Goal: Submit feedback/report problem: Provide input to the site owners about the experience or issues

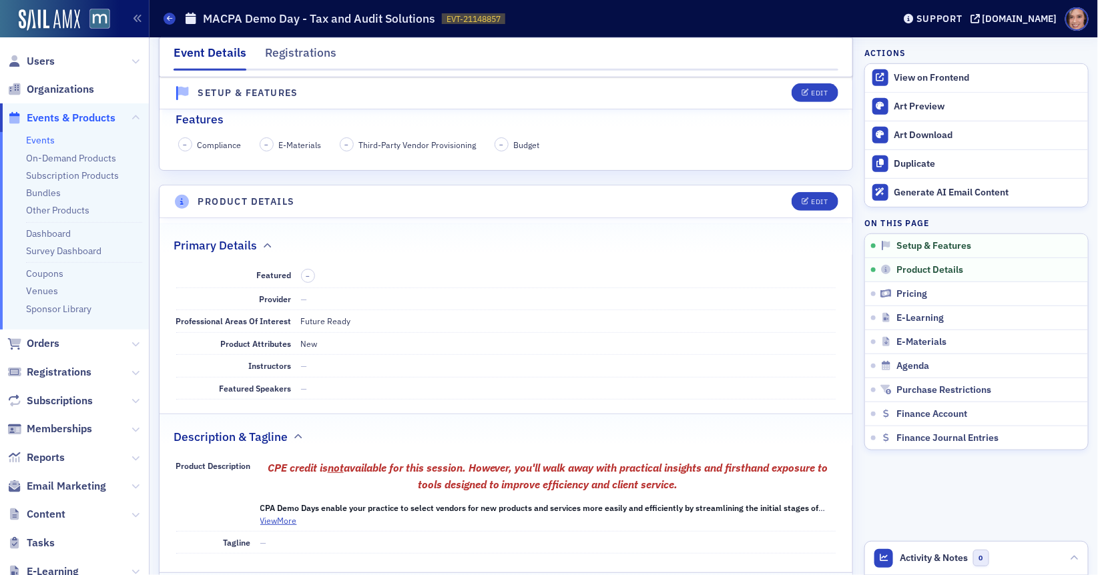
scroll to position [285, 0]
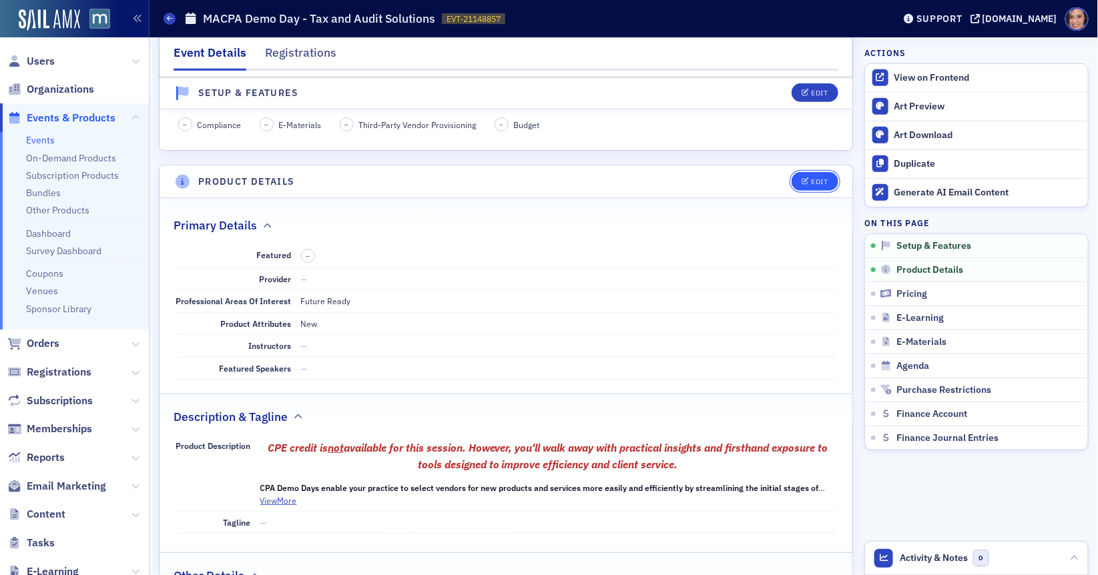
click at [816, 178] on div "Edit" at bounding box center [819, 181] width 17 height 7
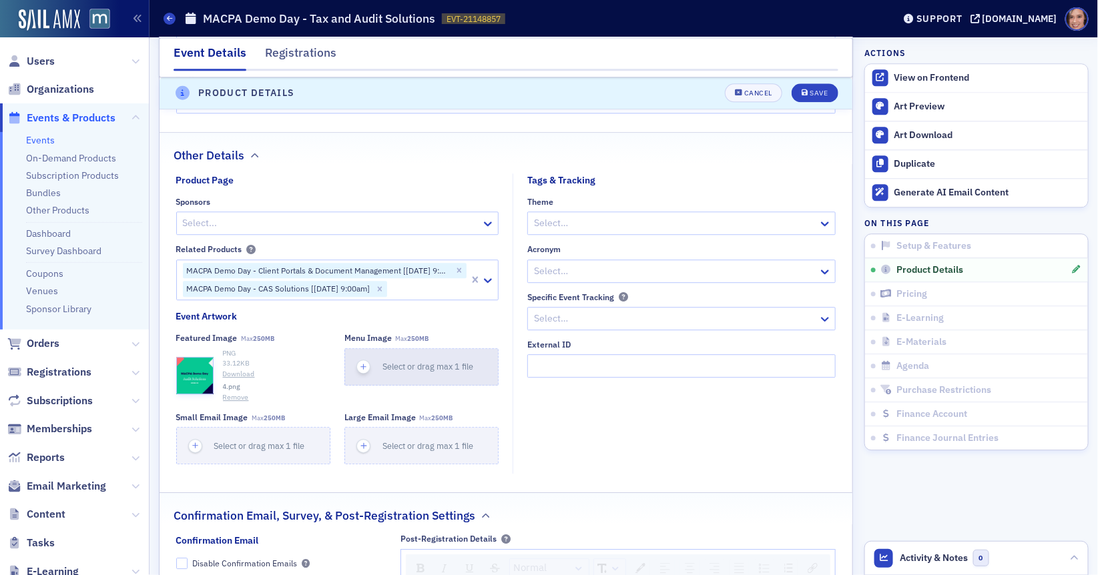
scroll to position [1297, 0]
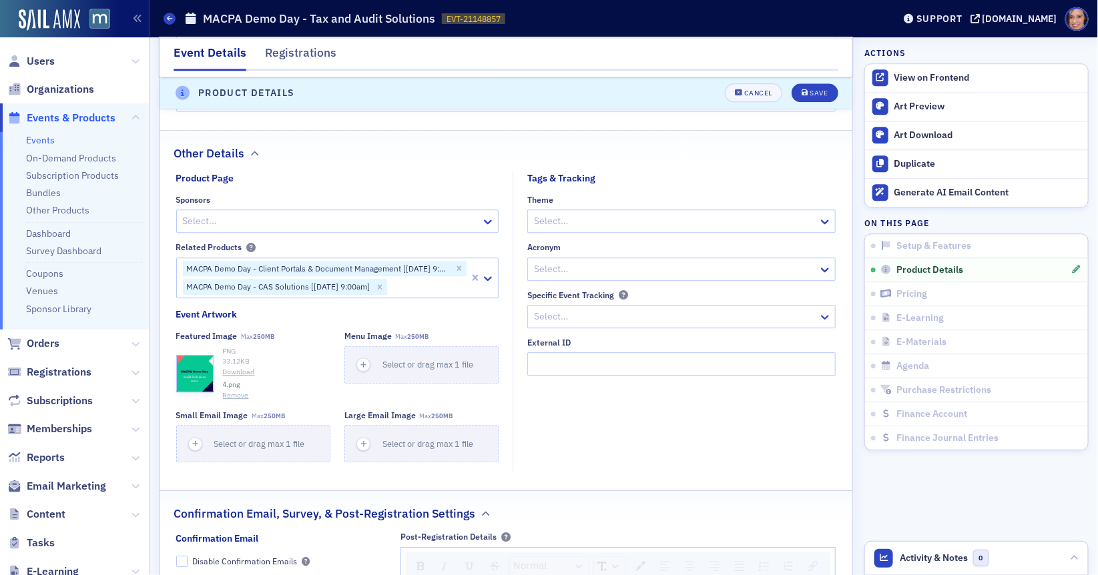
click at [234, 392] on button "Remove" at bounding box center [236, 395] width 26 height 11
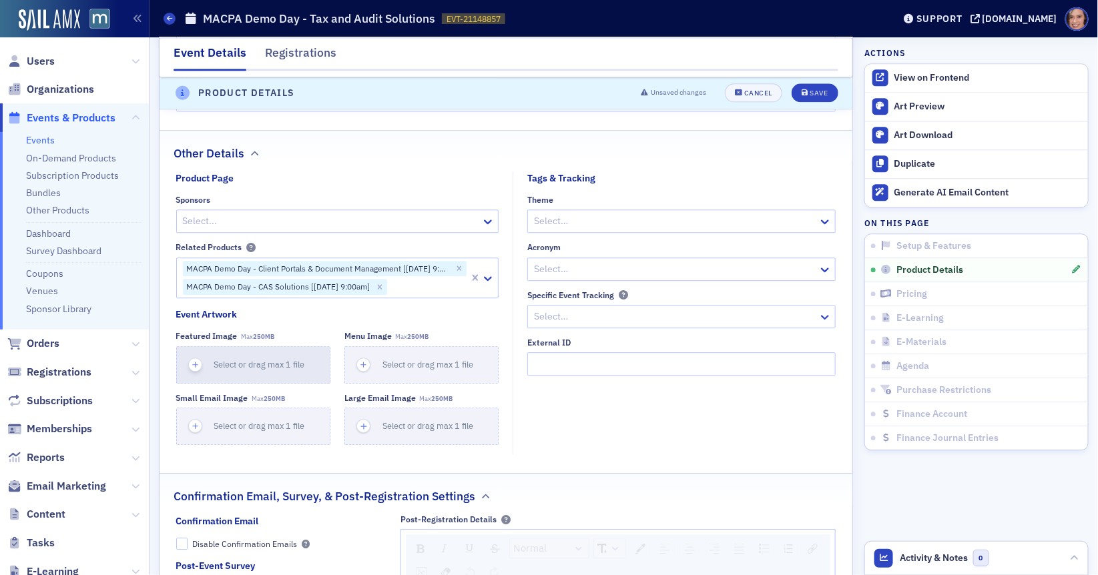
click at [268, 368] on button "Select or drag max 1 file" at bounding box center [253, 364] width 154 height 37
click at [750, 97] on button "Cancel" at bounding box center [753, 93] width 57 height 19
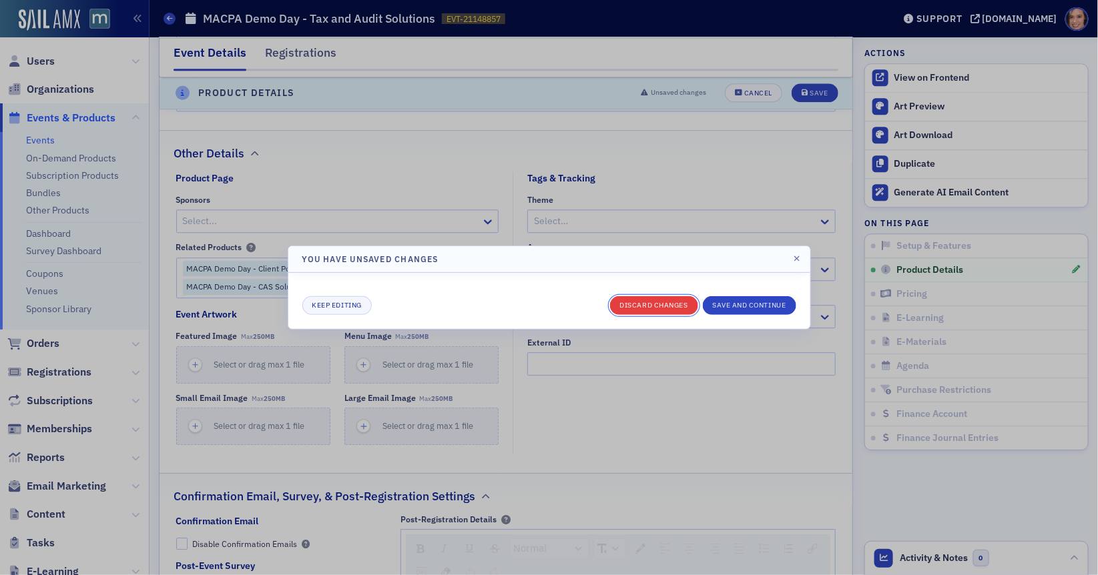
click at [686, 308] on button "Discard changes" at bounding box center [654, 305] width 88 height 19
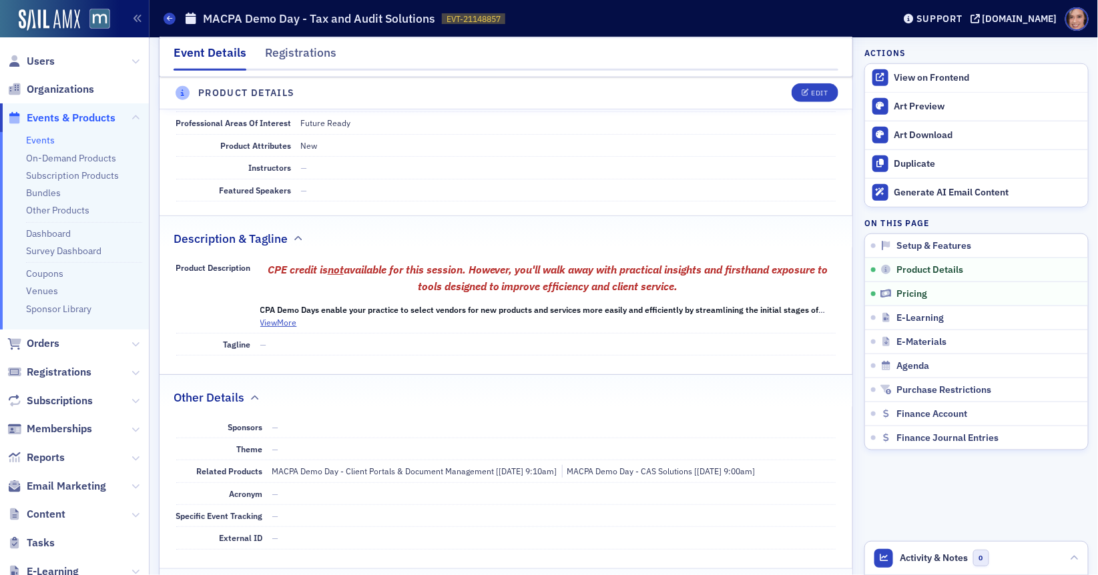
scroll to position [0, 0]
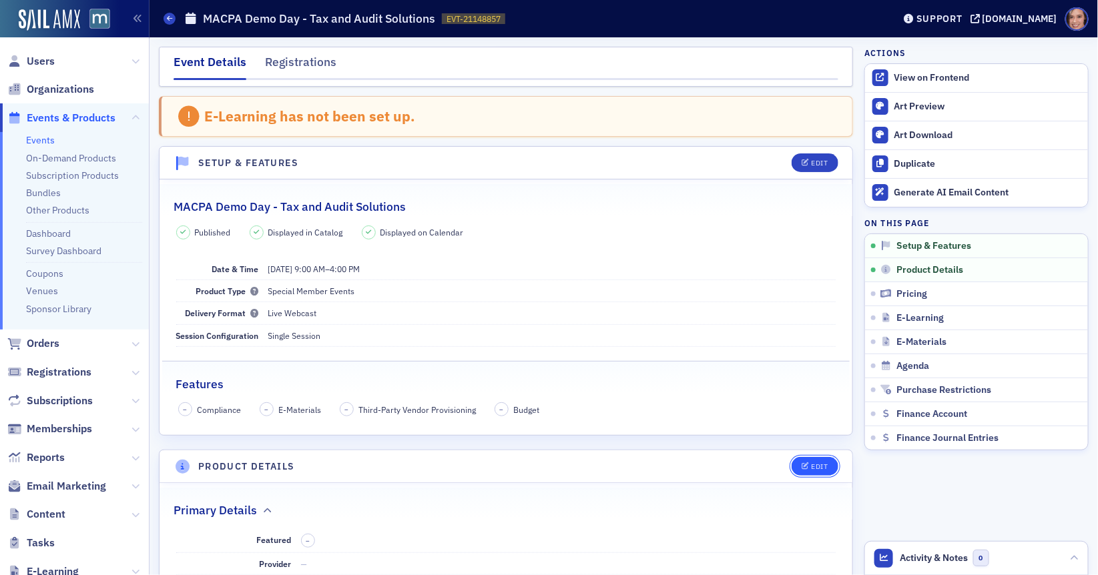
click at [806, 463] on icon "button" at bounding box center [806, 466] width 8 height 7
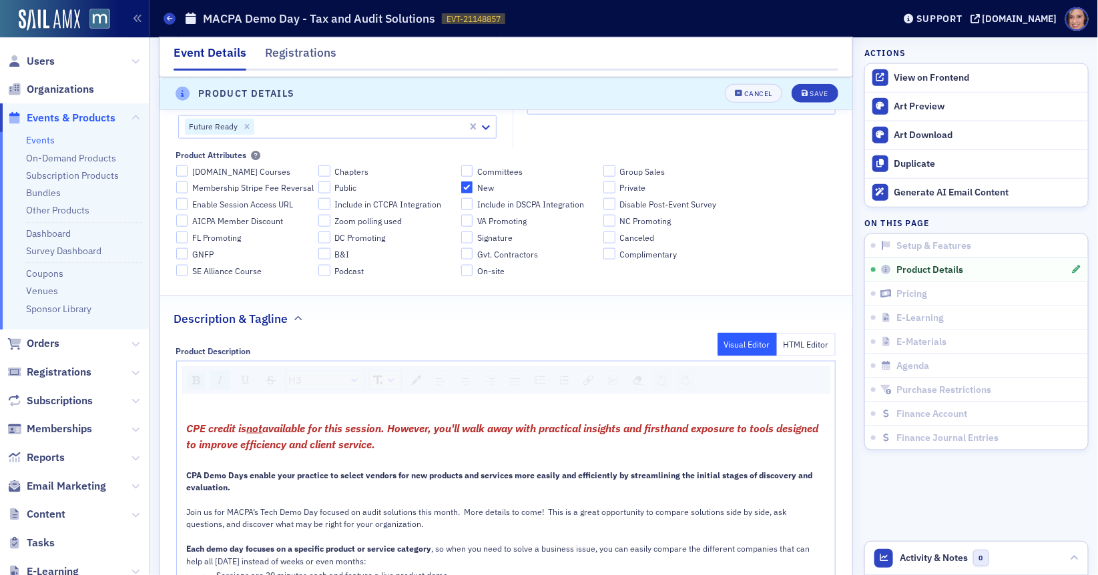
scroll to position [212, 0]
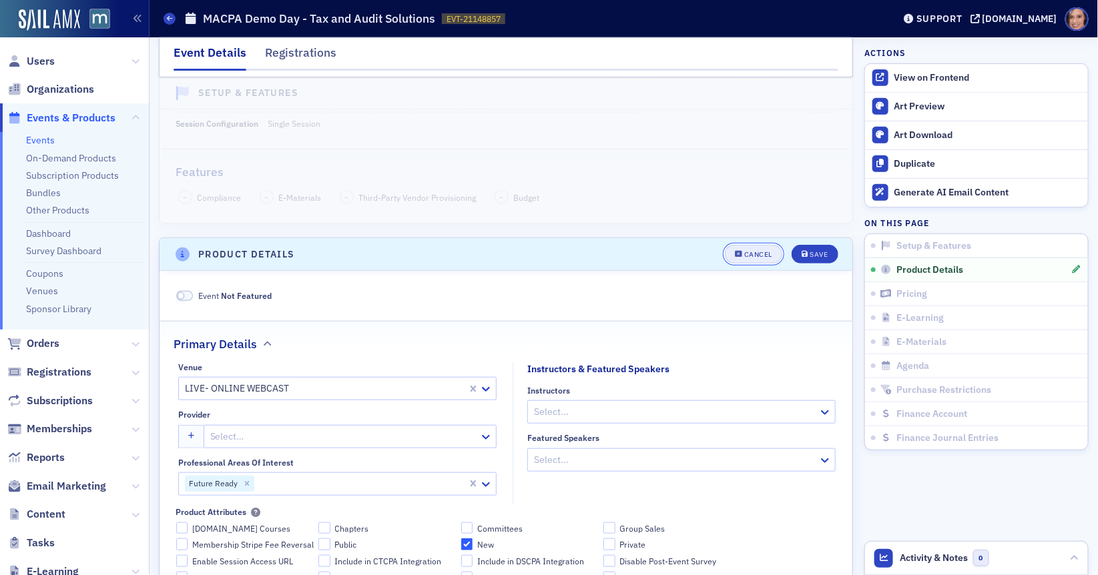
click at [754, 251] on div "Cancel" at bounding box center [758, 254] width 28 height 7
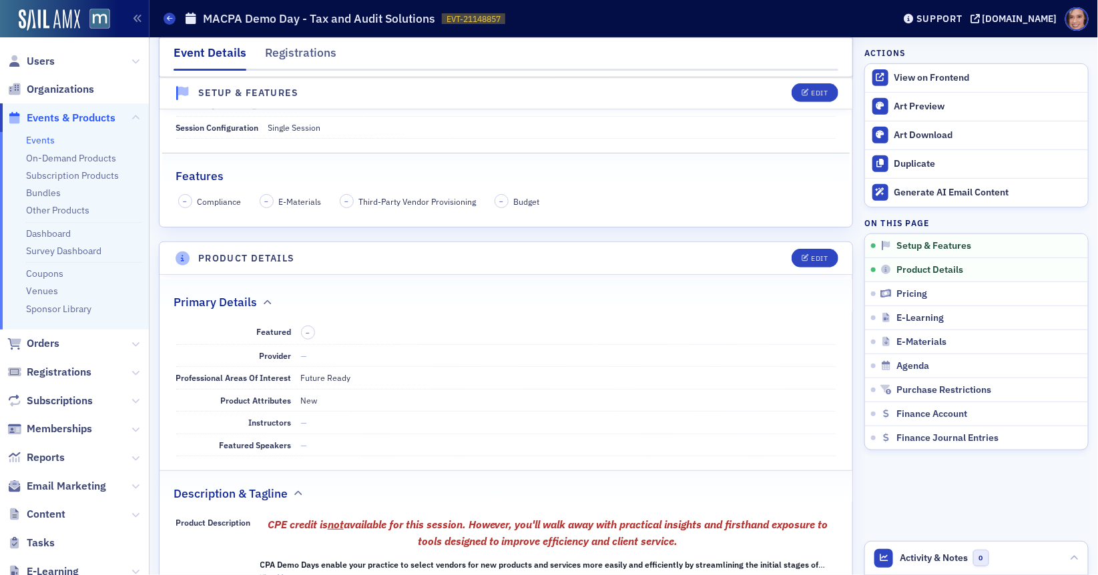
scroll to position [0, 0]
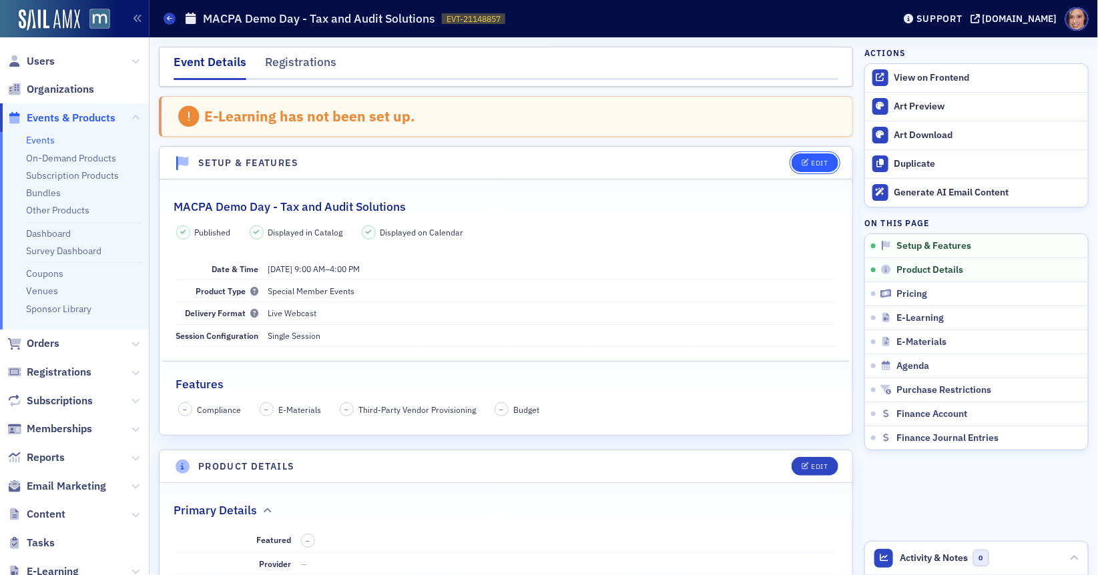
click at [813, 156] on button "Edit" at bounding box center [815, 163] width 46 height 19
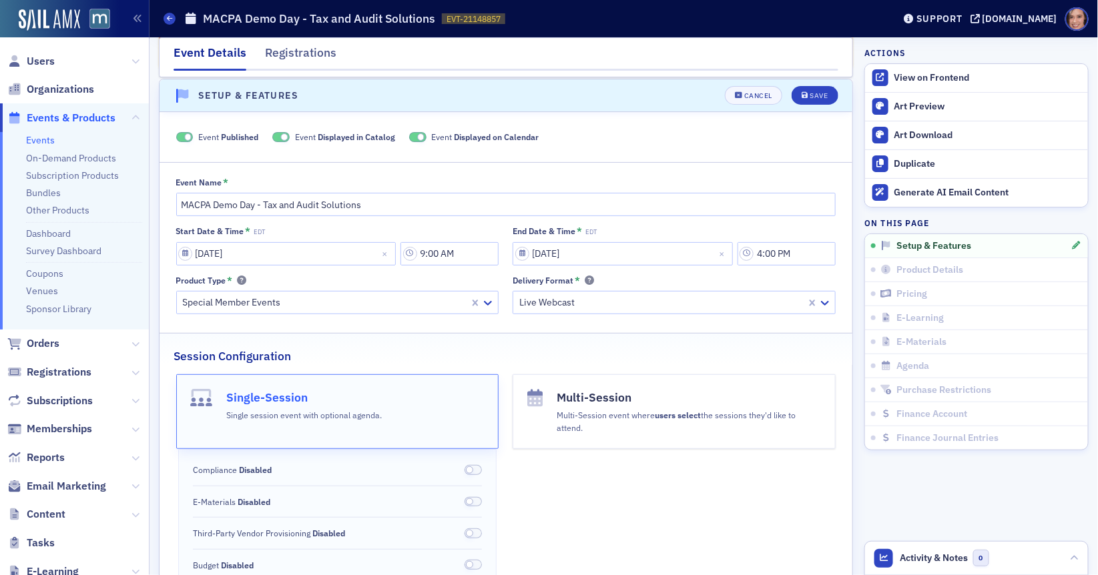
scroll to position [571, 0]
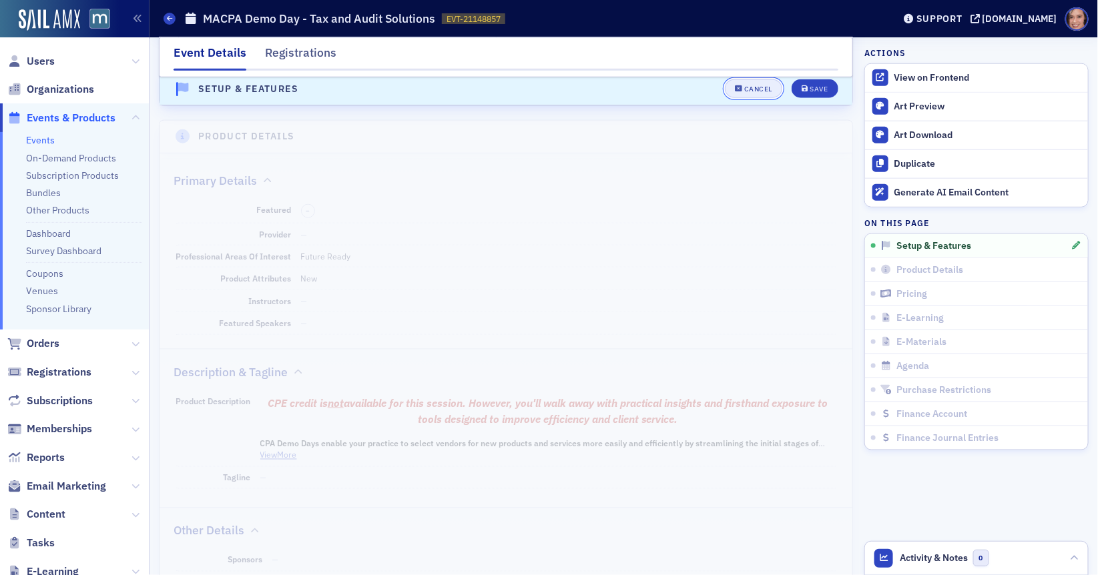
click at [741, 86] on icon "button" at bounding box center [739, 88] width 8 height 7
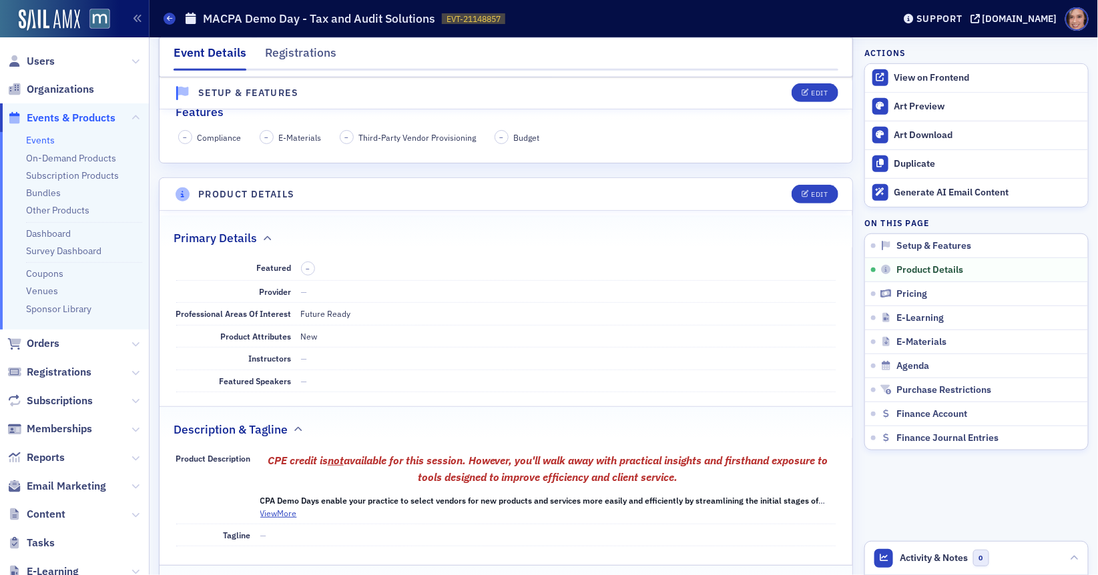
scroll to position [0, 0]
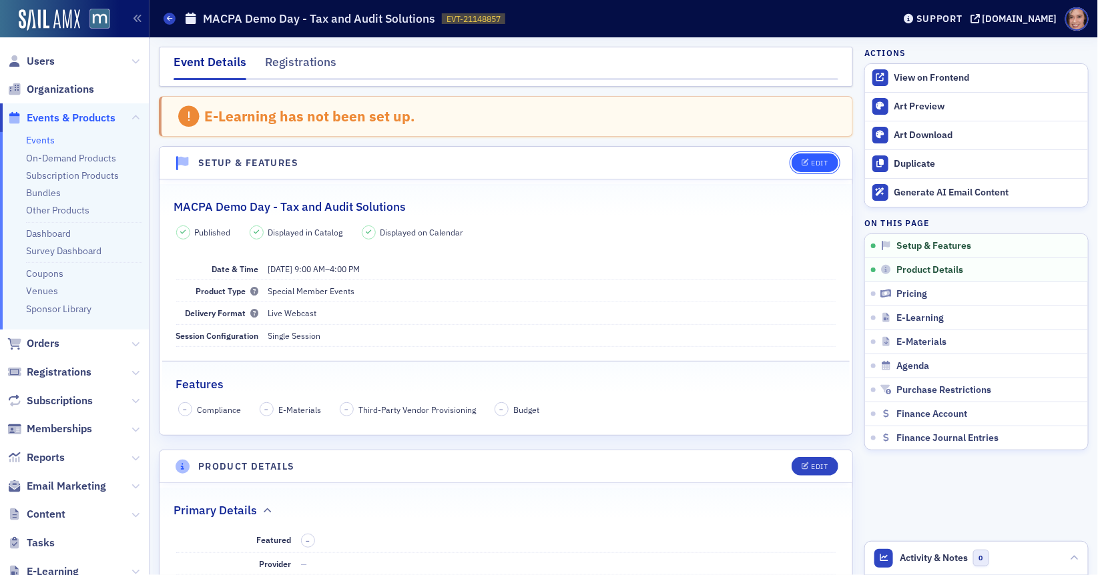
click at [798, 166] on button "Edit" at bounding box center [815, 163] width 46 height 19
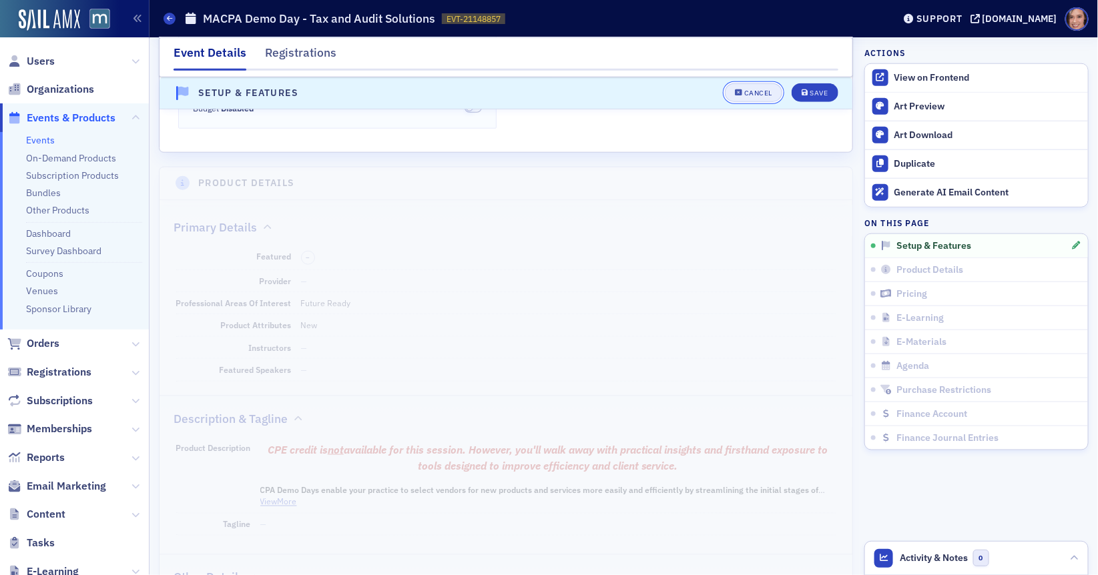
click at [766, 93] on div "Cancel" at bounding box center [758, 93] width 28 height 7
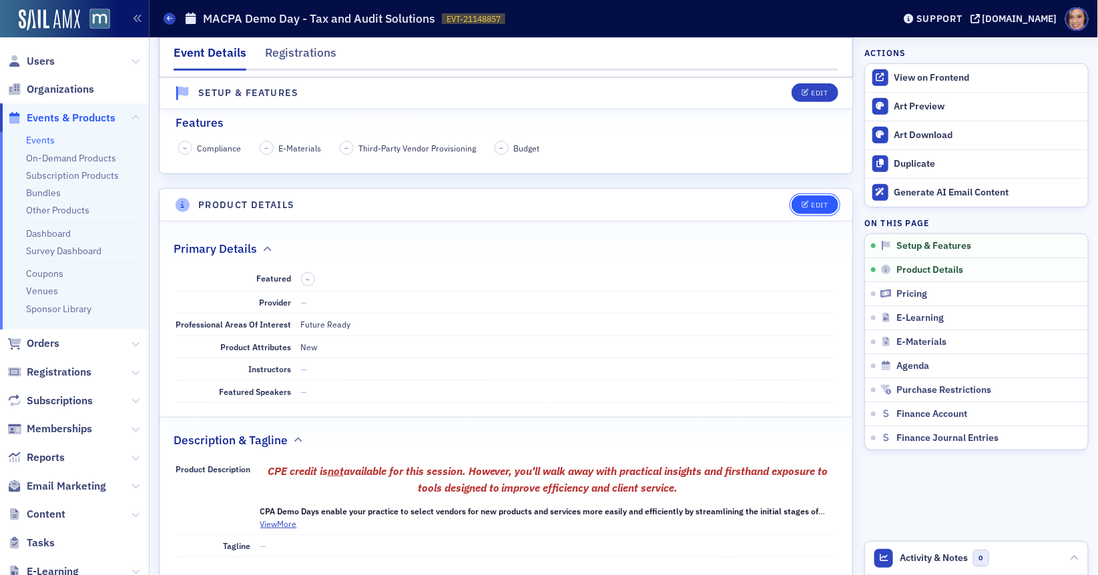
click at [809, 196] on button "Edit" at bounding box center [815, 205] width 46 height 19
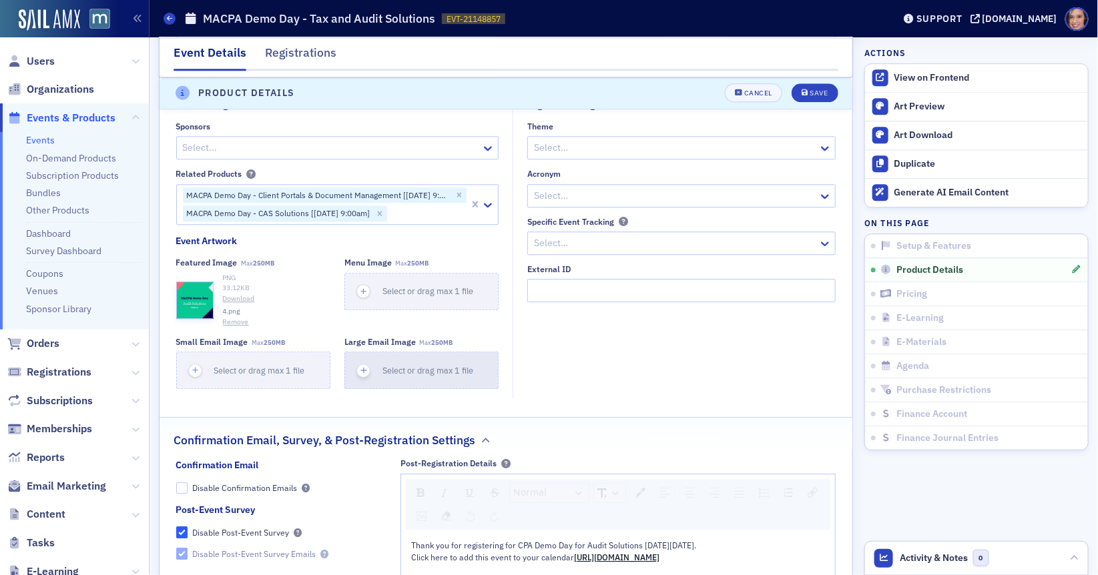
scroll to position [1372, 0]
click at [242, 316] on button "Remove" at bounding box center [236, 321] width 26 height 11
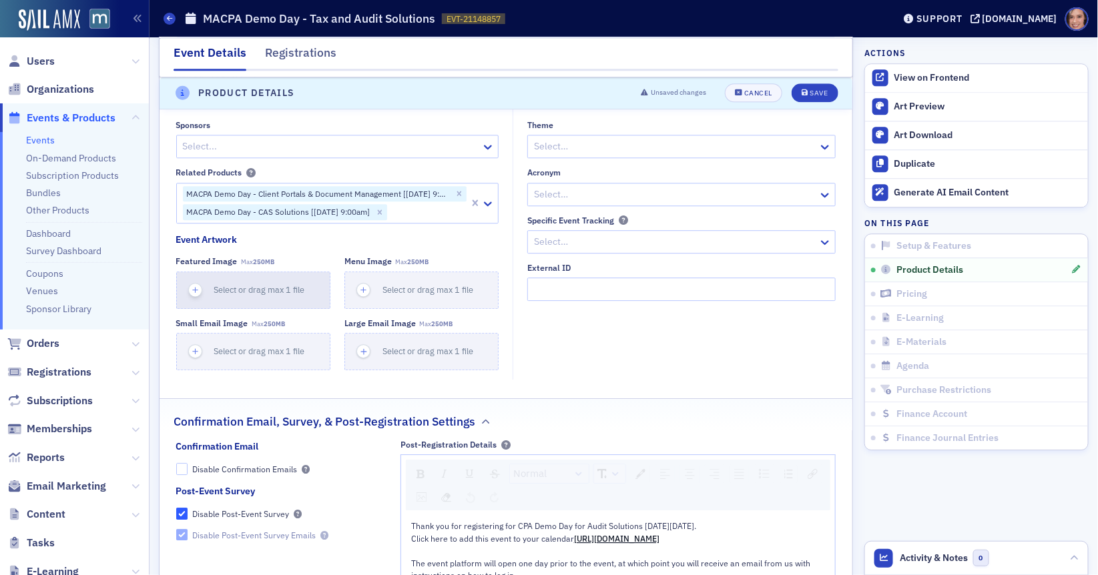
click at [250, 288] on span "Select or drag max 1 file" at bounding box center [259, 289] width 91 height 11
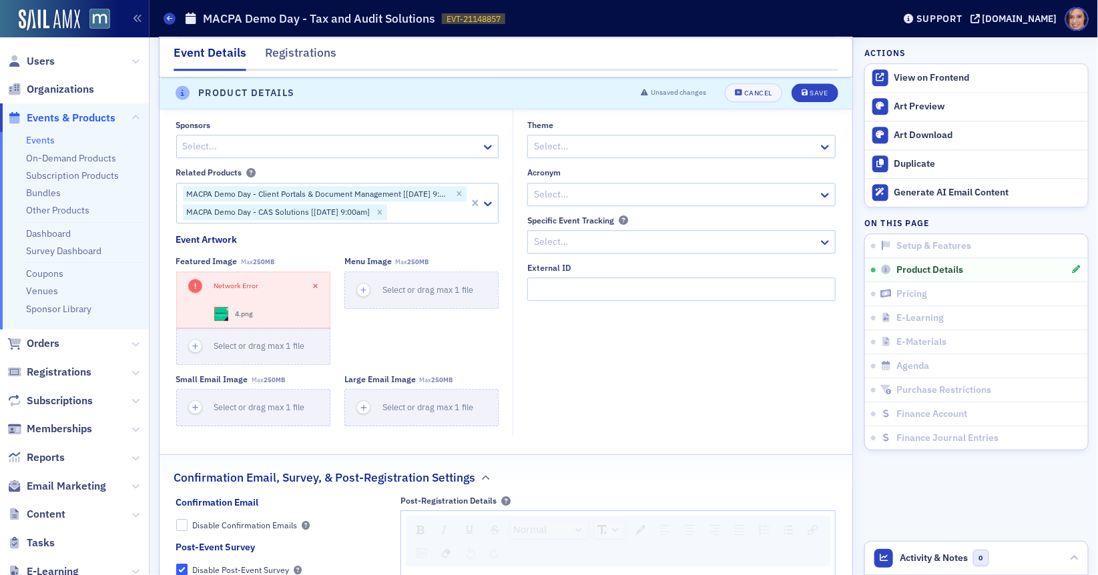
click at [316, 280] on icon at bounding box center [316, 286] width 12 height 12
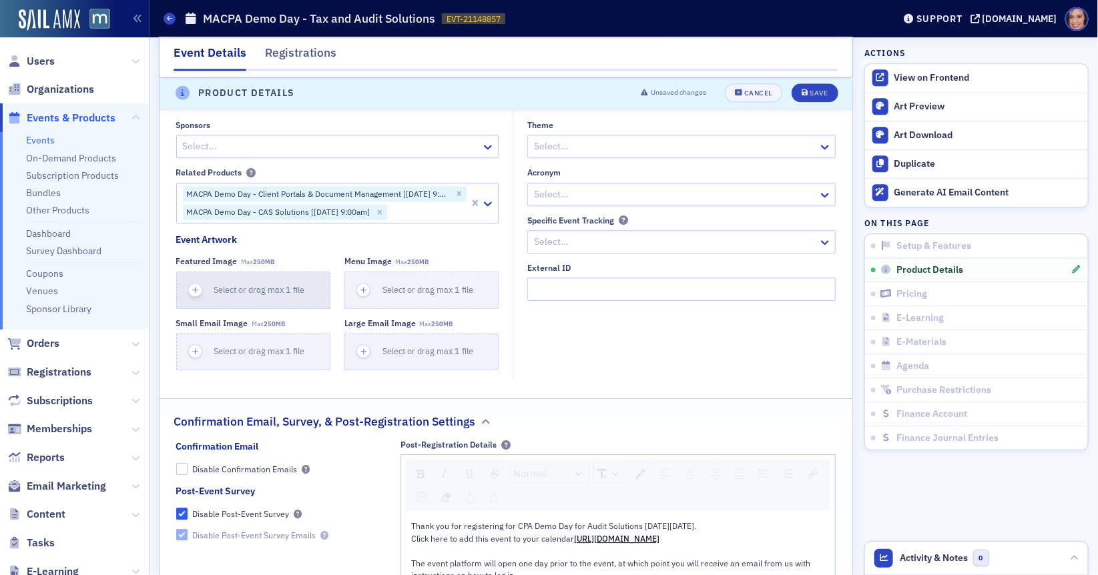
click at [268, 284] on span "Select or drag max 1 file" at bounding box center [259, 289] width 91 height 11
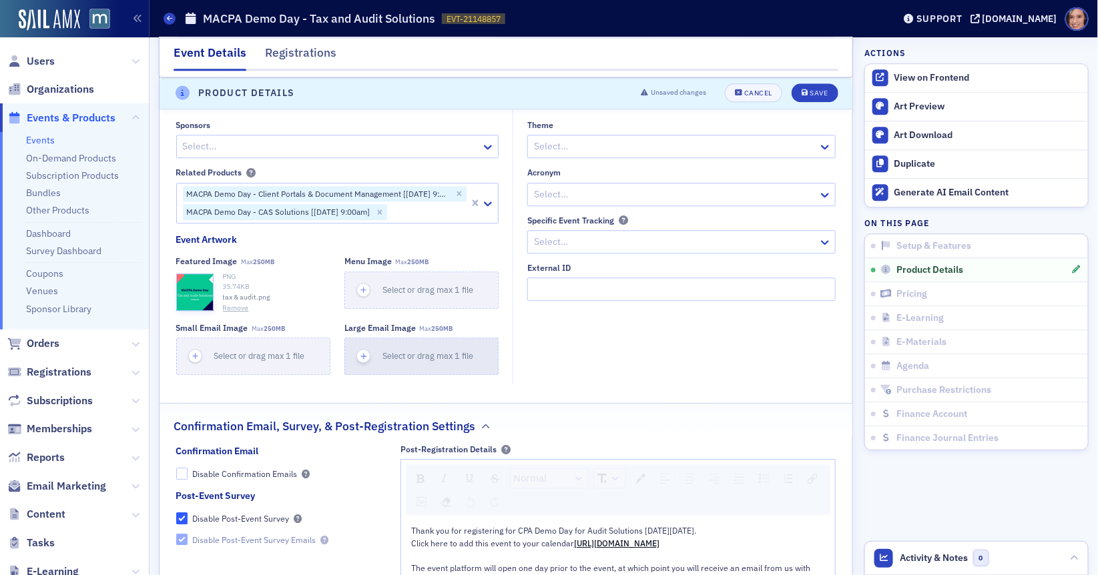
click at [405, 355] on div "Select or drag max 1 file" at bounding box center [432, 356] width 100 height 13
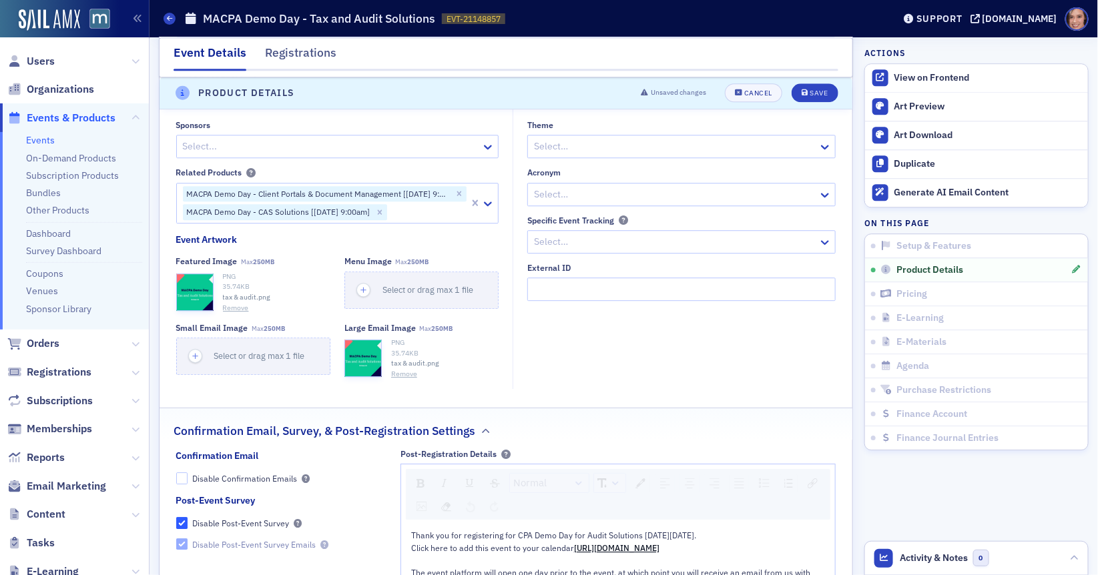
scroll to position [1334, 0]
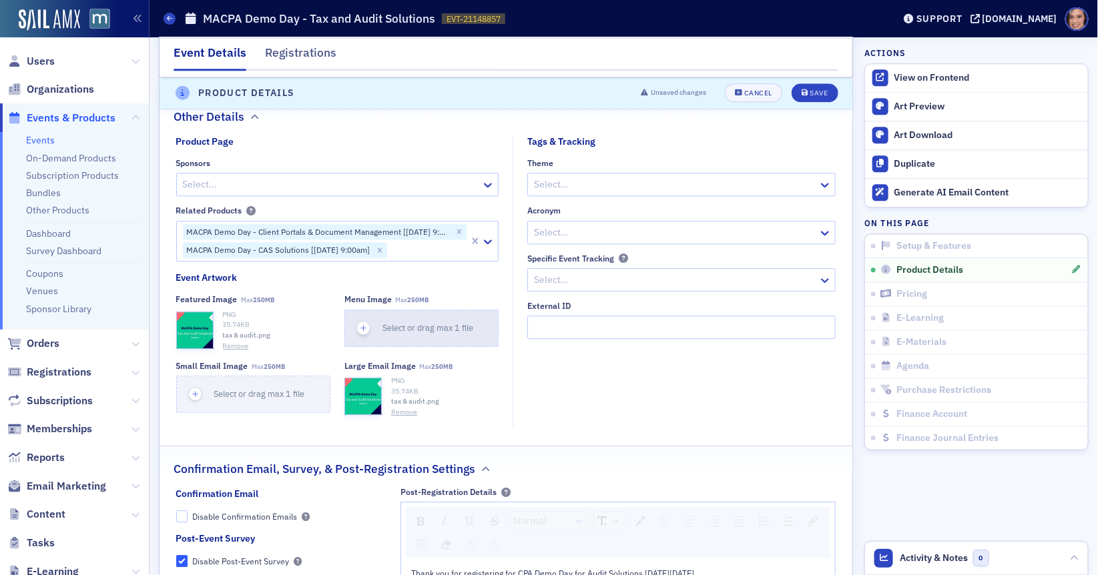
click at [447, 330] on button "Select or drag max 1 file" at bounding box center [421, 328] width 154 height 37
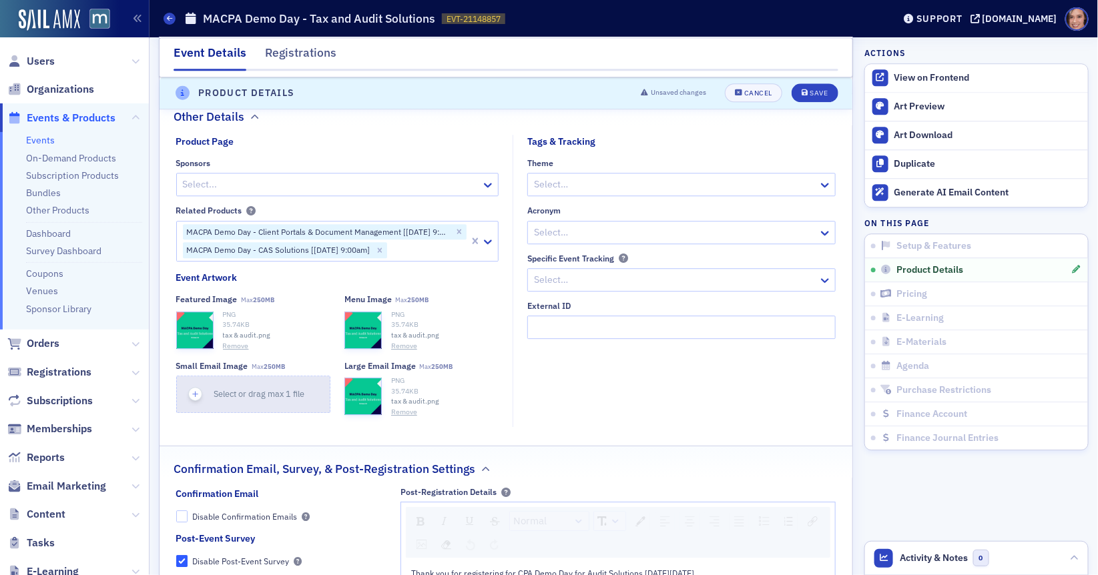
click at [263, 396] on button "Select or drag max 1 file" at bounding box center [253, 394] width 154 height 37
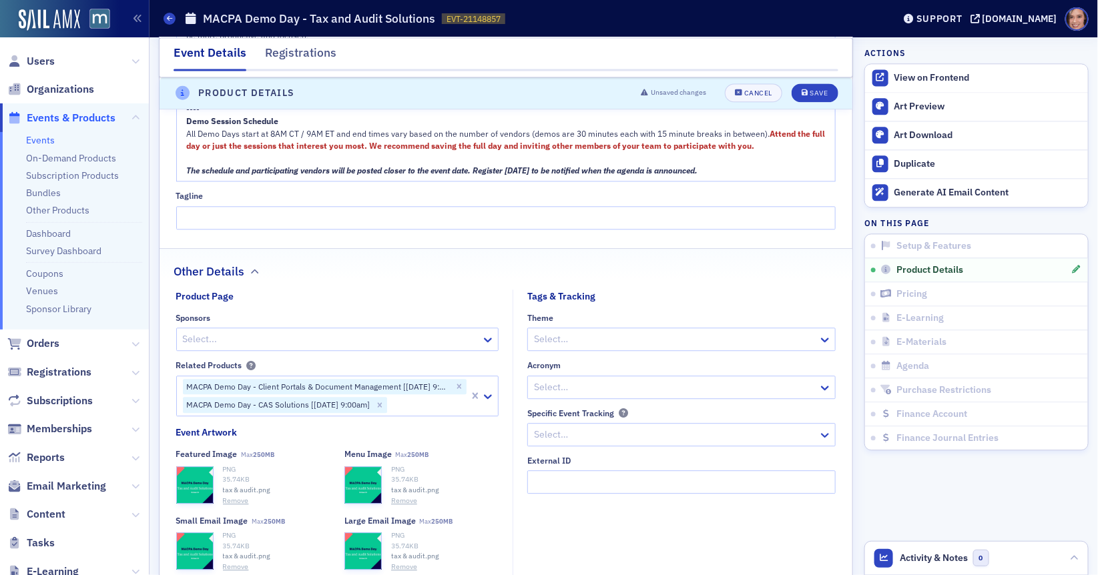
scroll to position [1155, 0]
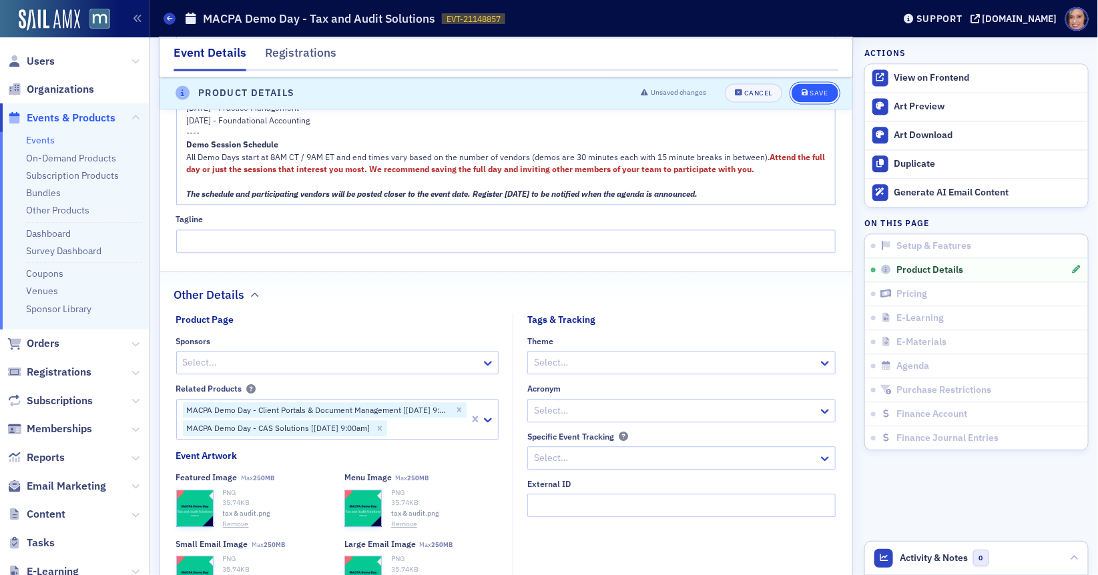
click at [813, 91] on div "Save" at bounding box center [819, 93] width 18 height 7
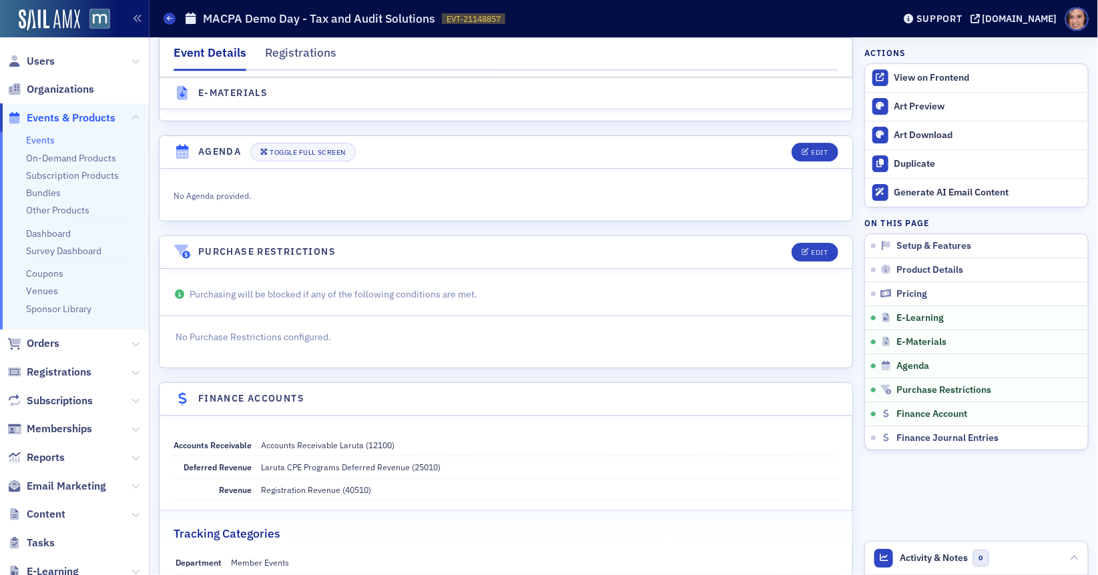
scroll to position [1772, 0]
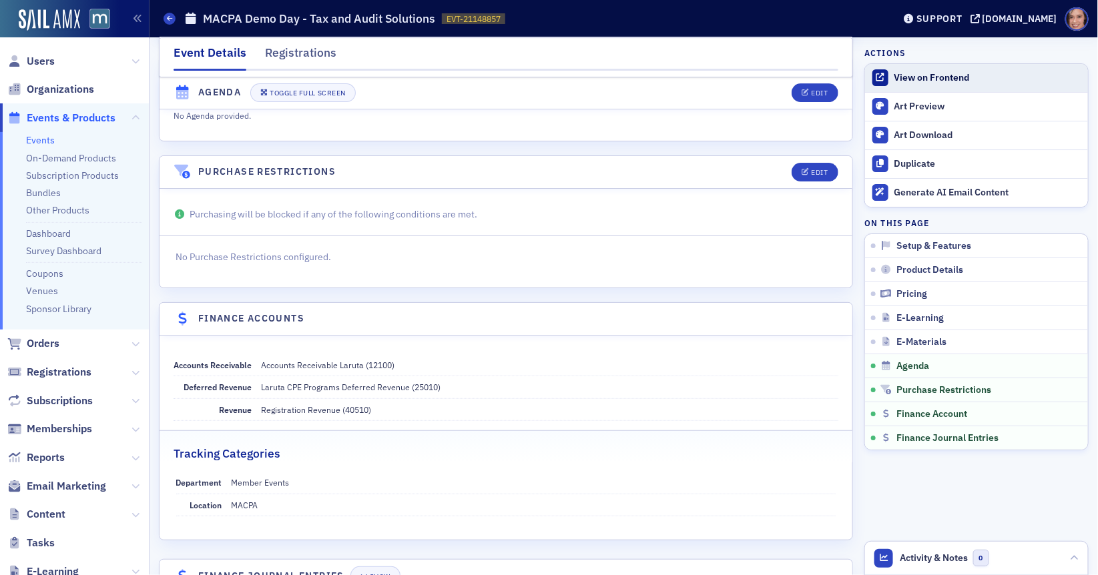
click at [927, 73] on div "View on Frontend" at bounding box center [987, 78] width 187 height 12
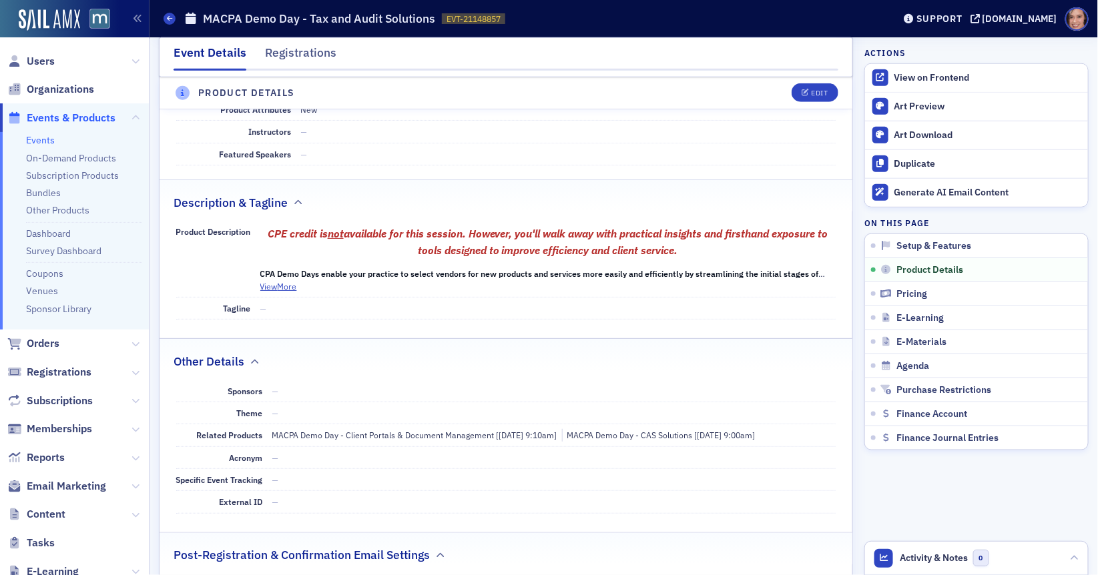
scroll to position [497, 0]
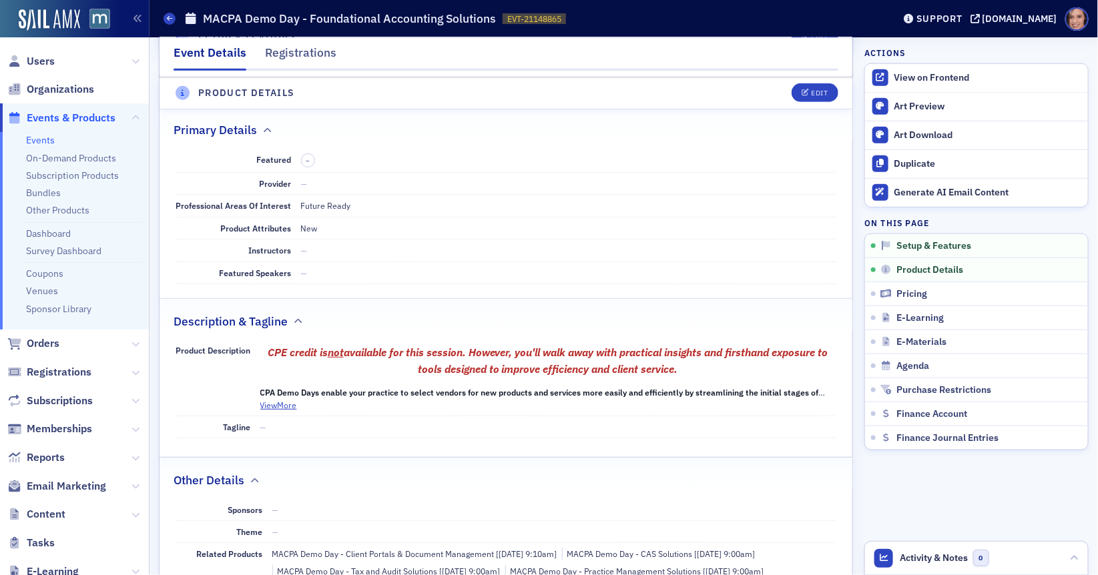
scroll to position [203, 0]
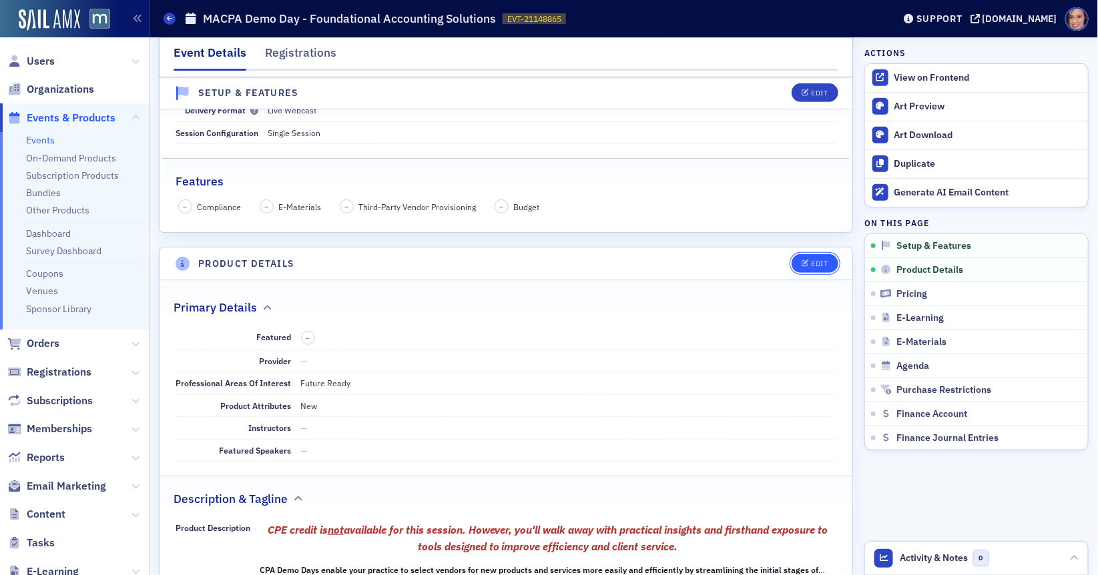
click at [824, 260] on div "Edit" at bounding box center [819, 263] width 17 height 7
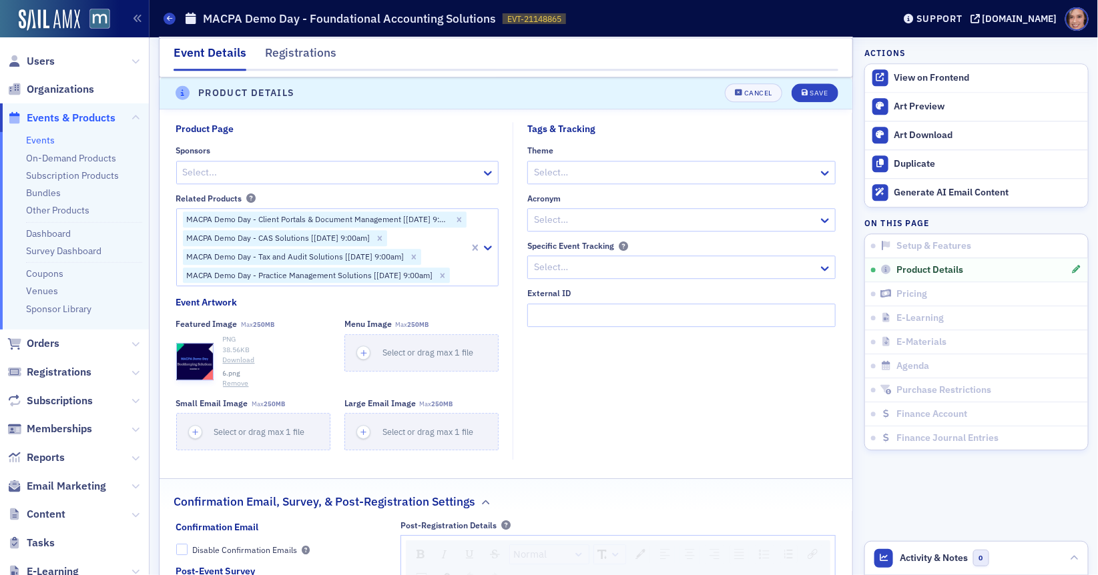
scroll to position [1306, 0]
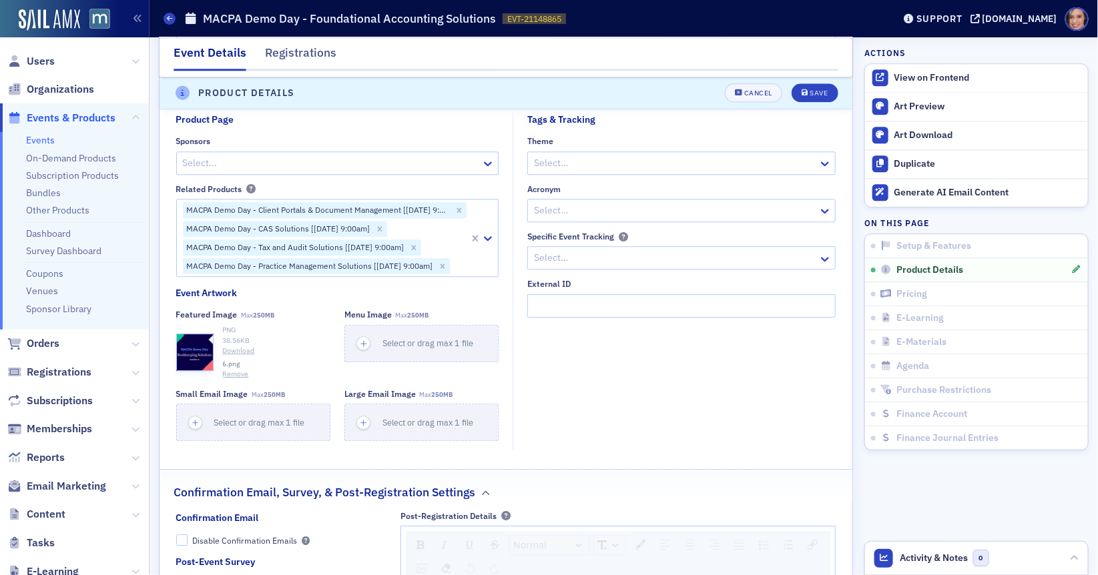
click at [232, 380] on button "Remove" at bounding box center [236, 374] width 26 height 11
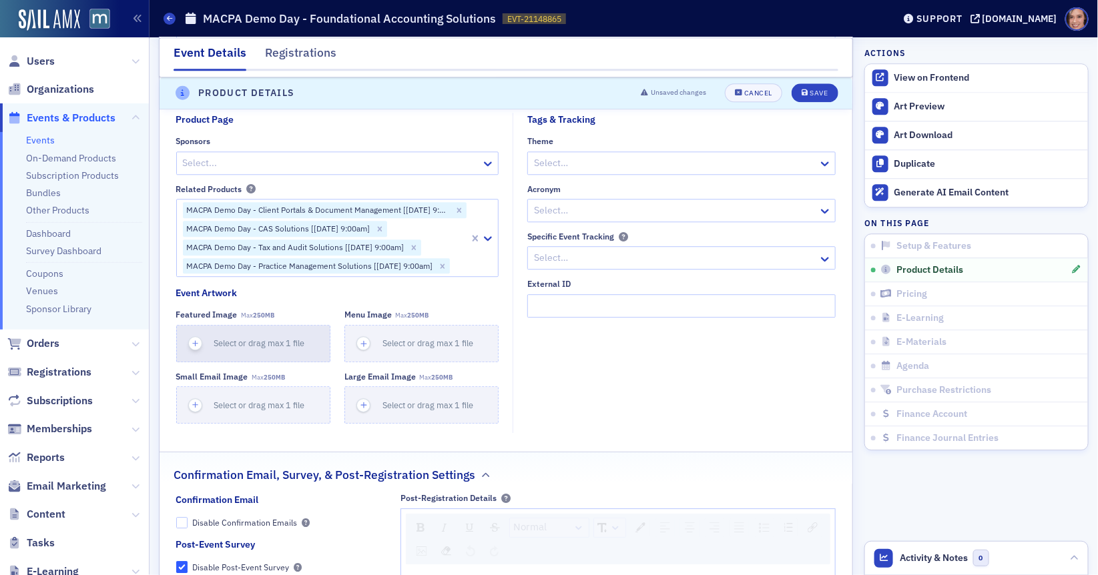
click at [232, 348] on span "Select or drag max 1 file" at bounding box center [259, 343] width 91 height 11
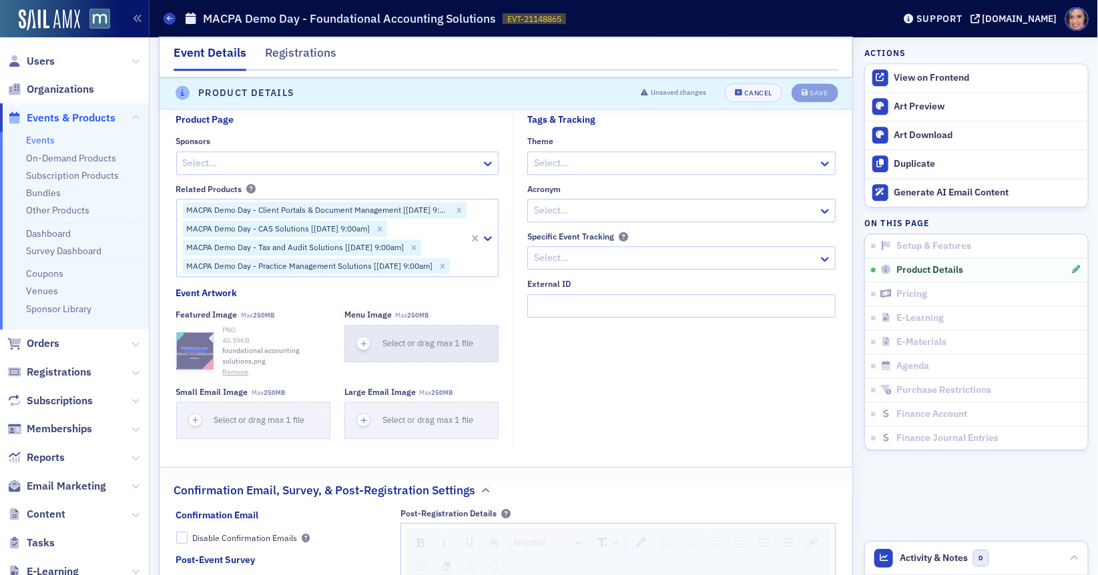
click at [394, 350] on div "Select or drag max 1 file" at bounding box center [432, 343] width 100 height 13
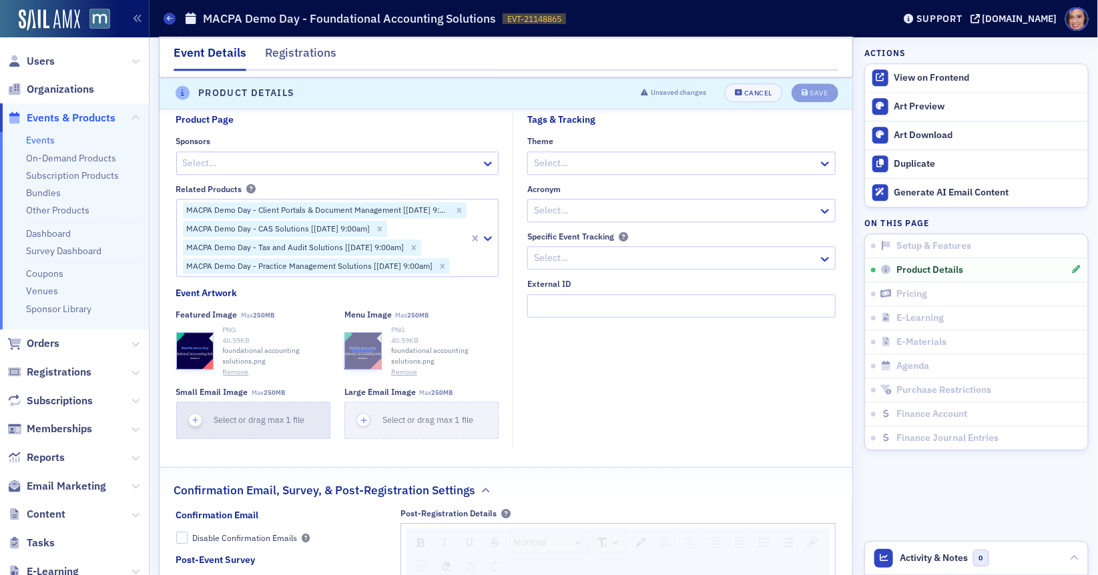
click at [252, 419] on button "Select or drag max 1 file" at bounding box center [253, 420] width 154 height 37
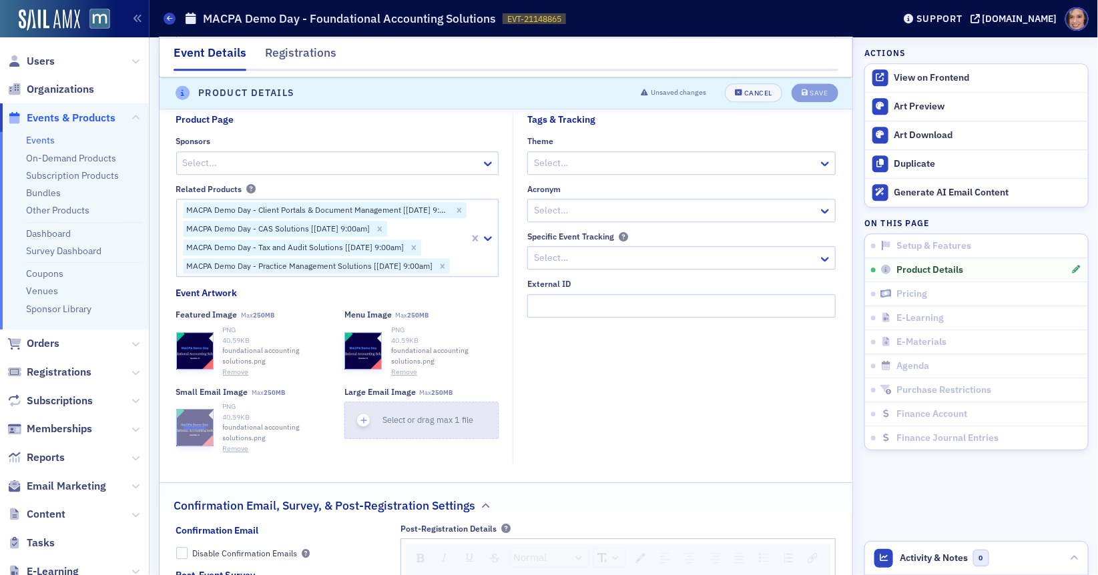
click at [403, 438] on button "Select or drag max 1 file" at bounding box center [421, 420] width 154 height 37
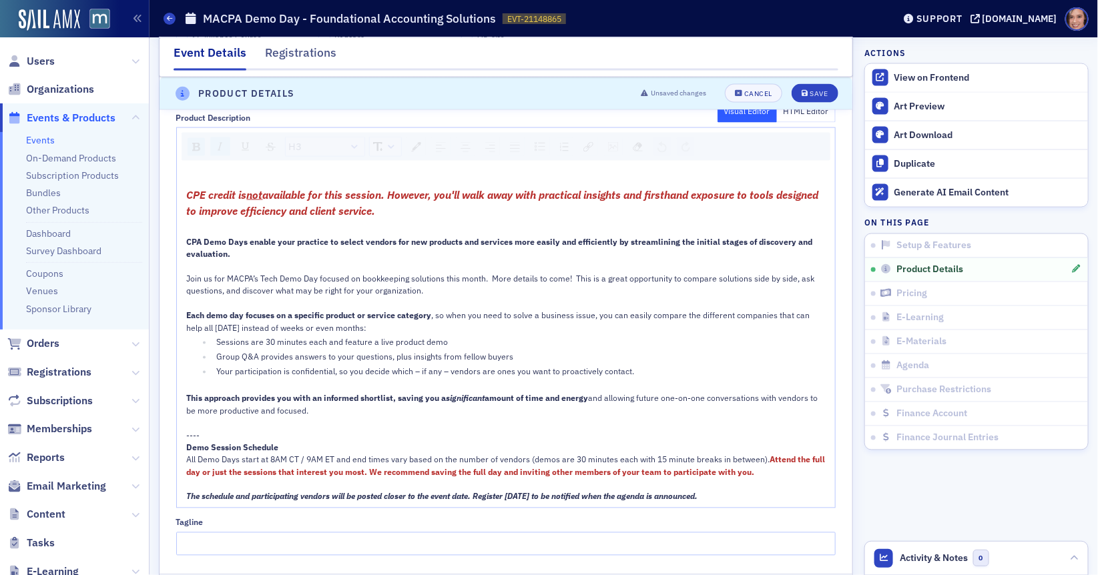
scroll to position [800, 0]
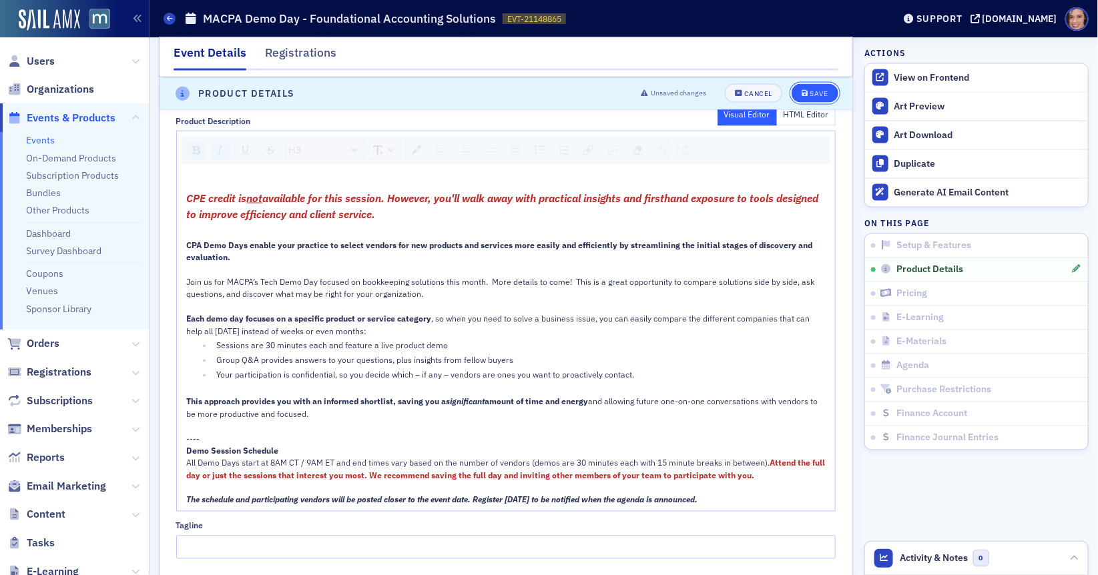
click at [810, 90] on span "Save" at bounding box center [815, 93] width 26 height 7
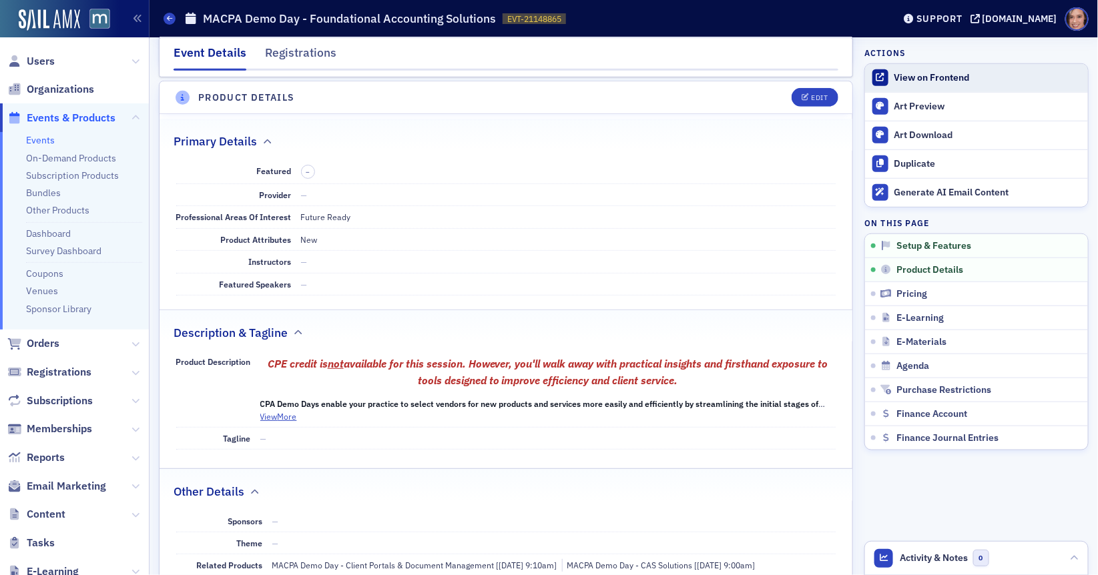
scroll to position [369, 0]
click at [949, 85] on link "View on Frontend" at bounding box center [976, 78] width 223 height 28
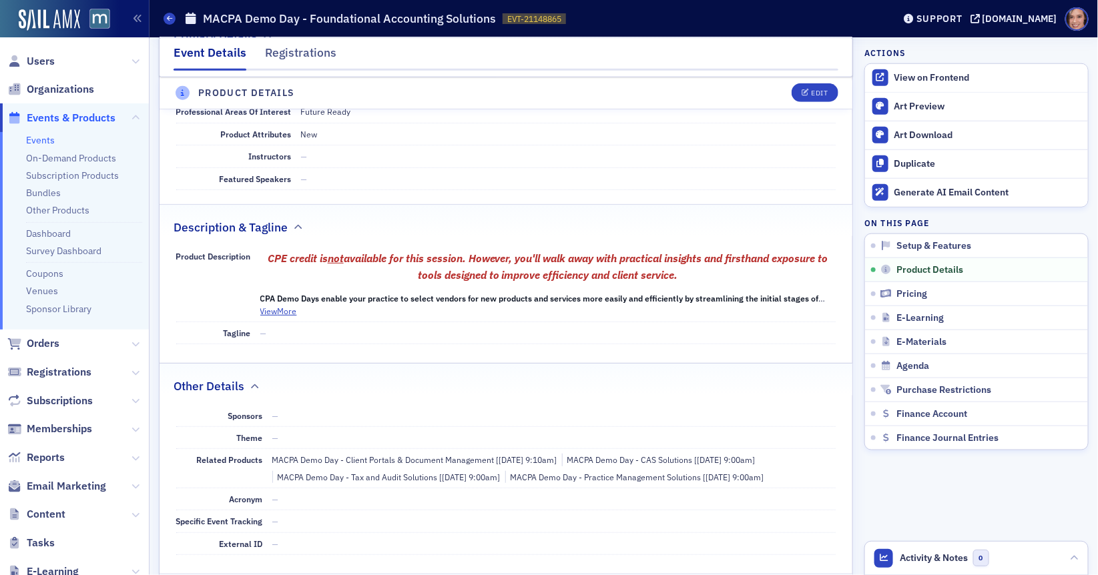
scroll to position [245, 0]
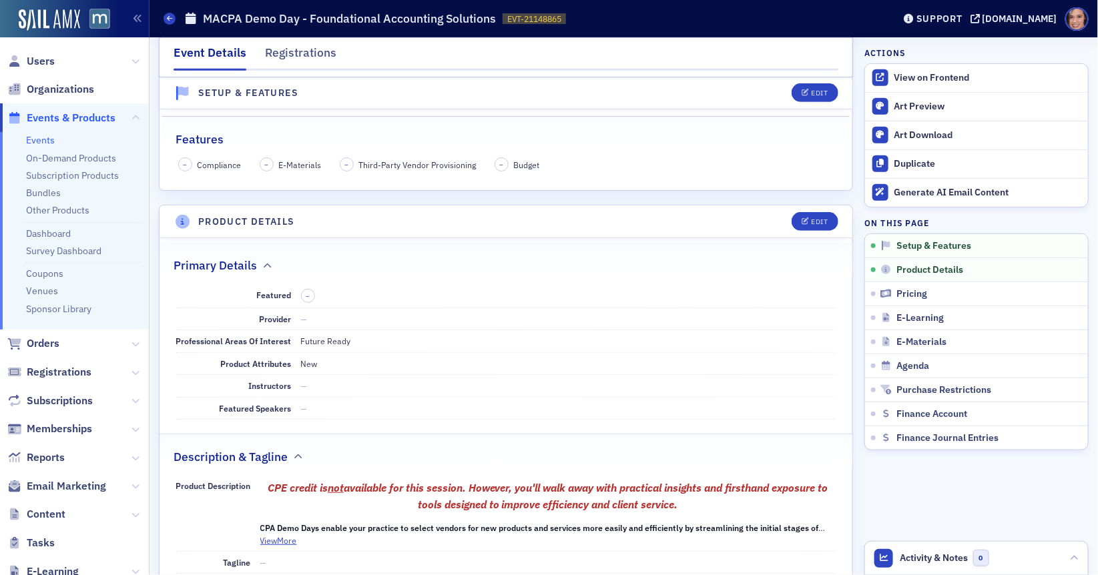
click at [796, 231] on header "Product Details Edit" at bounding box center [506, 222] width 693 height 33
click at [802, 223] on button "Edit" at bounding box center [815, 221] width 46 height 19
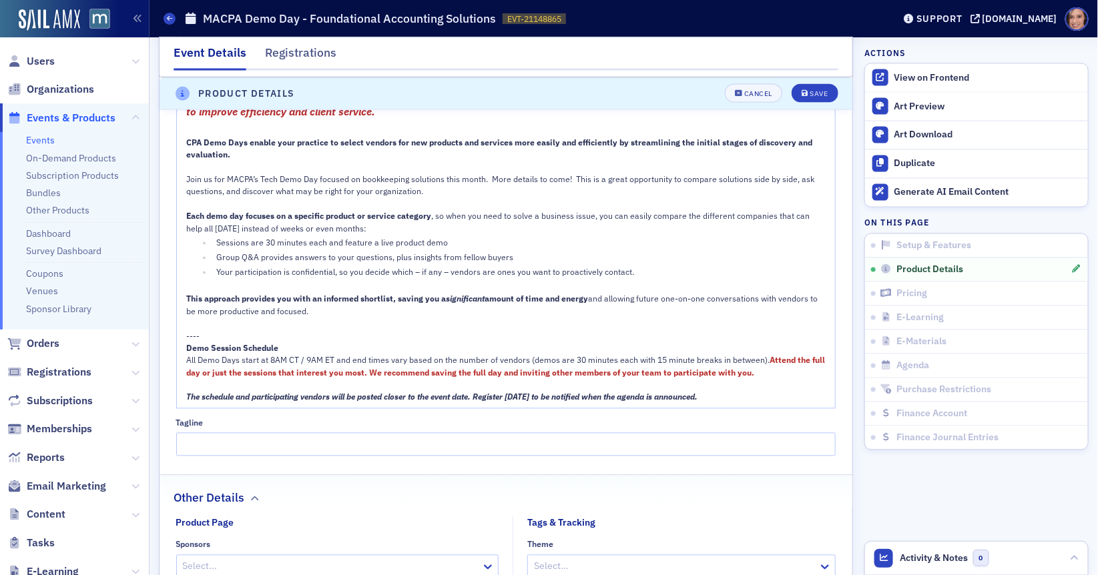
scroll to position [1410, 0]
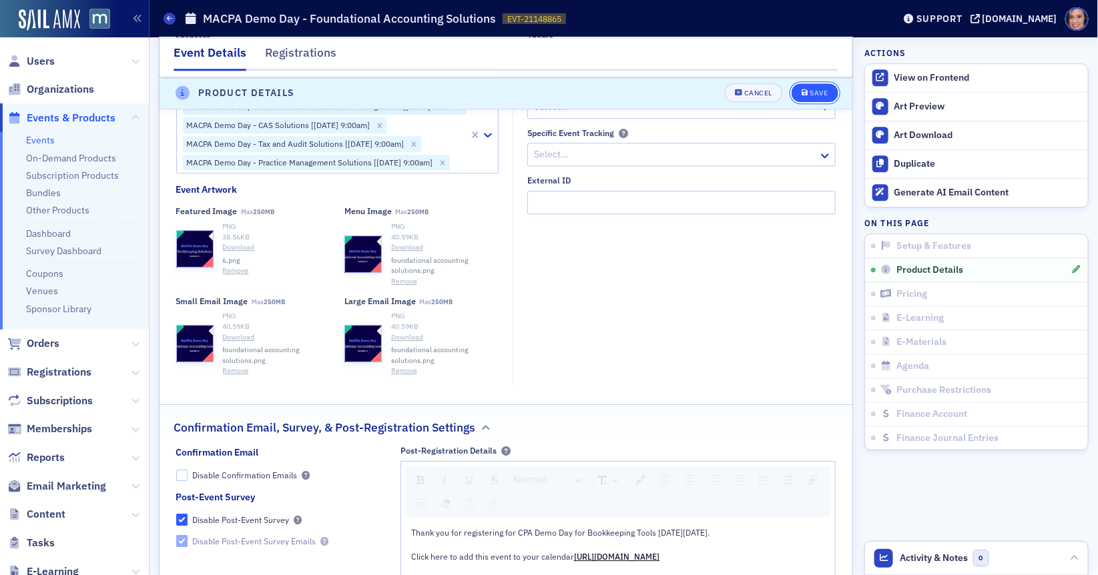
click at [826, 90] on div "Save" at bounding box center [819, 93] width 18 height 7
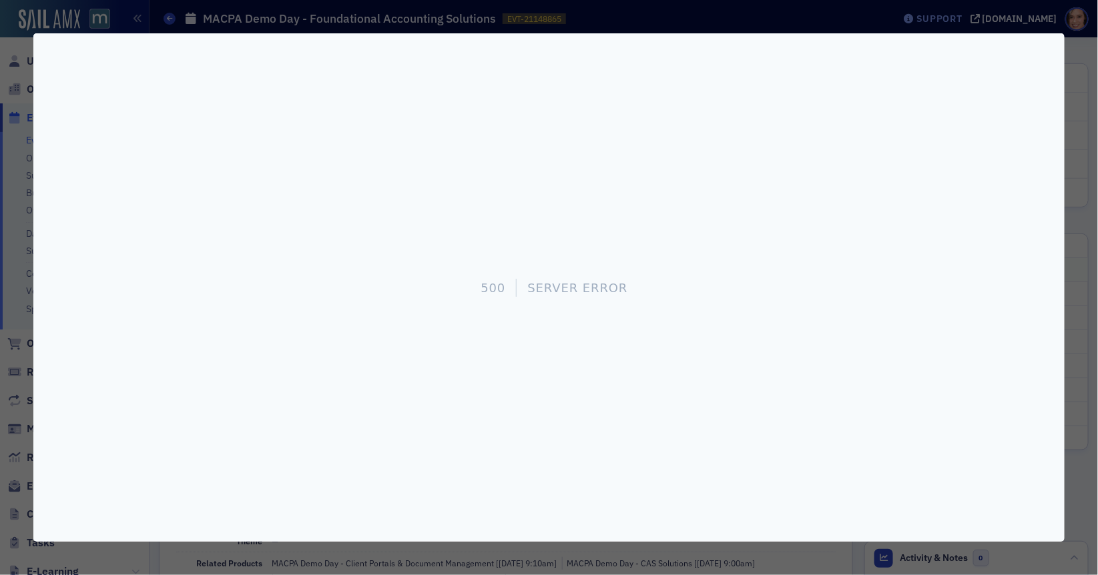
scroll to position [369, 0]
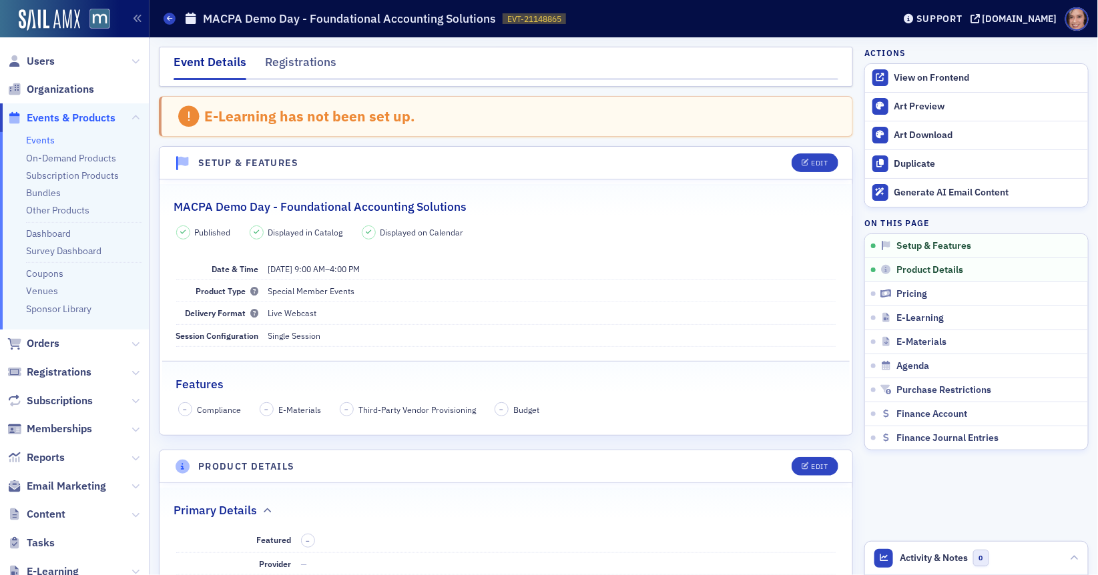
scroll to position [643, 0]
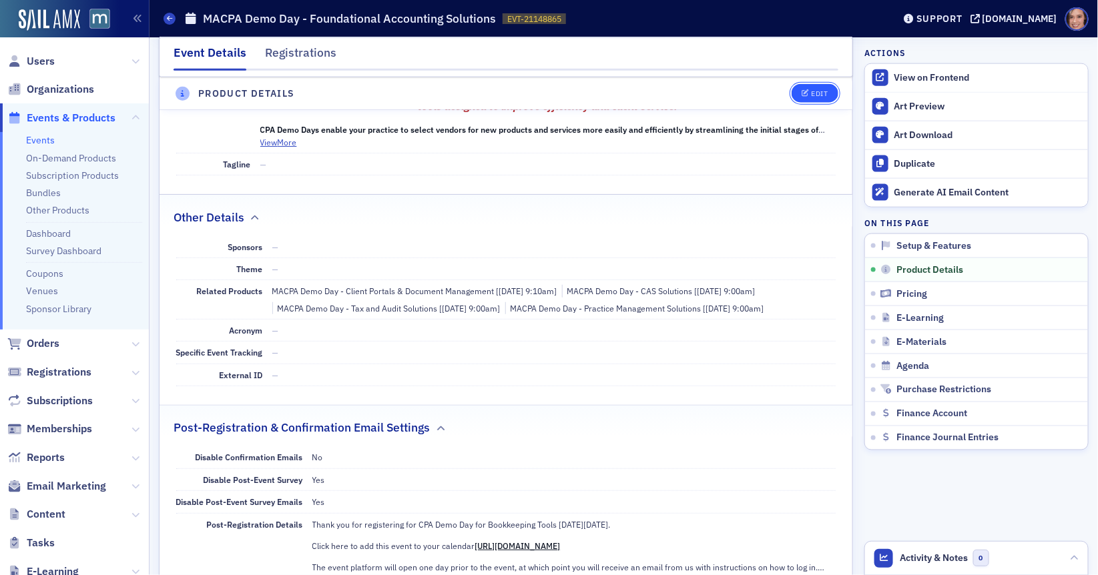
click at [812, 91] on div "Edit" at bounding box center [819, 93] width 17 height 7
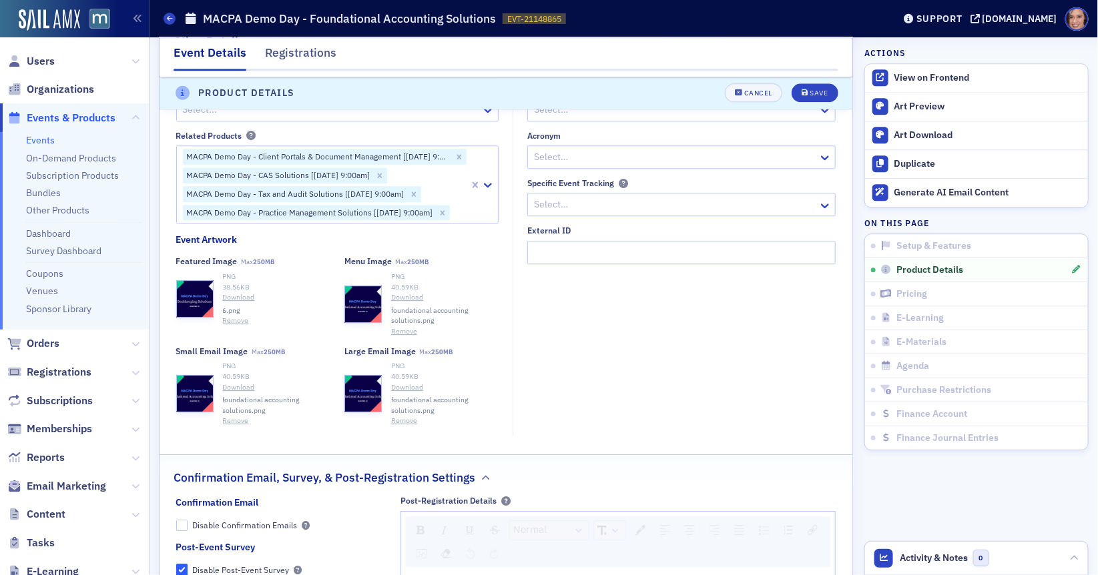
scroll to position [1360, 0]
click at [910, 77] on div "View on Frontend" at bounding box center [987, 78] width 187 height 12
click at [240, 302] on link "Download" at bounding box center [276, 297] width 107 height 11
click at [815, 87] on button "Save" at bounding box center [815, 93] width 46 height 19
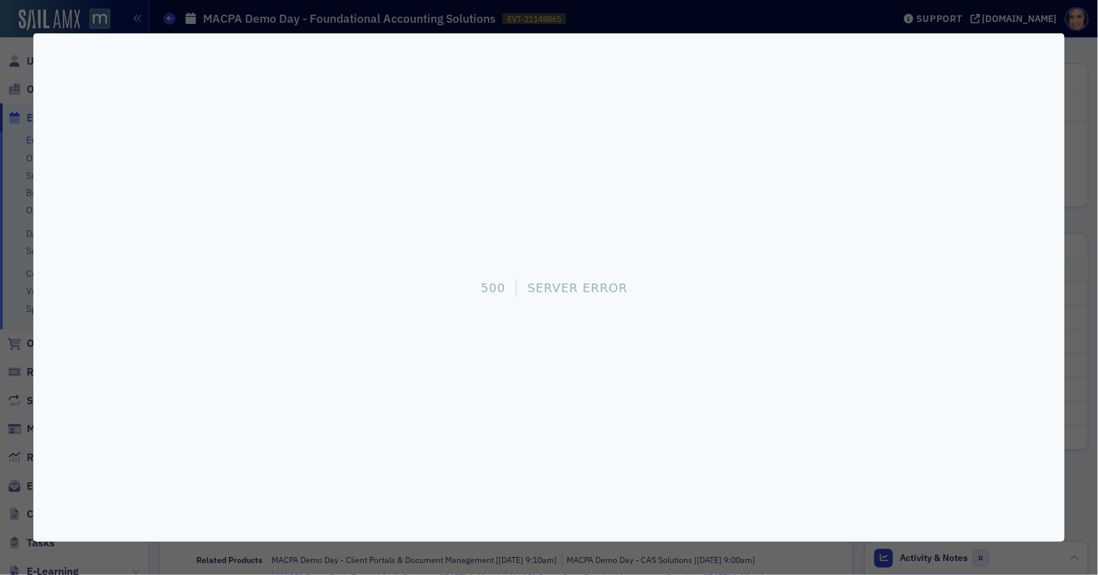
scroll to position [369, 0]
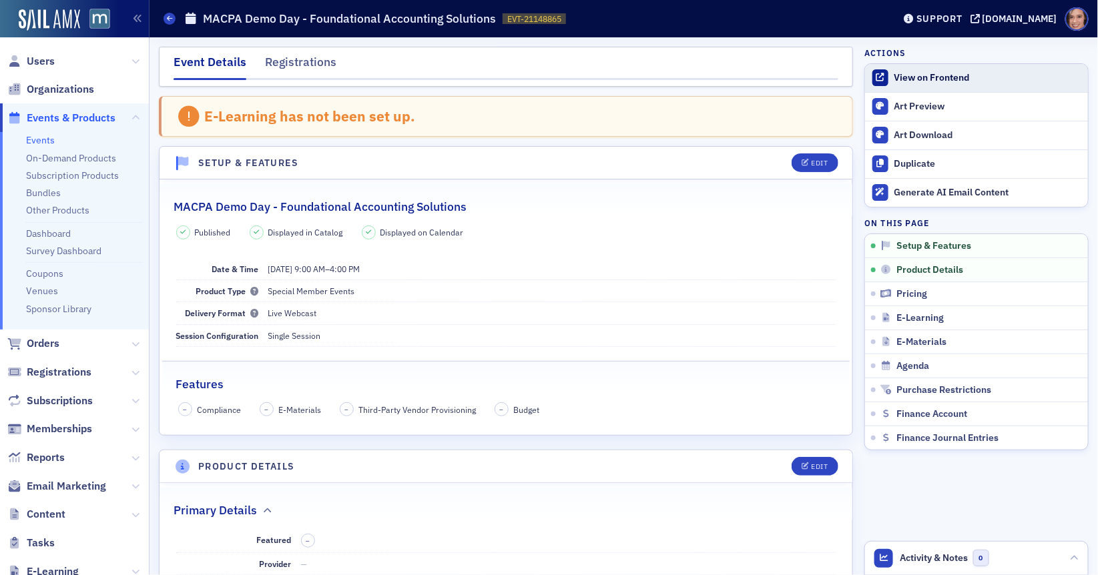
click at [956, 79] on div "View on Frontend" at bounding box center [987, 78] width 187 height 12
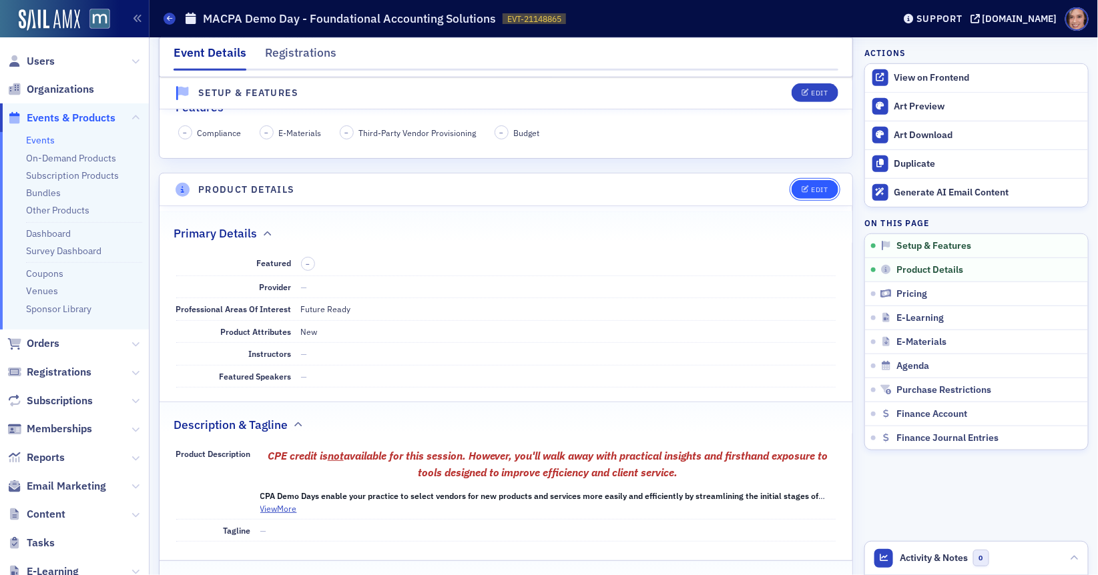
click at [821, 187] on div "Edit" at bounding box center [819, 189] width 17 height 7
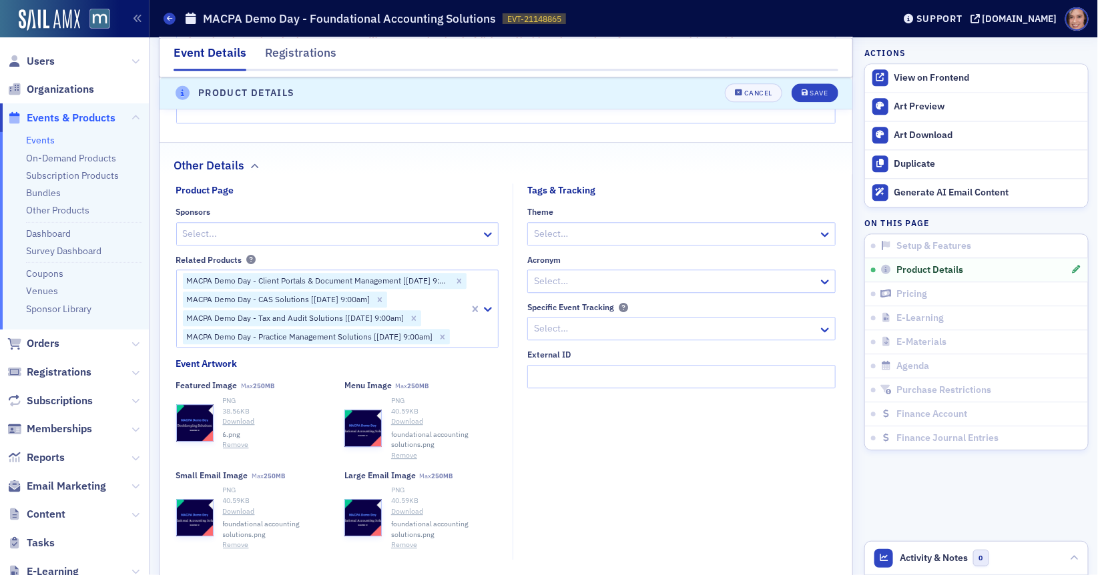
scroll to position [1526, 0]
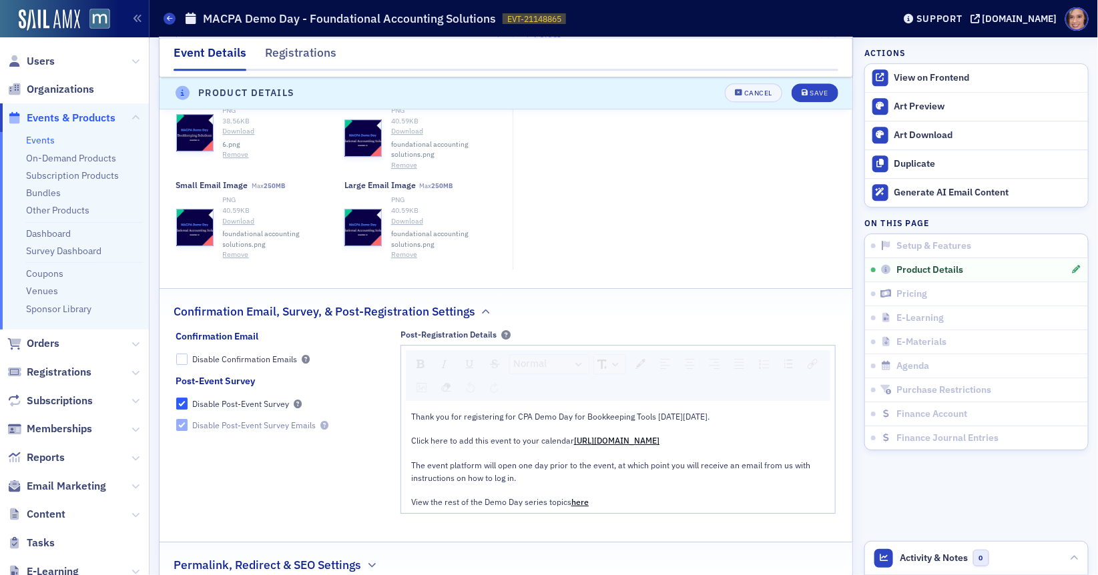
click at [237, 160] on button "Remove" at bounding box center [236, 155] width 26 height 11
click at [250, 143] on button "Select or drag max 1 file" at bounding box center [253, 123] width 154 height 37
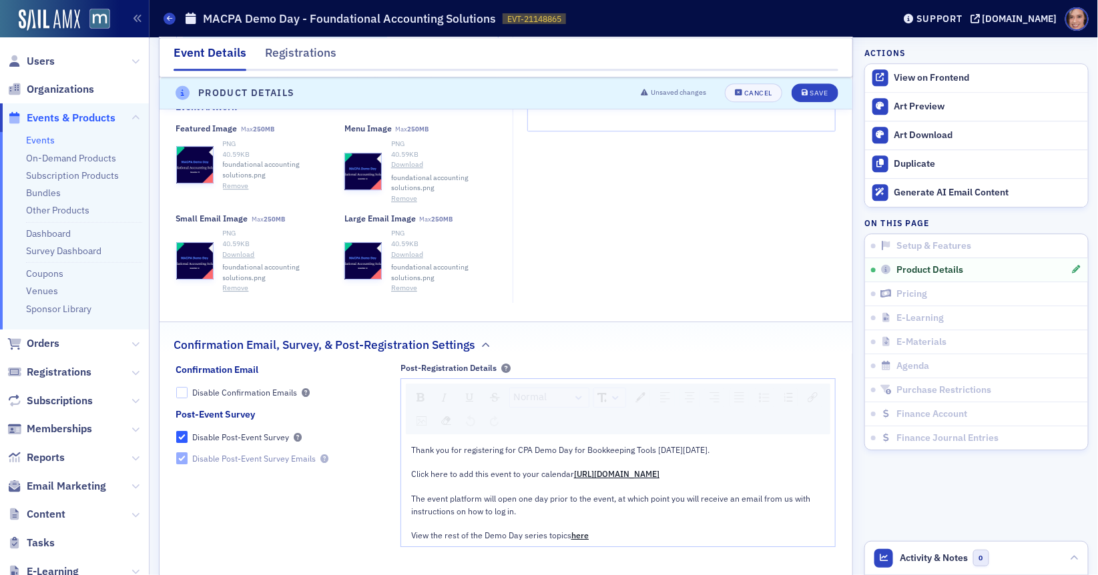
scroll to position [1446, 0]
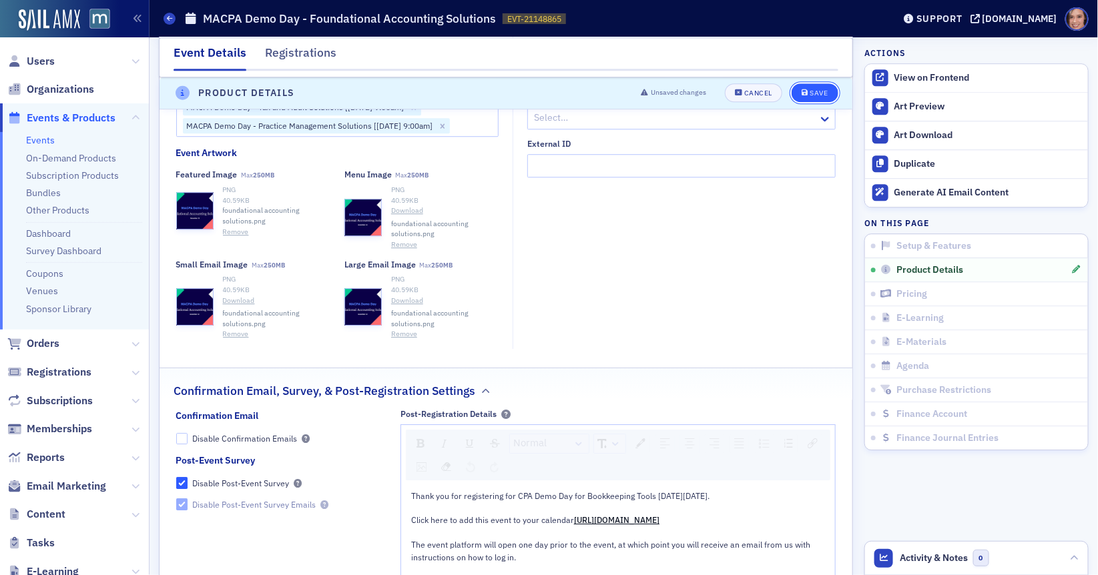
click at [811, 90] on div "Save" at bounding box center [819, 93] width 18 height 7
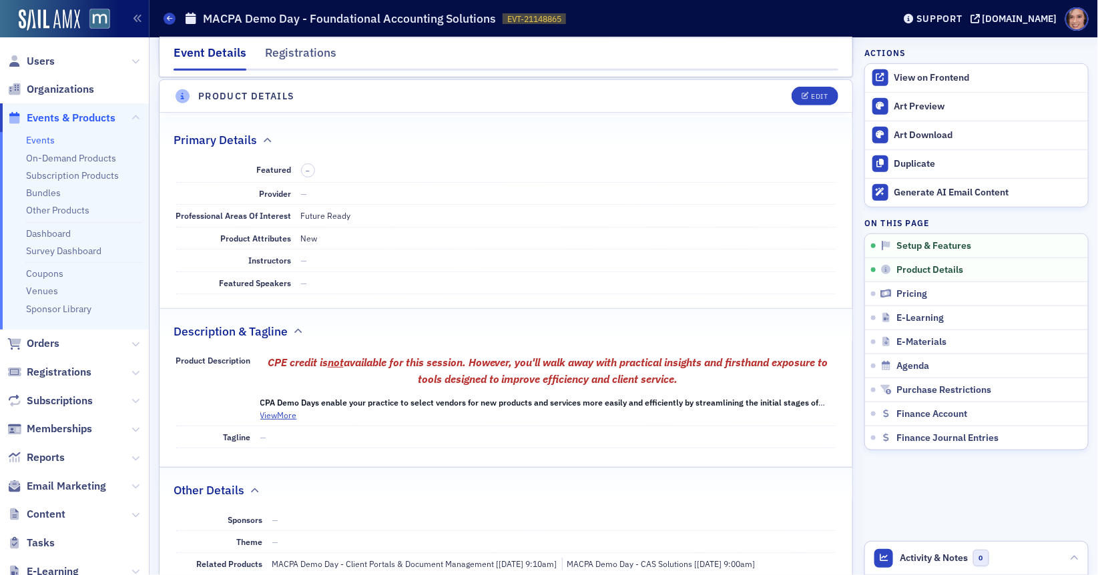
scroll to position [369, 0]
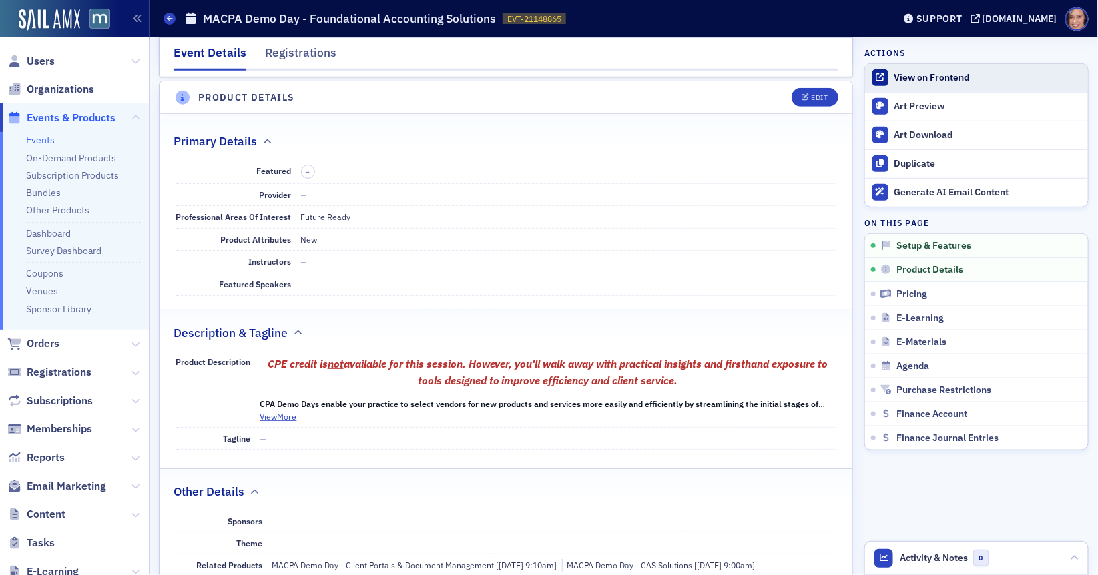
click at [905, 73] on div "View on Frontend" at bounding box center [987, 78] width 187 height 12
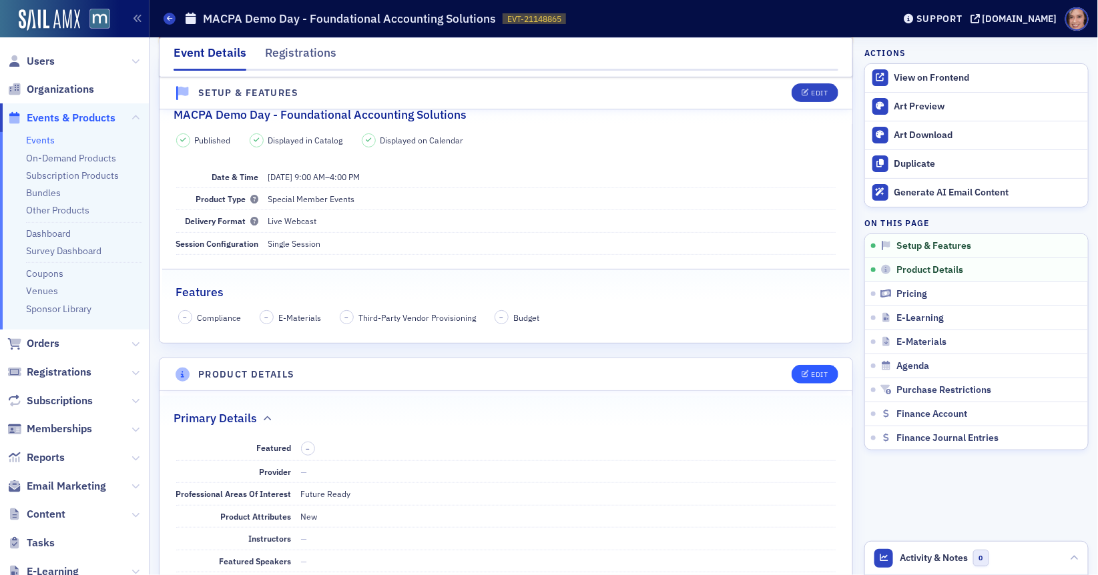
scroll to position [399, 0]
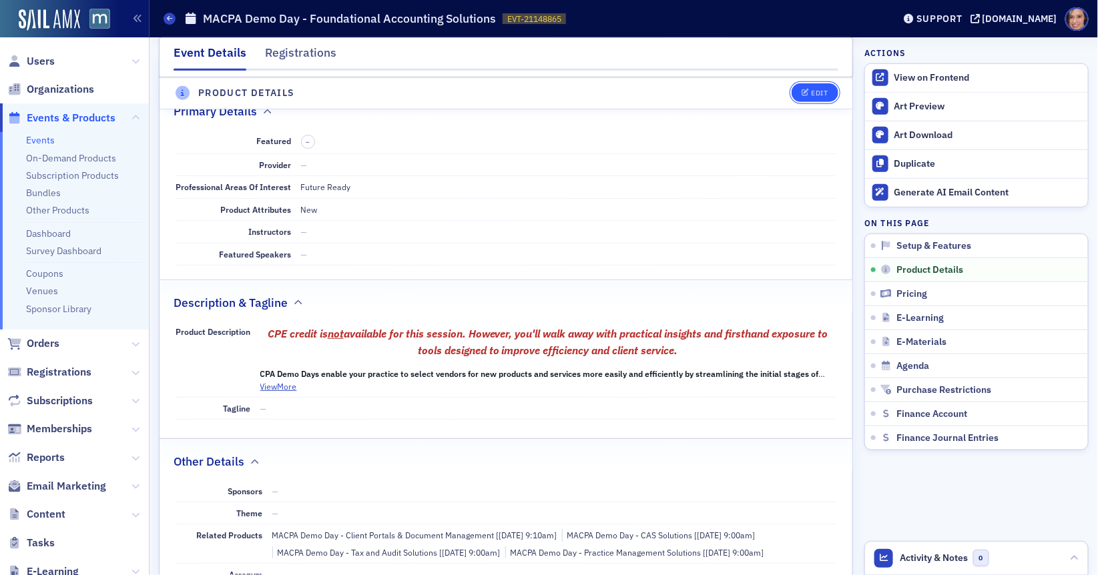
click at [814, 91] on div "Edit" at bounding box center [819, 93] width 17 height 7
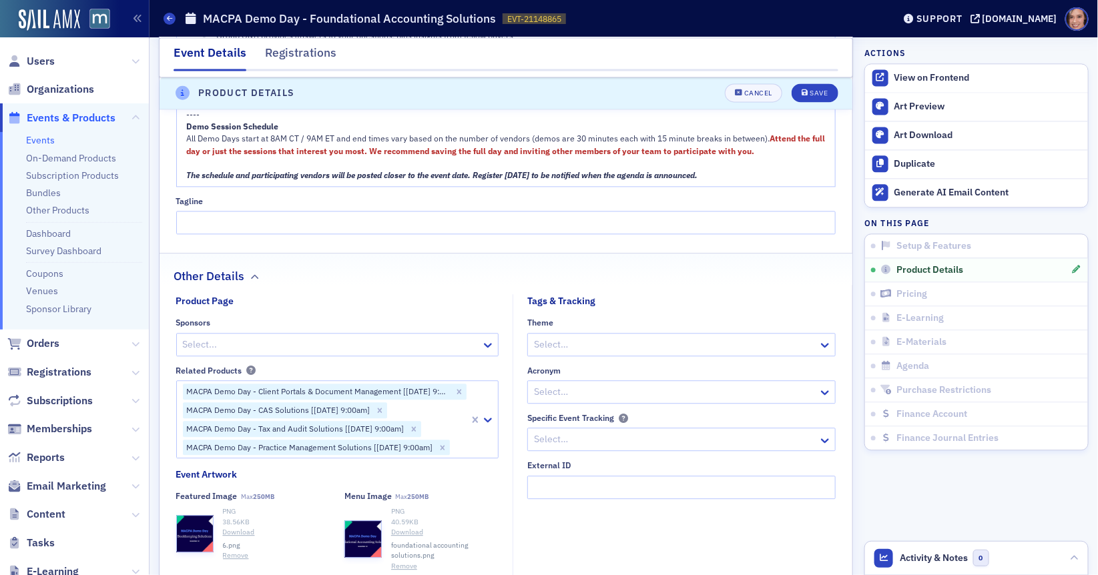
scroll to position [1519, 0]
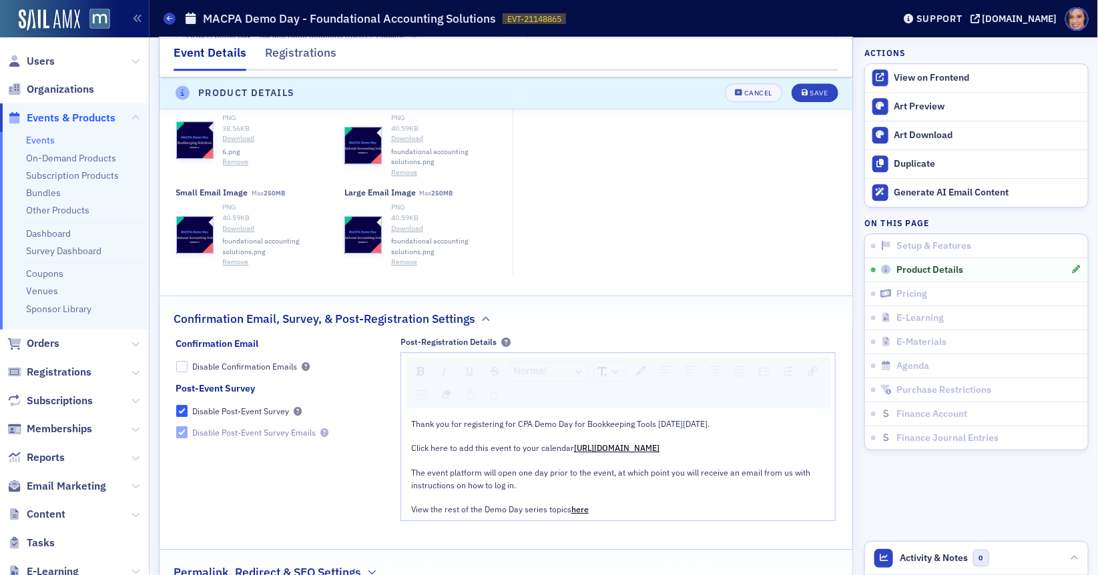
click at [233, 168] on button "Remove" at bounding box center [236, 162] width 26 height 11
click at [238, 138] on div "Select or drag max 1 file" at bounding box center [264, 131] width 100 height 13
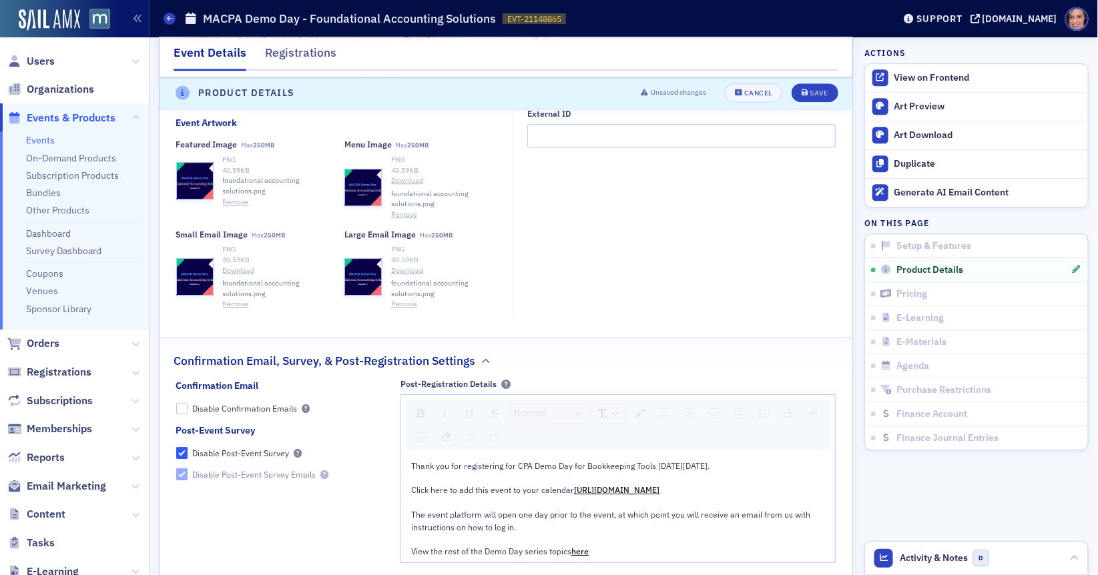
scroll to position [1469, 0]
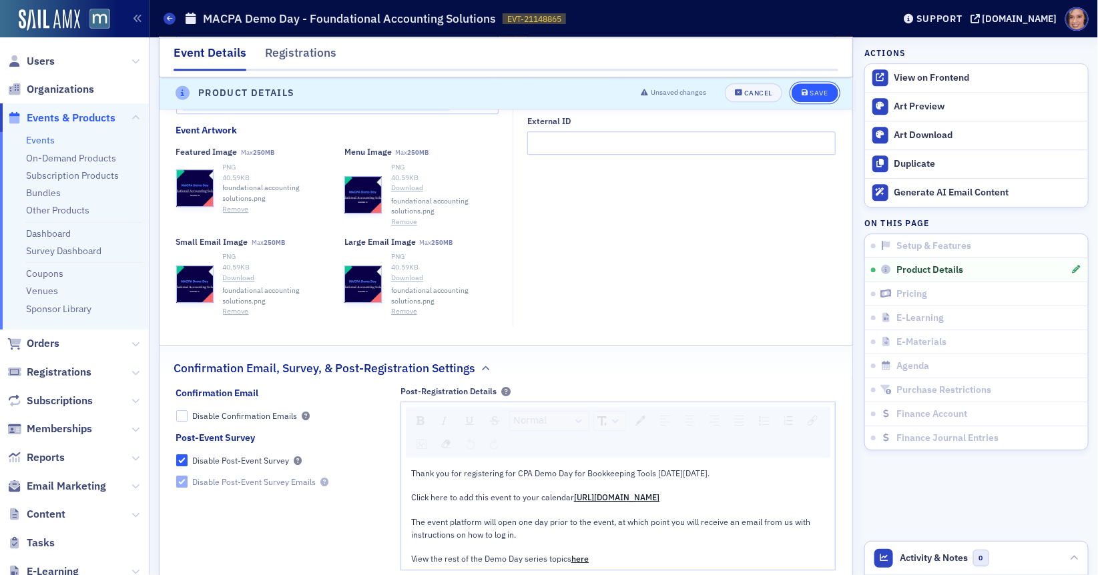
click at [821, 93] on div "Save" at bounding box center [819, 93] width 18 height 7
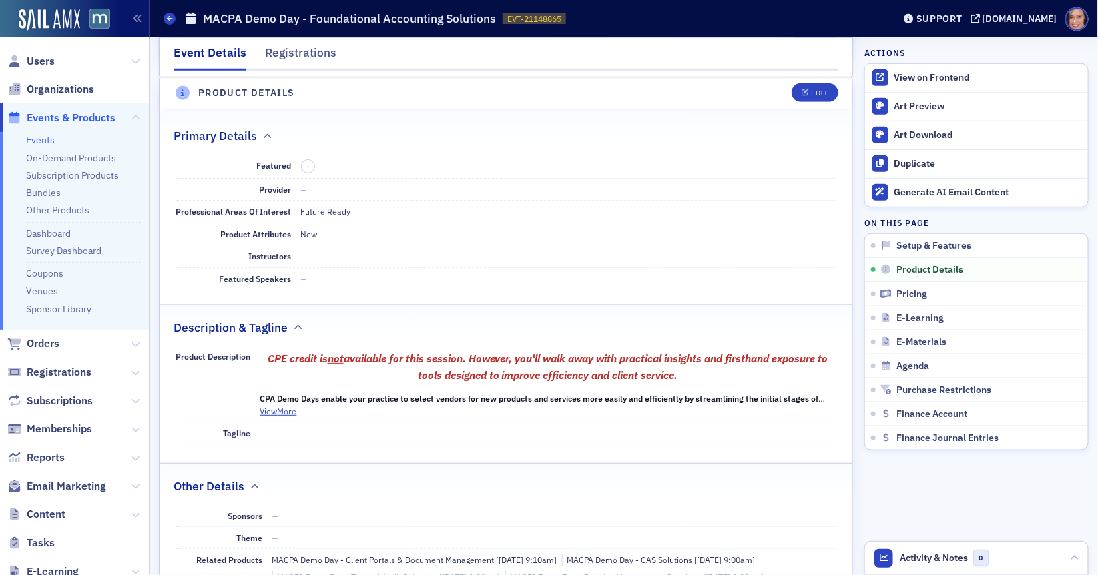
scroll to position [369, 0]
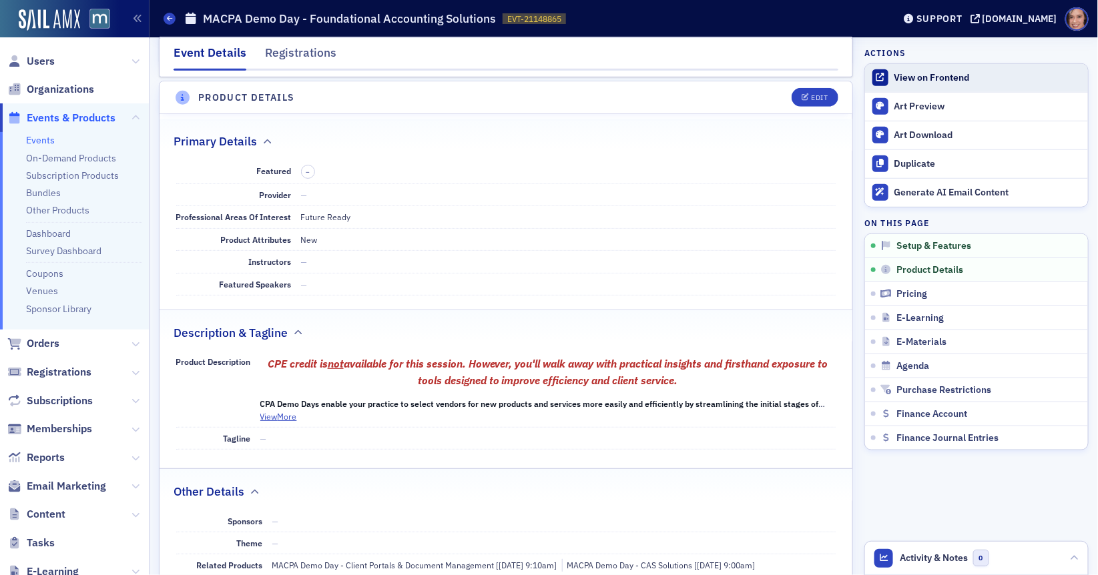
click at [955, 77] on div "View on Frontend" at bounding box center [987, 78] width 187 height 12
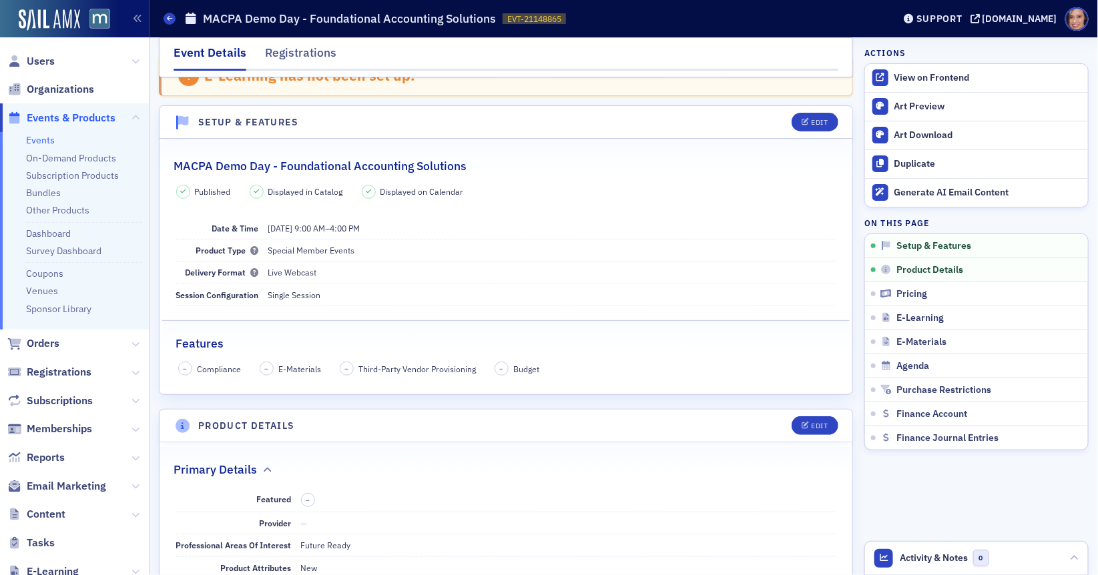
scroll to position [0, 0]
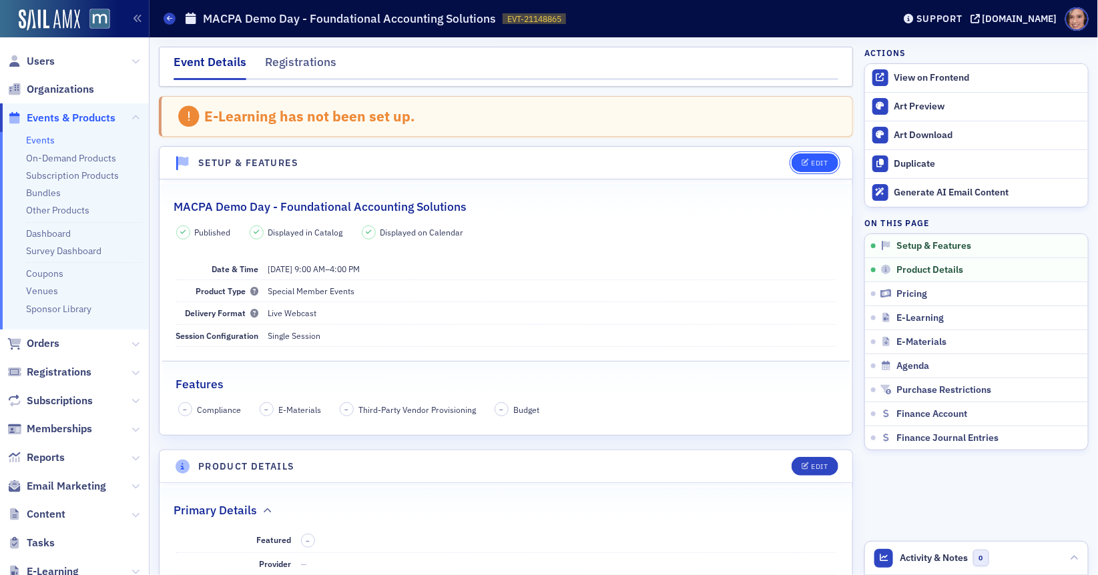
click at [816, 162] on div "Edit" at bounding box center [819, 163] width 17 height 7
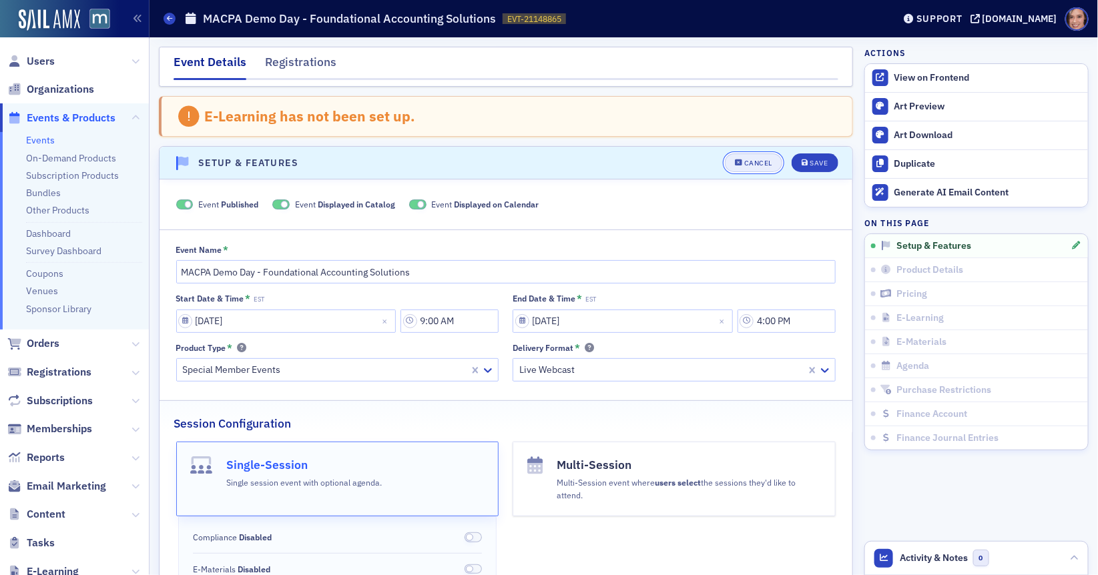
click at [761, 160] on div "Cancel" at bounding box center [758, 163] width 28 height 7
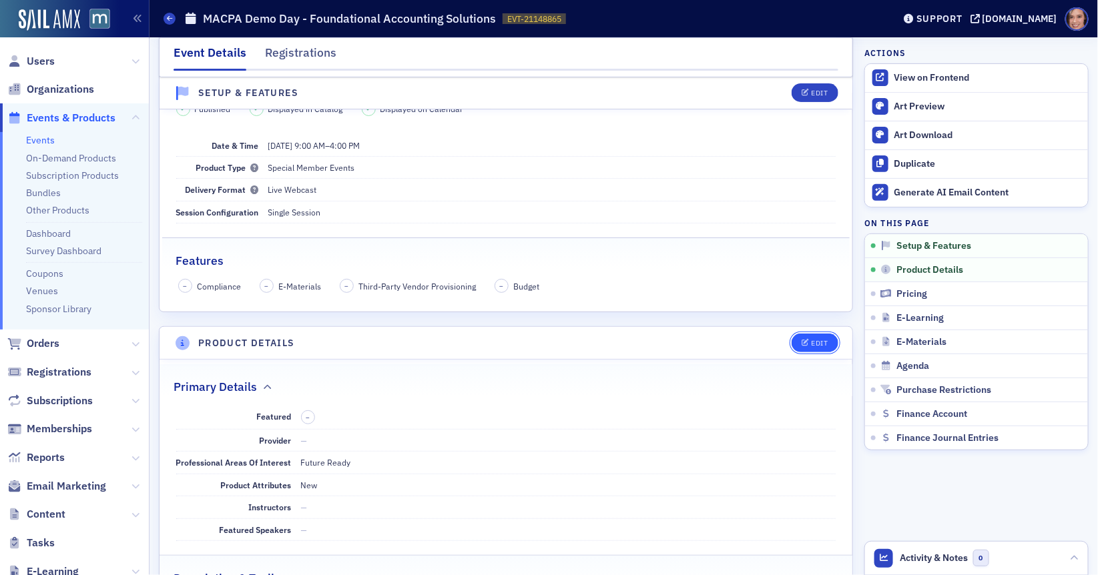
click at [816, 341] on div "Edit" at bounding box center [819, 343] width 17 height 7
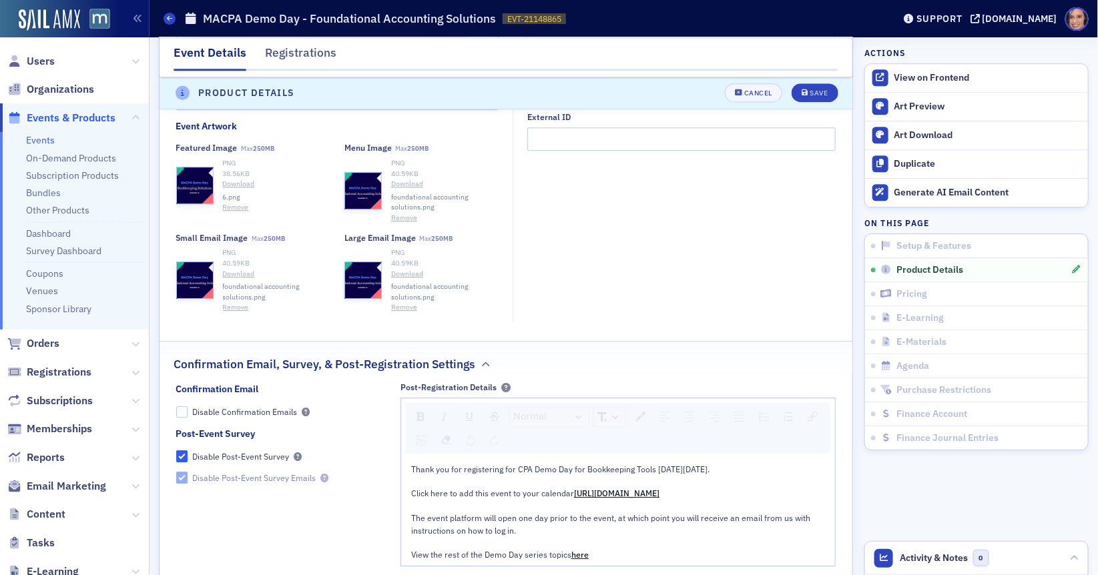
scroll to position [1464, 0]
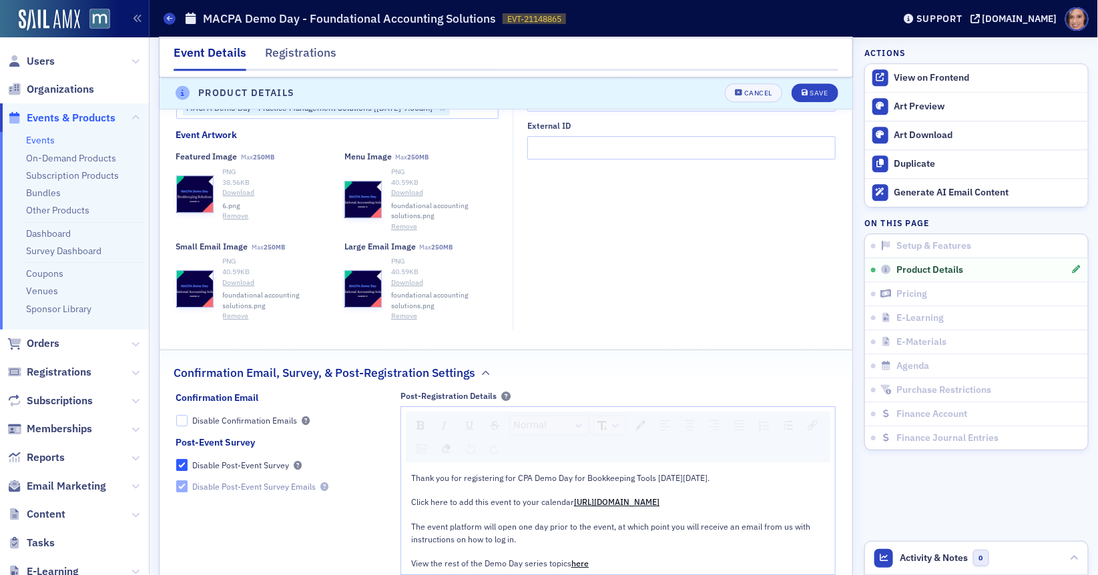
click at [235, 222] on button "Remove" at bounding box center [236, 216] width 26 height 11
click at [366, 128] on fieldset "Product Page Sponsors Select... Related Products MACPA Demo Day - Client Portal…" at bounding box center [341, 42] width 330 height 174
click at [239, 190] on span "Select or drag max 1 file" at bounding box center [259, 185] width 91 height 11
click at [816, 85] on button "Save" at bounding box center [815, 93] width 46 height 19
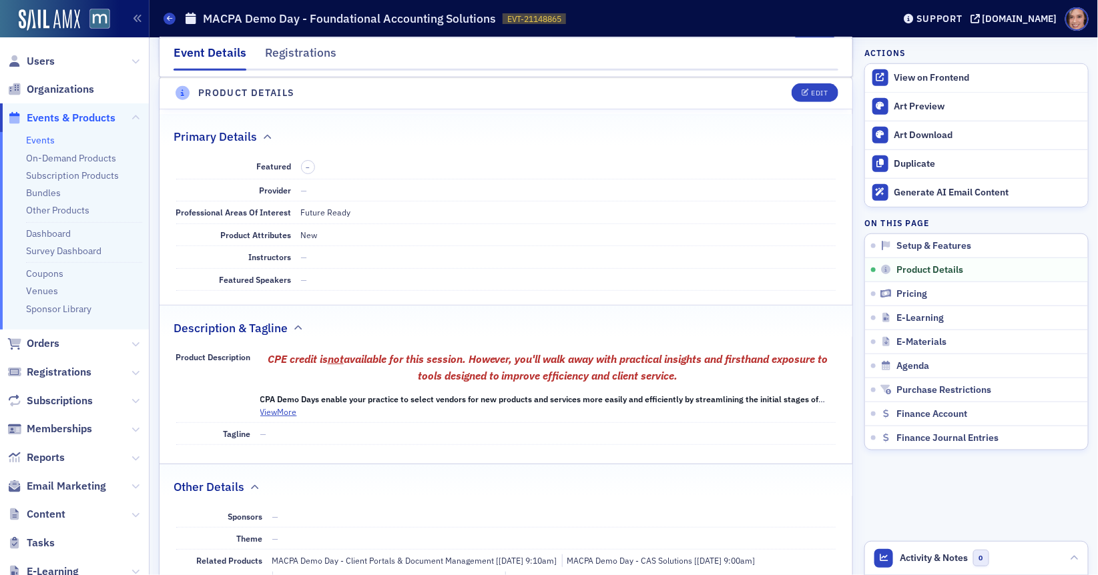
scroll to position [369, 0]
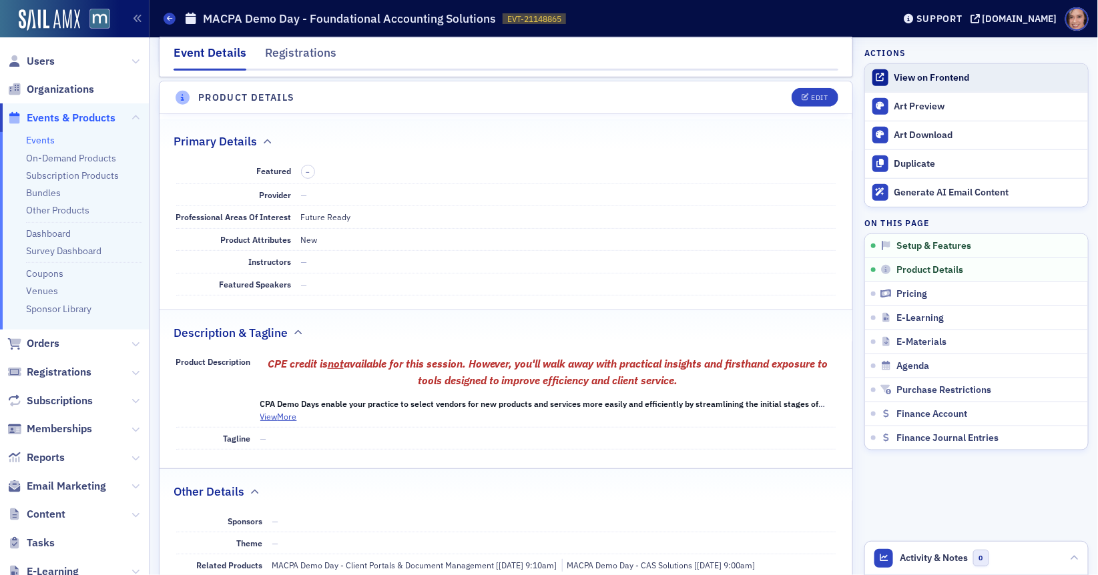
click at [922, 76] on div "View on Frontend" at bounding box center [987, 78] width 187 height 12
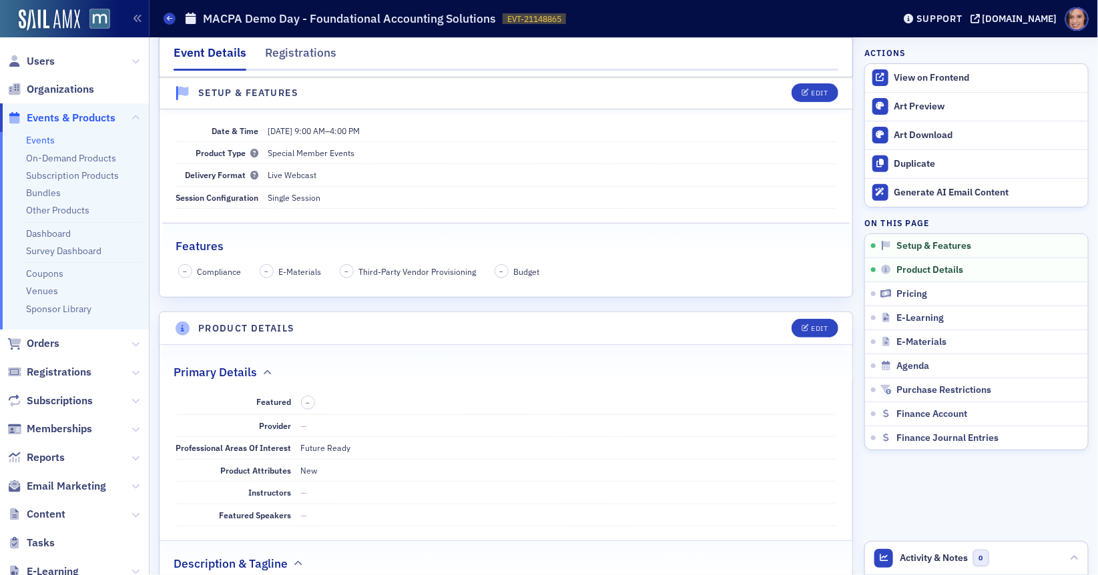
scroll to position [0, 0]
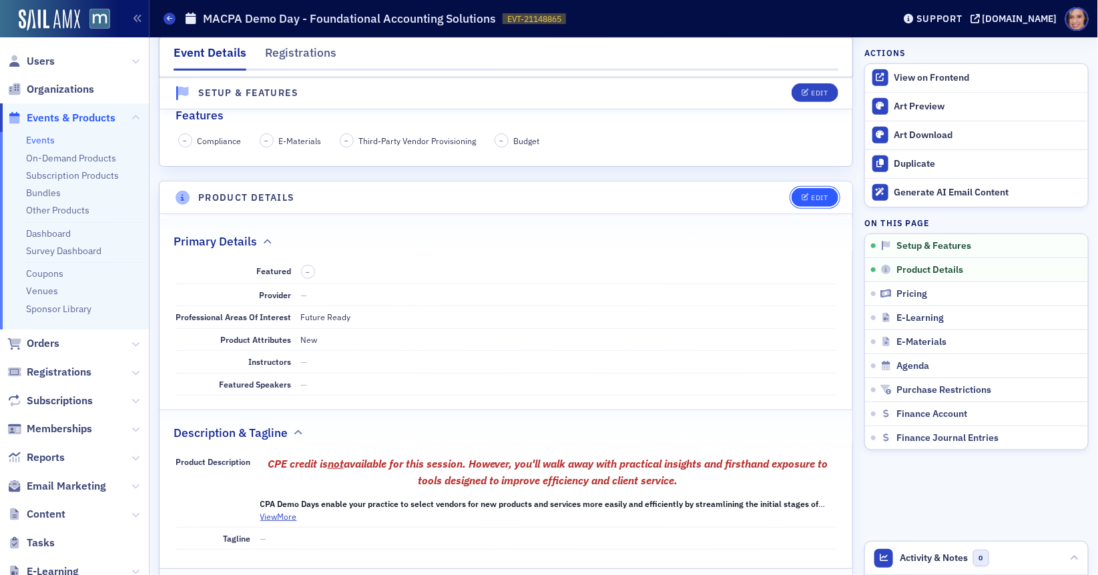
click at [821, 198] on div "Edit" at bounding box center [819, 197] width 17 height 7
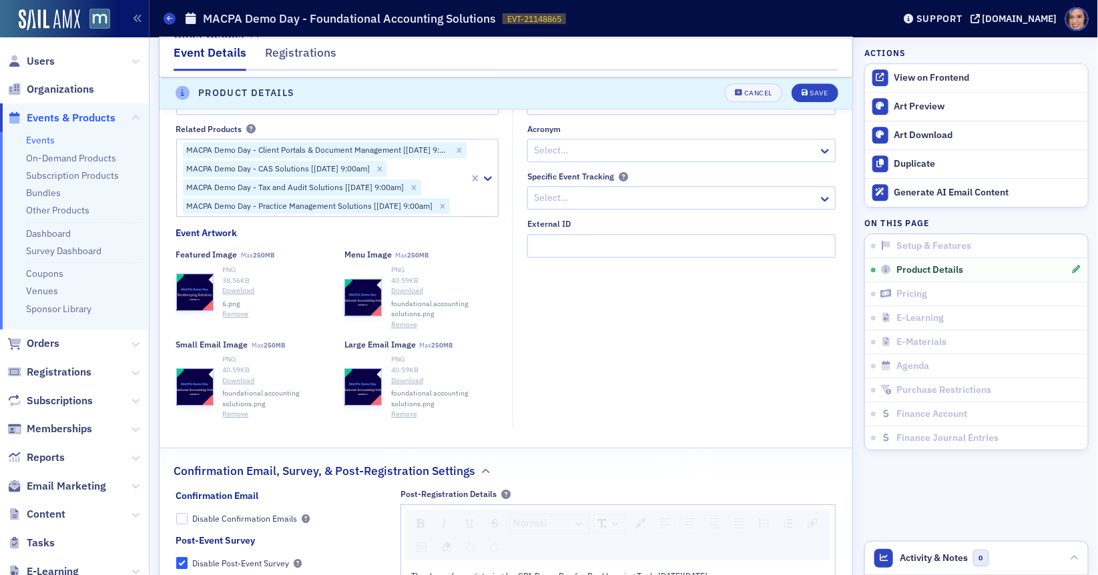
scroll to position [1368, 0]
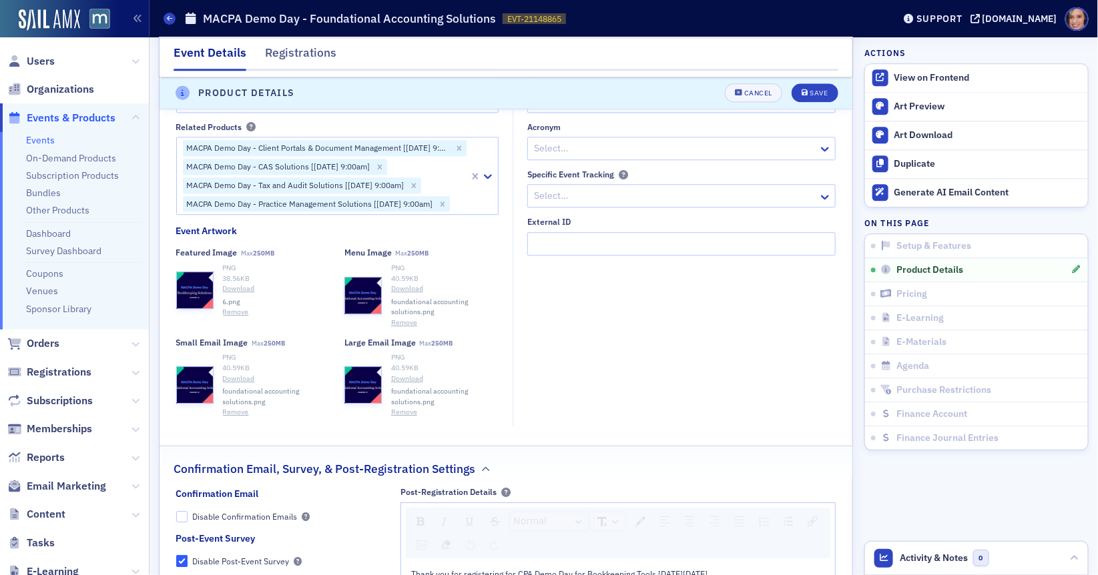
click at [232, 318] on button "Remove" at bounding box center [236, 312] width 26 height 11
click at [825, 94] on div "Save" at bounding box center [819, 93] width 18 height 7
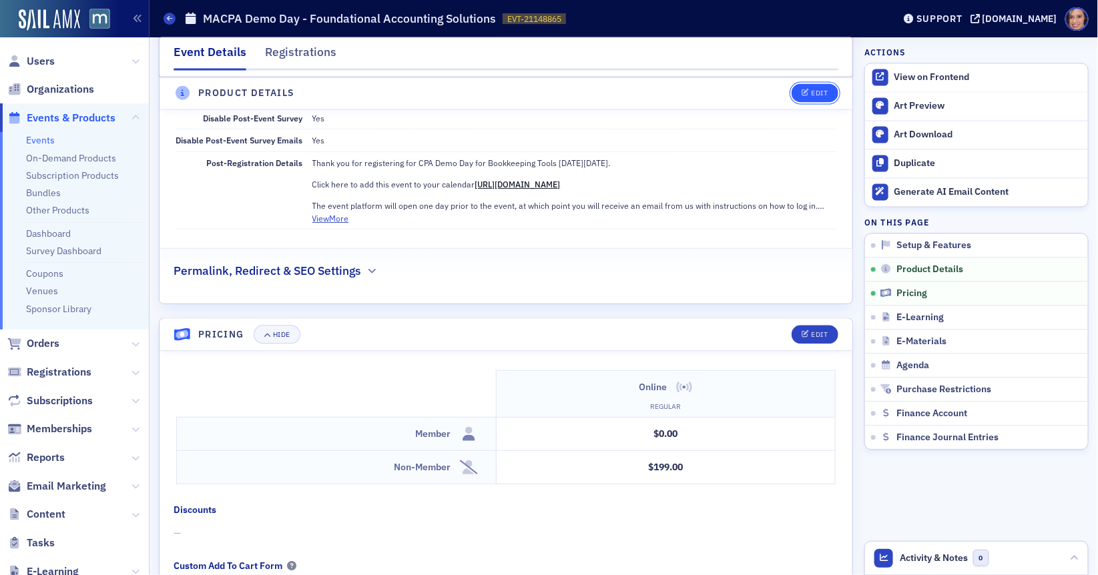
click at [799, 98] on button "Edit" at bounding box center [815, 93] width 46 height 19
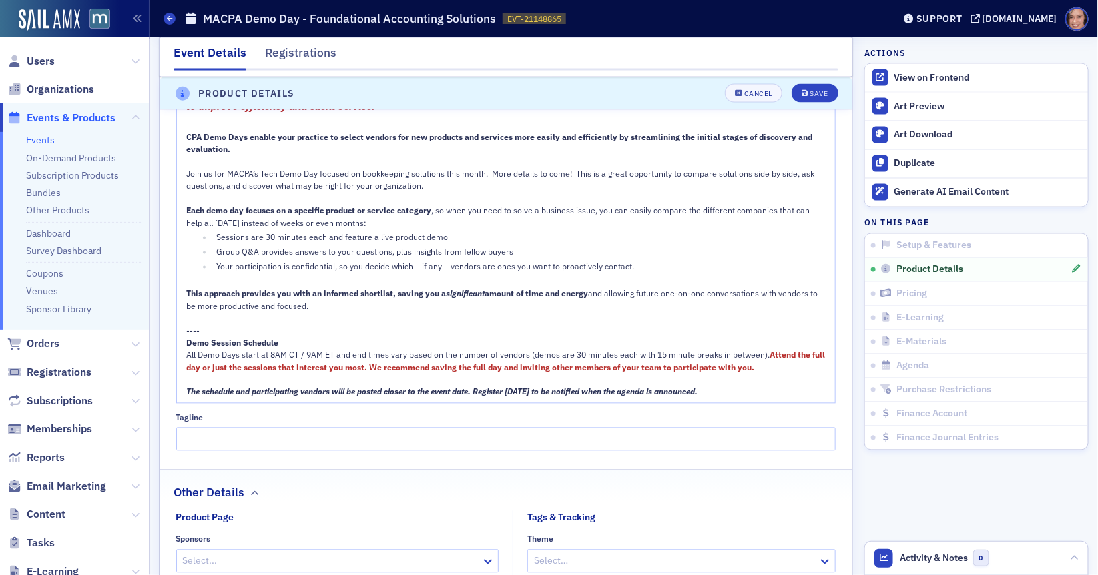
scroll to position [1406, 0]
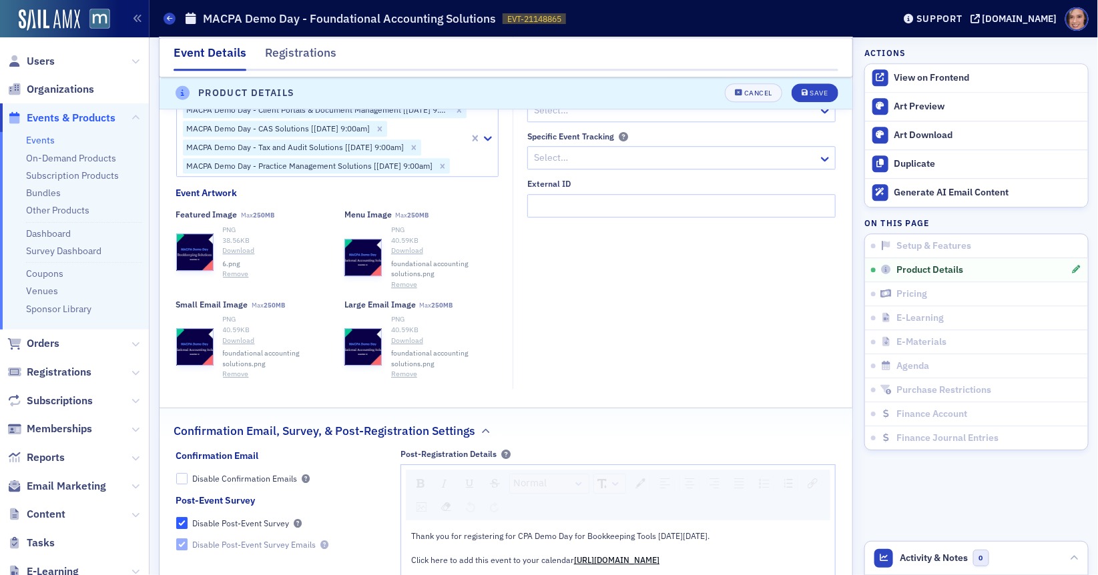
click at [236, 280] on button "Remove" at bounding box center [236, 274] width 26 height 11
click at [747, 329] on fieldset "Tags & Tracking Theme Select… Acronym Select… Specific Event Tracking Select… E…" at bounding box center [678, 201] width 330 height 376
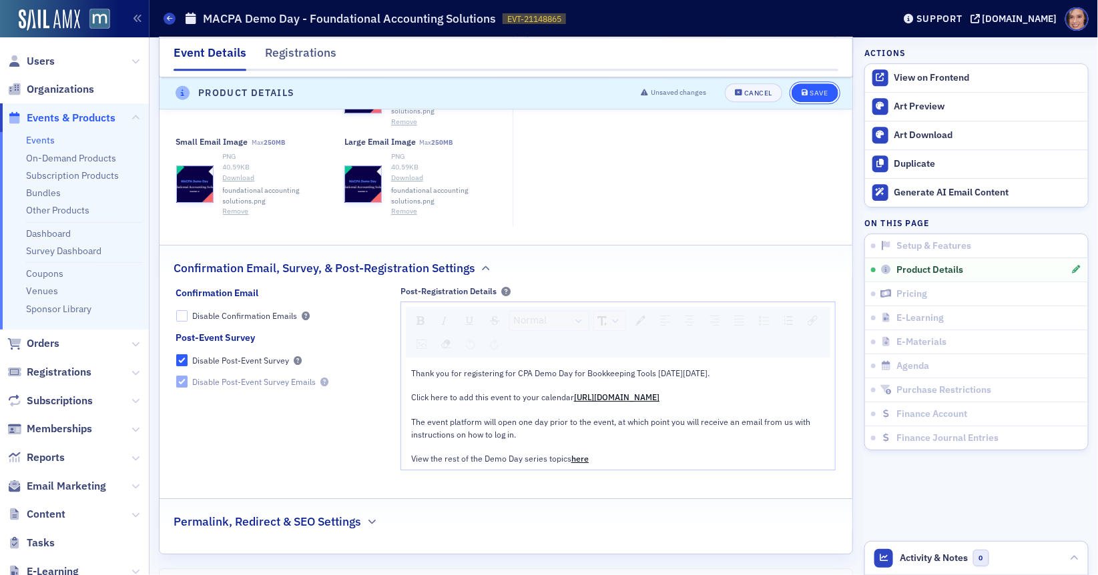
click at [820, 90] on div "Save" at bounding box center [819, 93] width 18 height 7
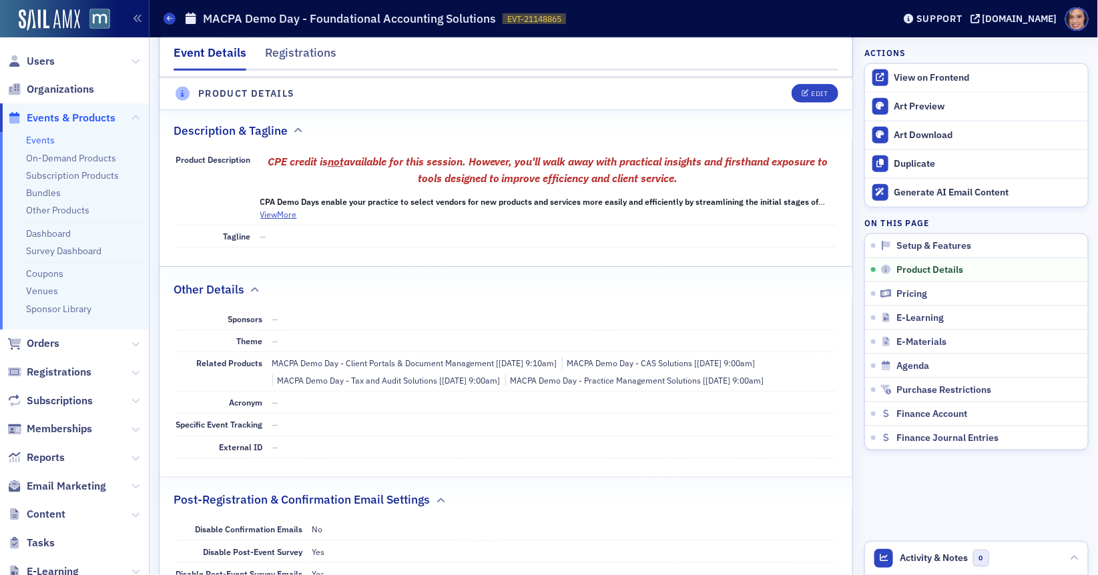
scroll to position [334, 0]
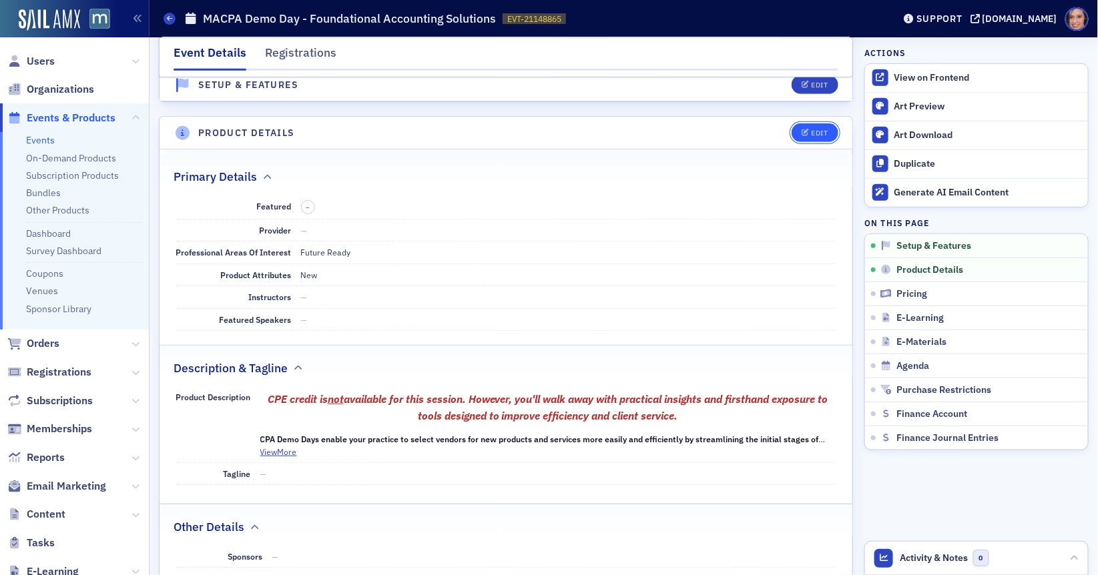
click at [814, 123] on button "Edit" at bounding box center [815, 132] width 46 height 19
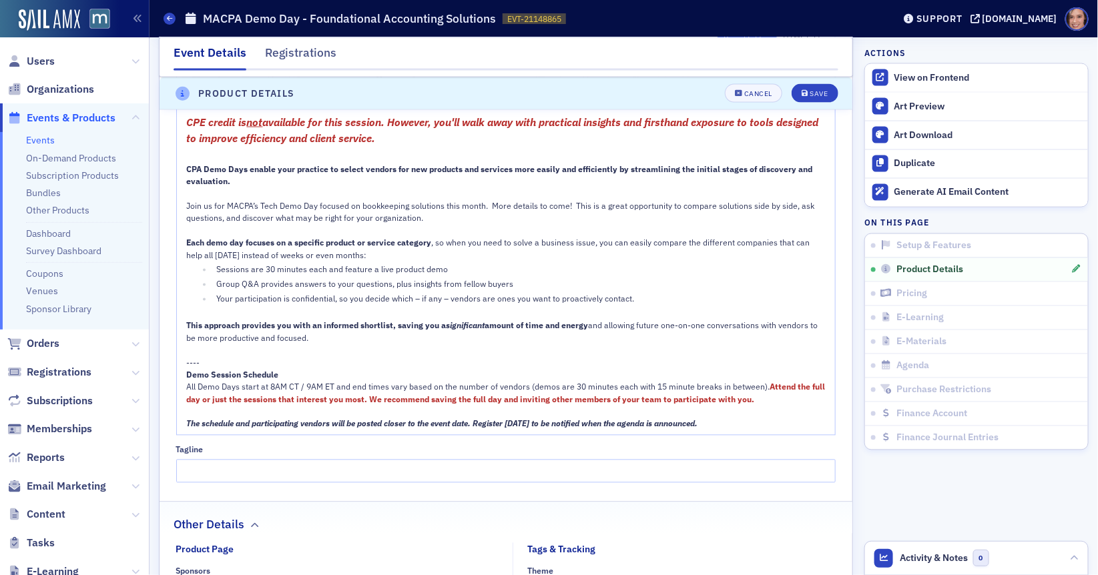
scroll to position [1226, 0]
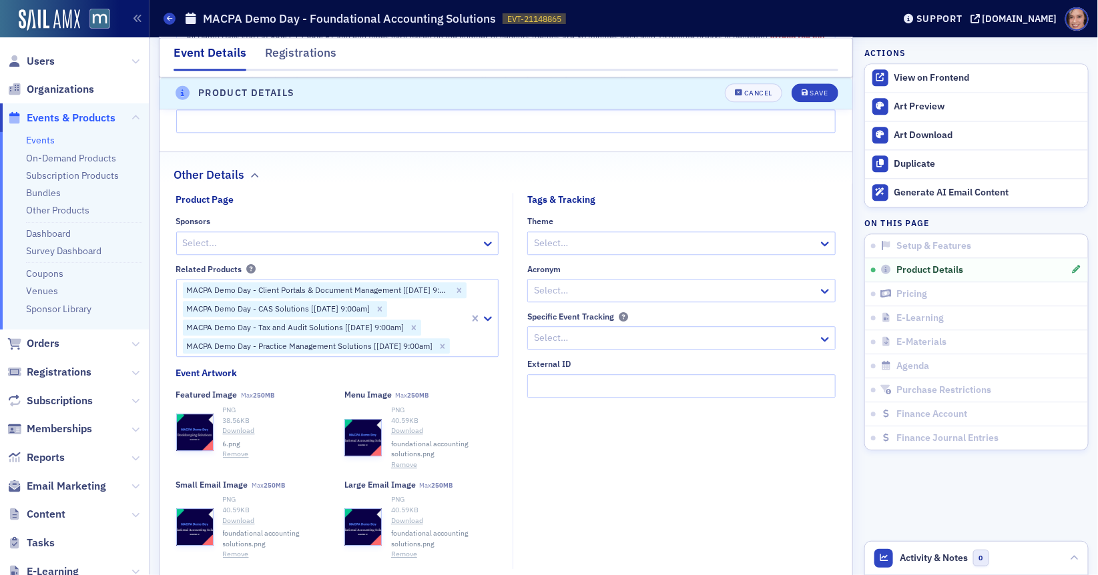
click at [235, 460] on button "Remove" at bounding box center [236, 454] width 26 height 11
click at [235, 465] on div "Featured Image Max 250MB Select or drag max 1 file" at bounding box center [253, 430] width 154 height 80
click at [453, 125] on input "Tagline" at bounding box center [506, 120] width 660 height 23
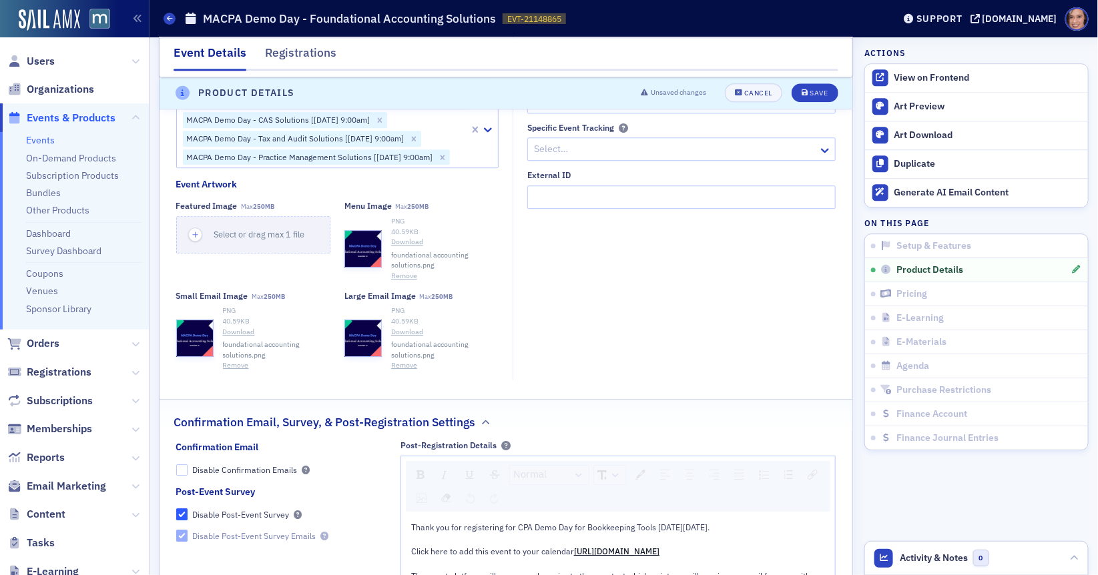
scroll to position [1422, 0]
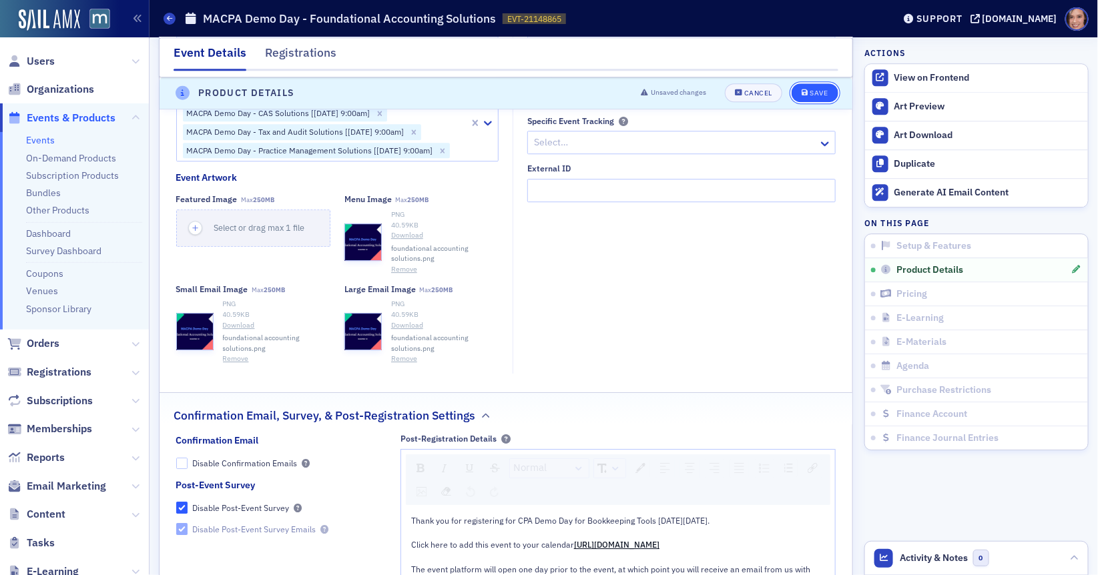
click at [824, 92] on div "Save" at bounding box center [819, 93] width 18 height 7
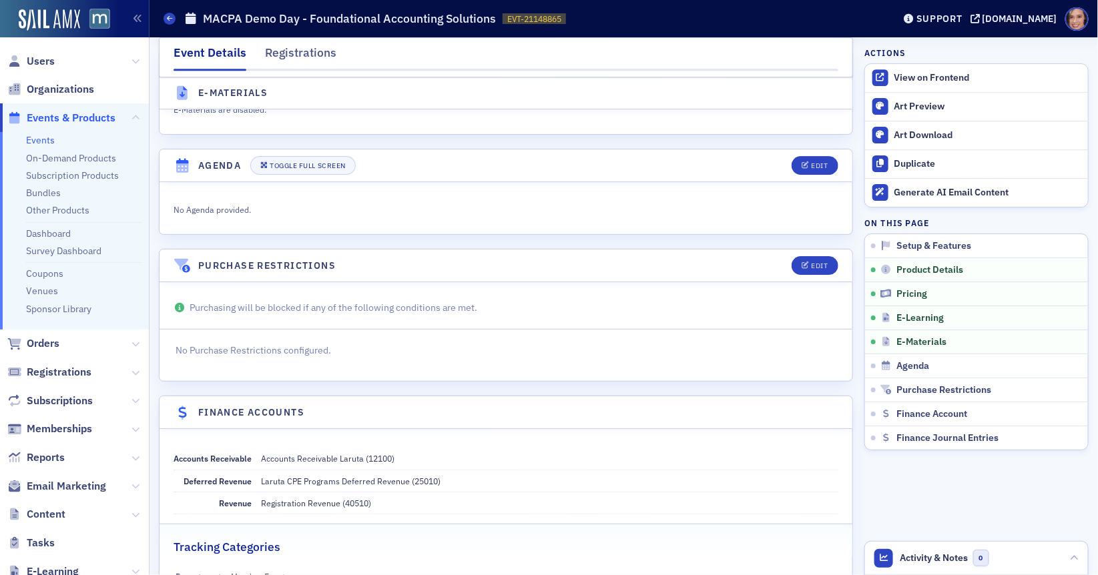
scroll to position [1812, 0]
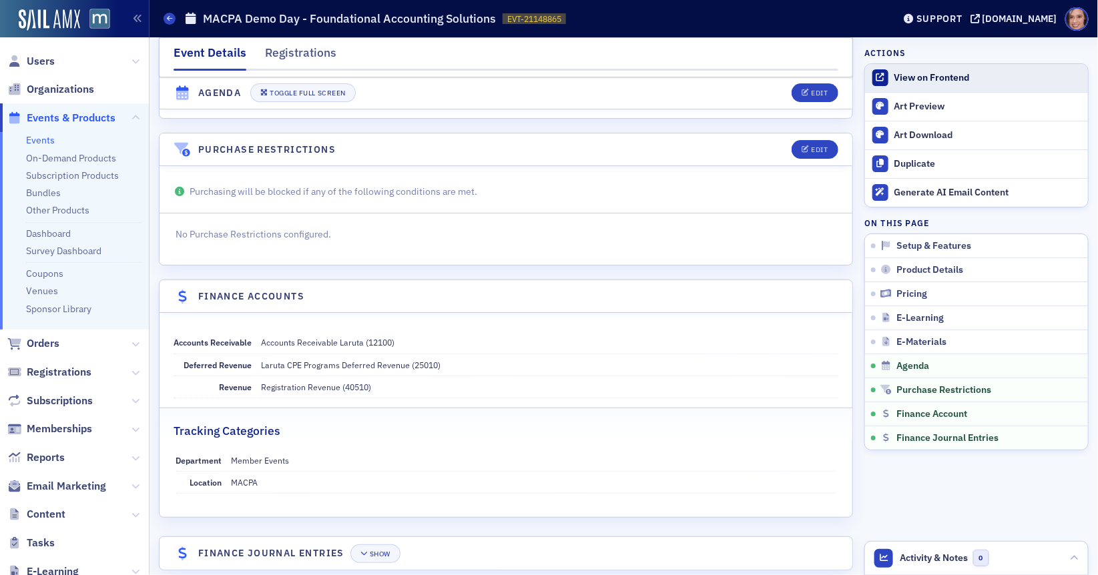
click at [940, 67] on link "View on Frontend" at bounding box center [976, 78] width 223 height 28
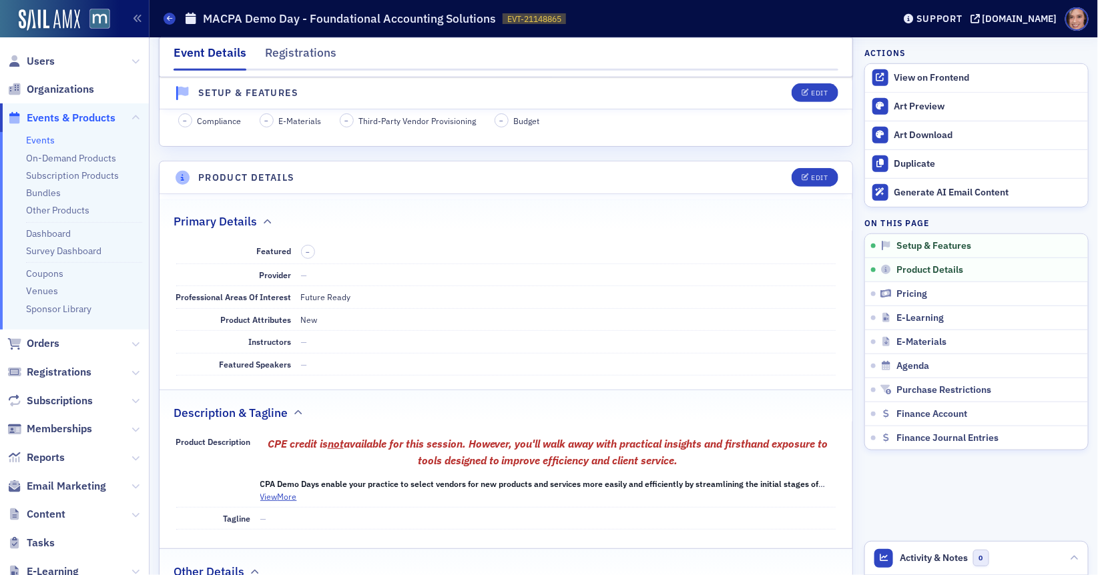
scroll to position [0, 0]
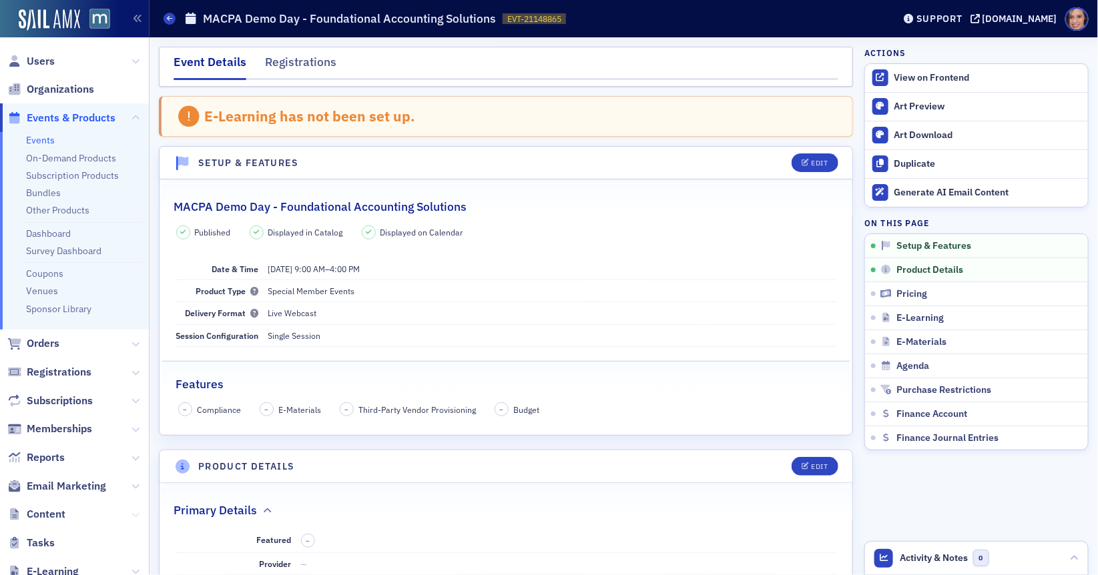
click at [137, 518] on icon at bounding box center [135, 515] width 8 height 8
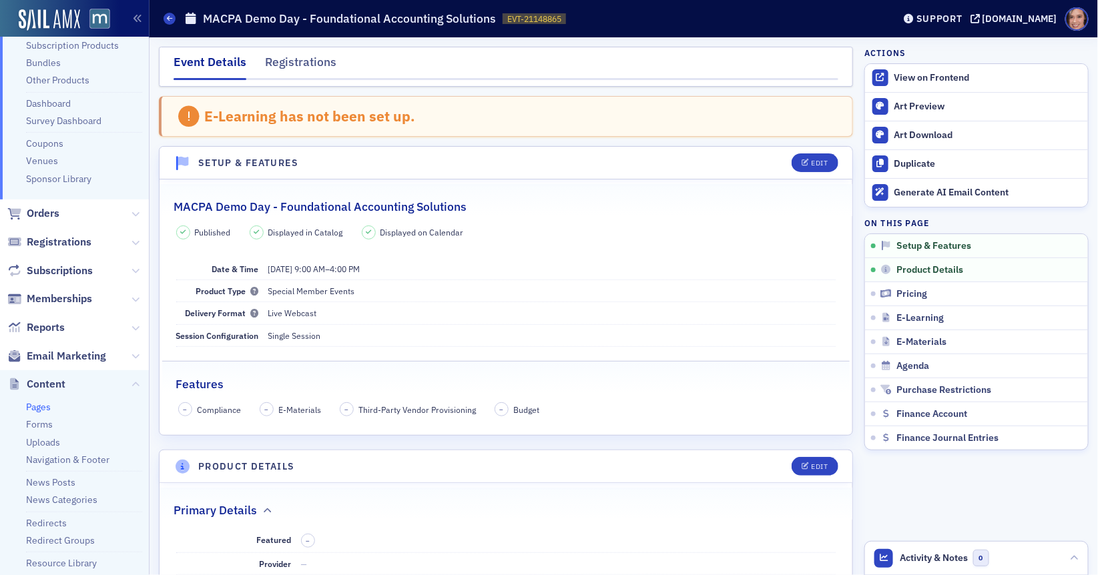
scroll to position [132, 0]
click at [55, 435] on link "Uploads" at bounding box center [43, 441] width 34 height 12
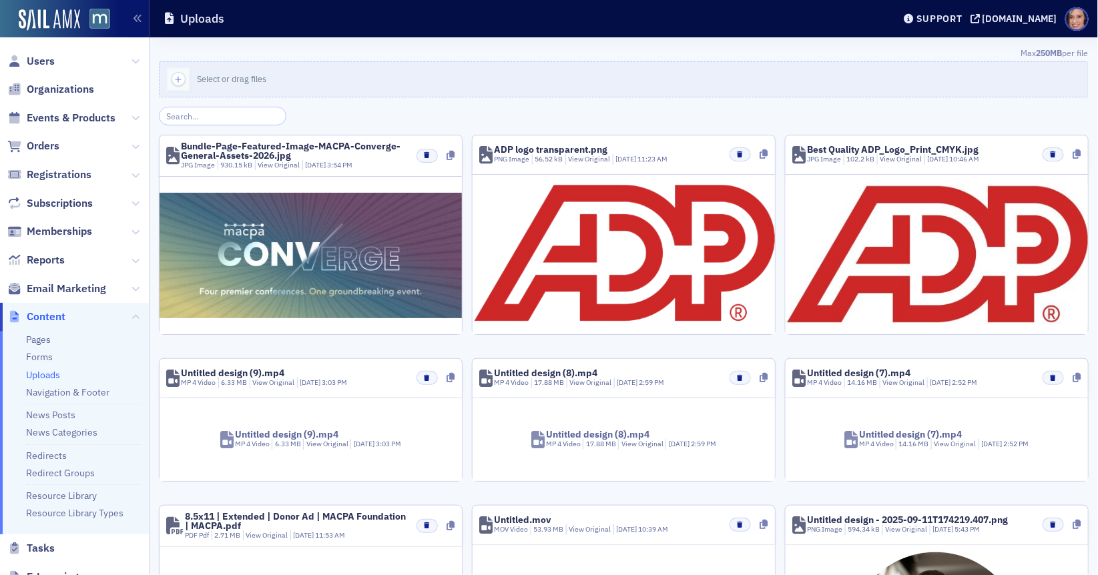
click at [240, 115] on input "search" at bounding box center [222, 116] width 127 height 19
type input "6"
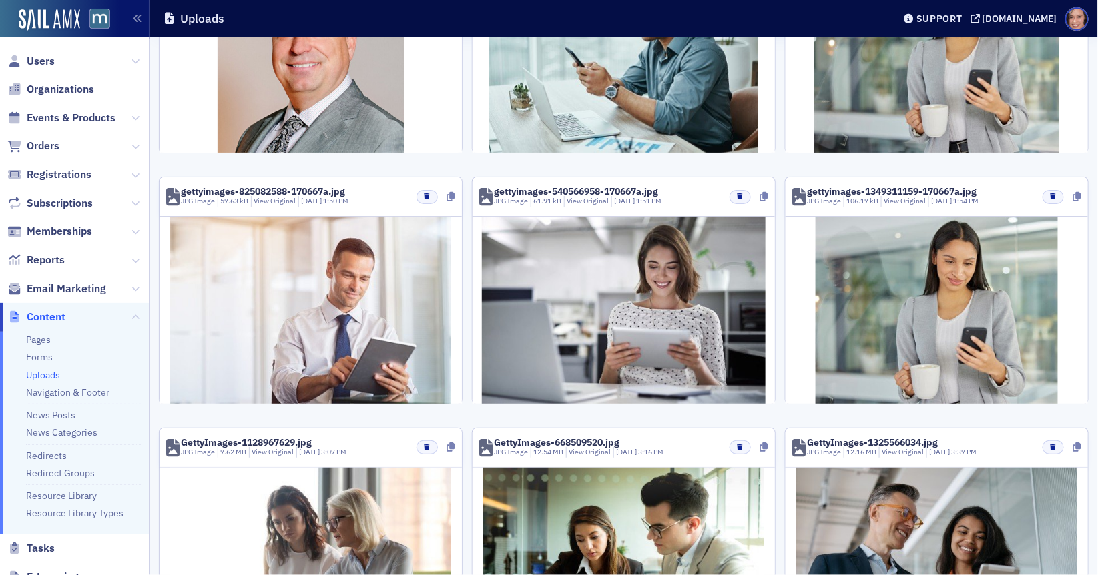
scroll to position [840, 0]
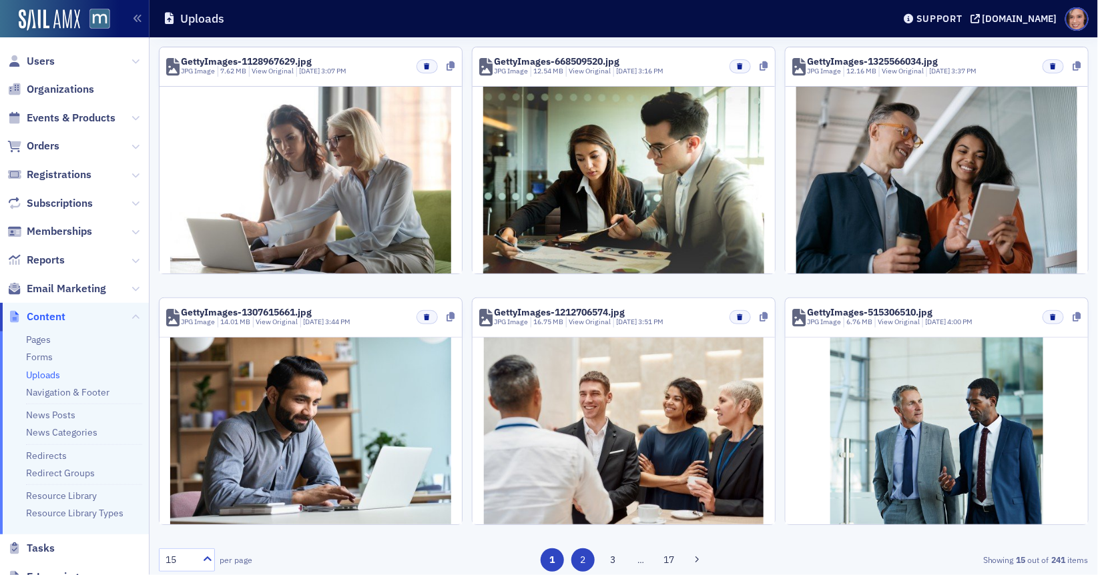
click at [579, 556] on button "2" at bounding box center [582, 560] width 23 height 23
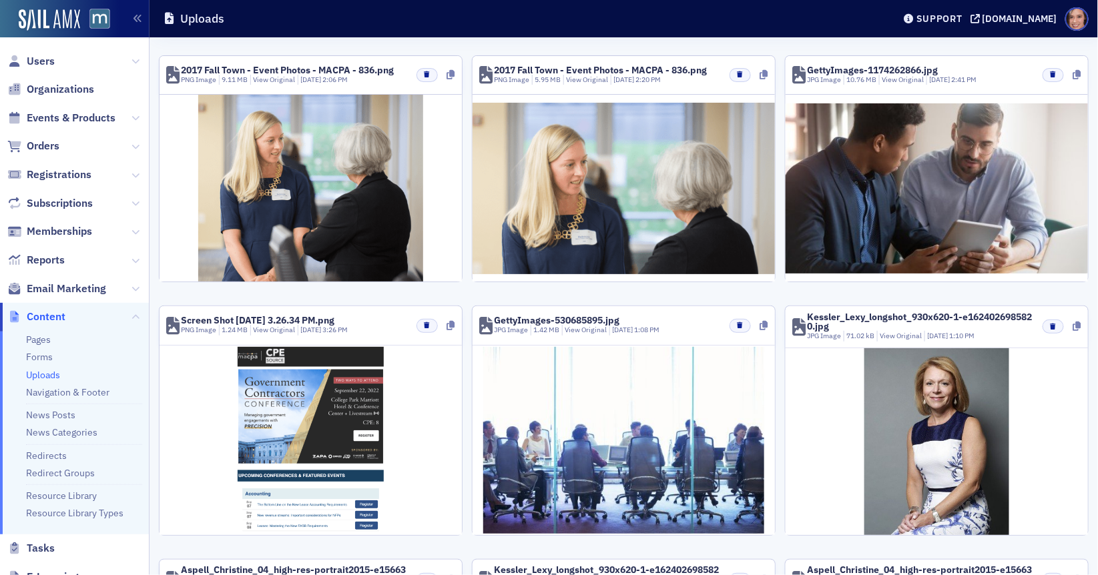
scroll to position [845, 0]
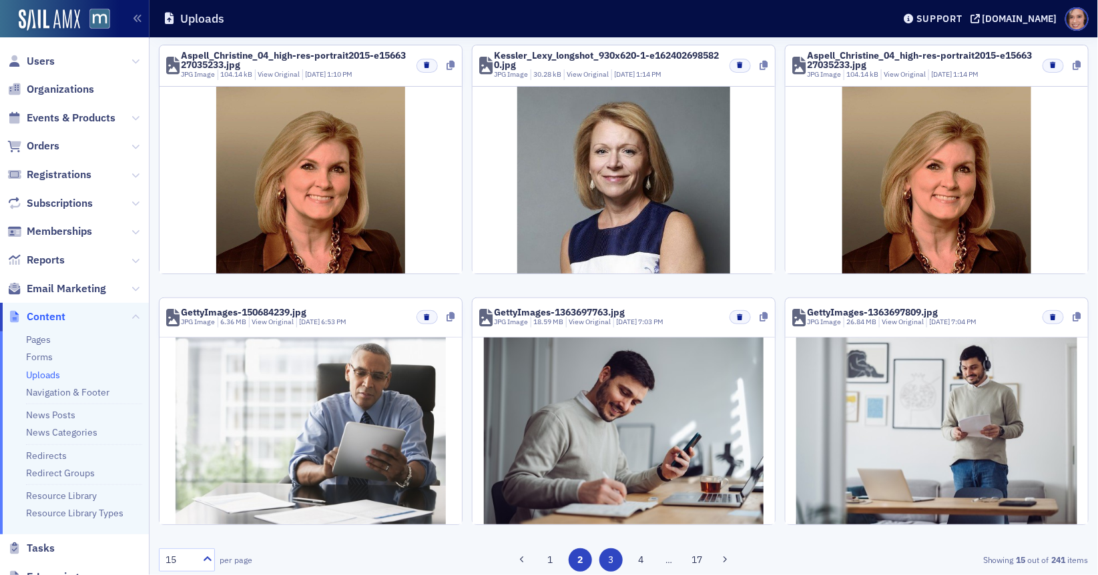
click at [611, 558] on button "3" at bounding box center [610, 560] width 23 height 23
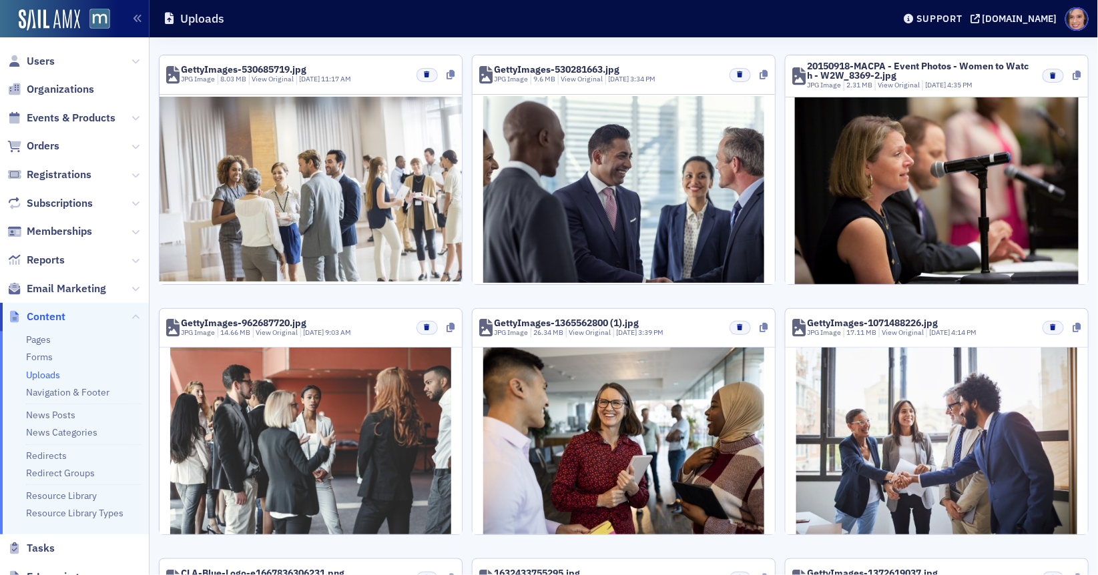
scroll to position [843, 0]
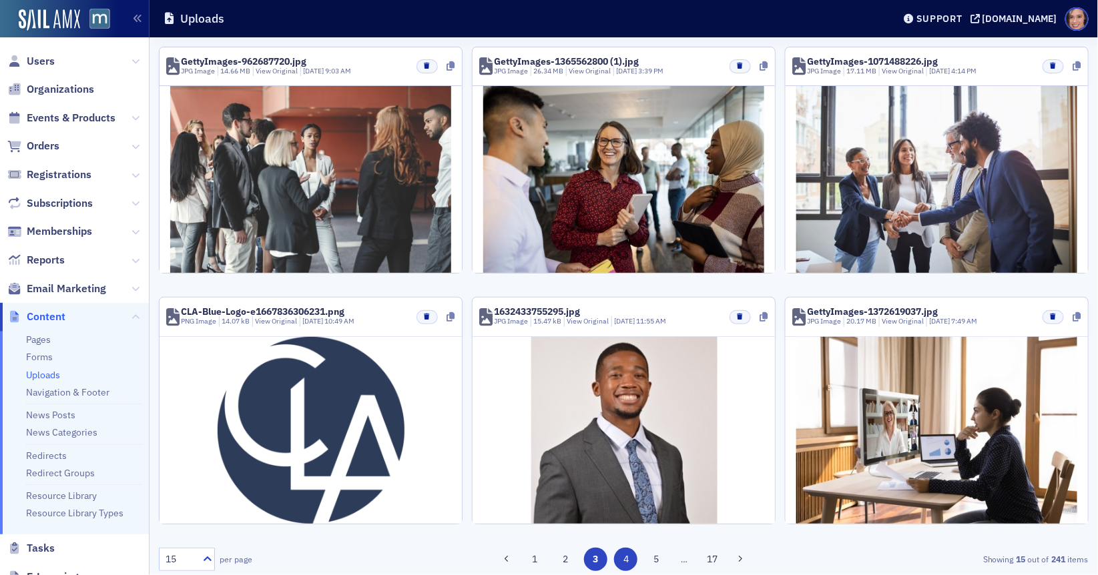
click at [629, 552] on button "4" at bounding box center [625, 559] width 23 height 23
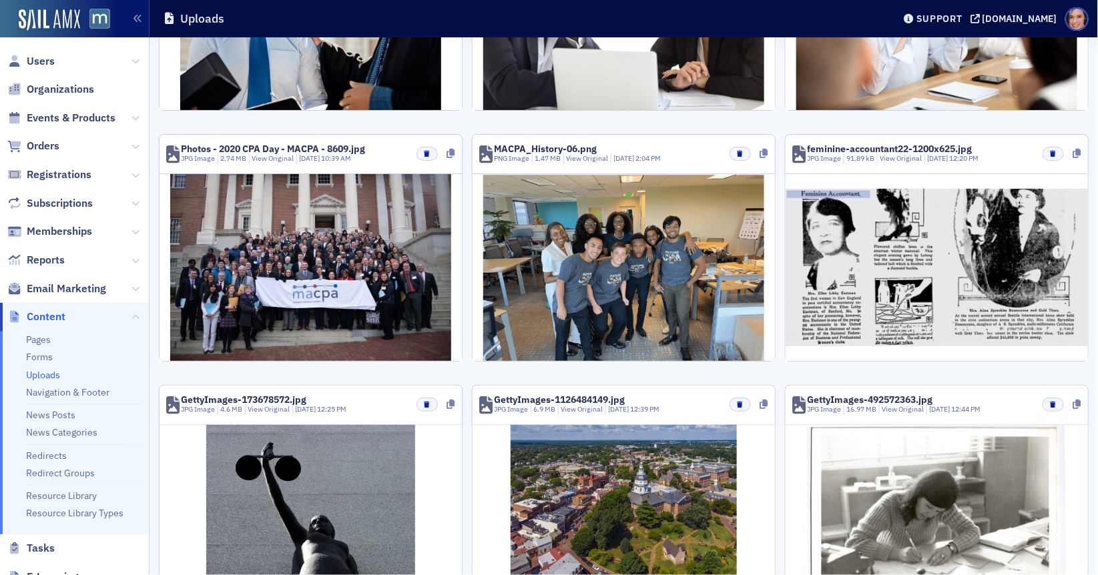
scroll to position [840, 0]
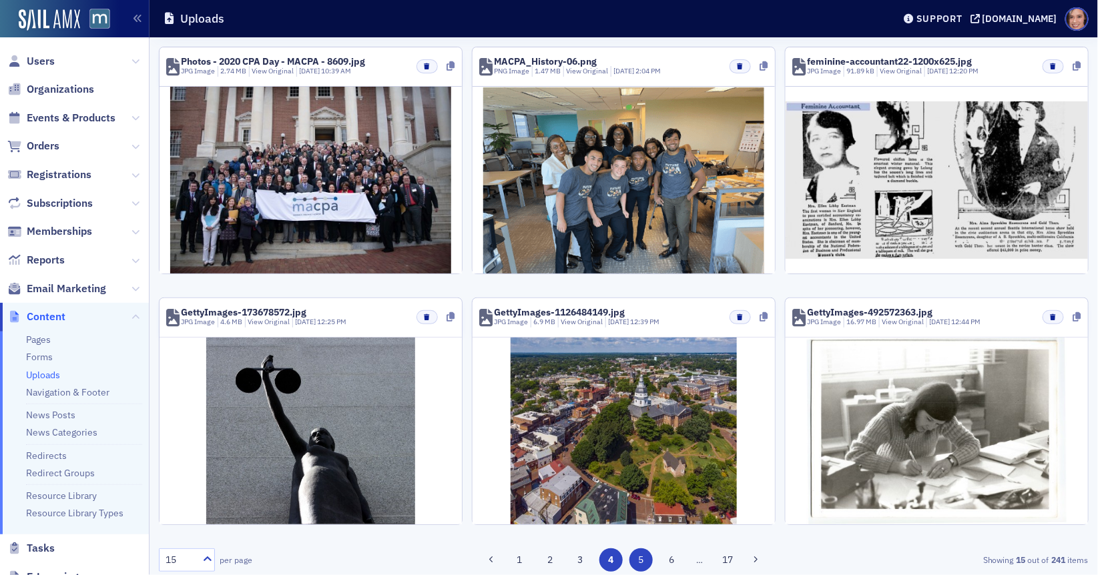
click at [636, 557] on button "5" at bounding box center [640, 560] width 23 height 23
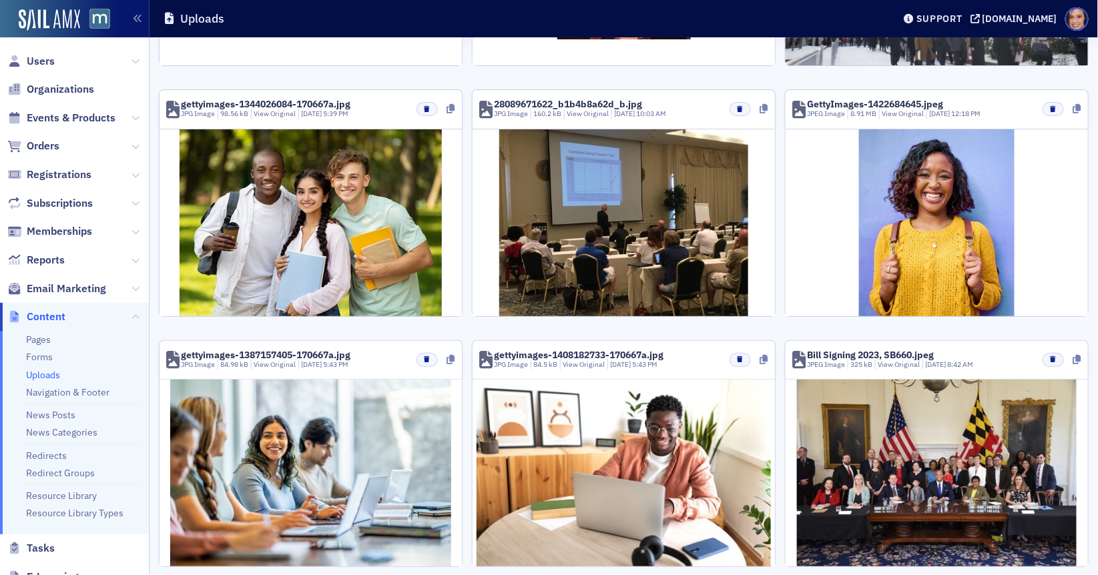
scroll to position [828, 0]
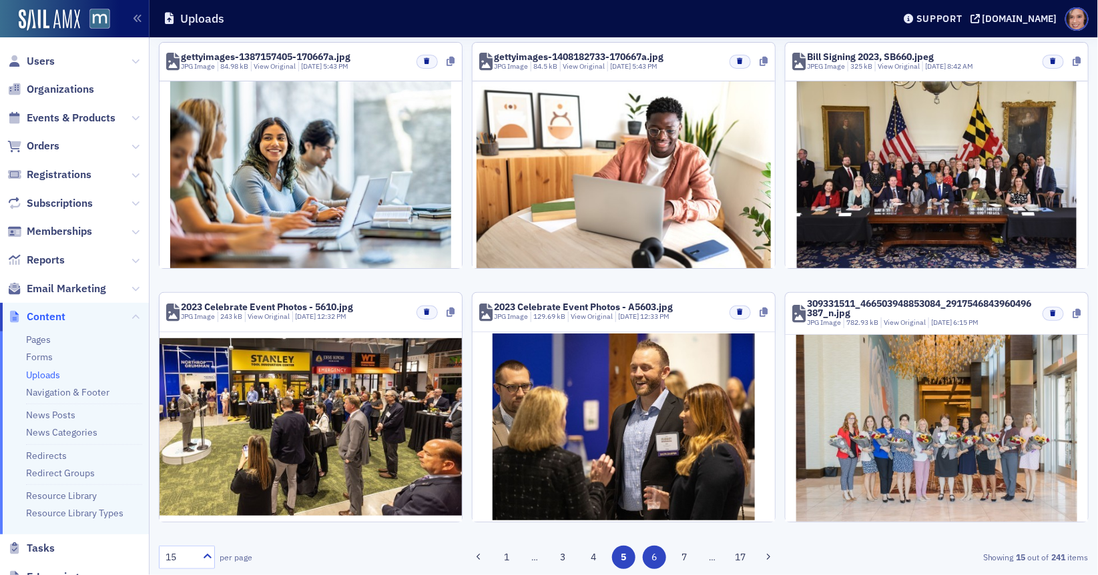
click at [663, 553] on button "6" at bounding box center [654, 557] width 23 height 23
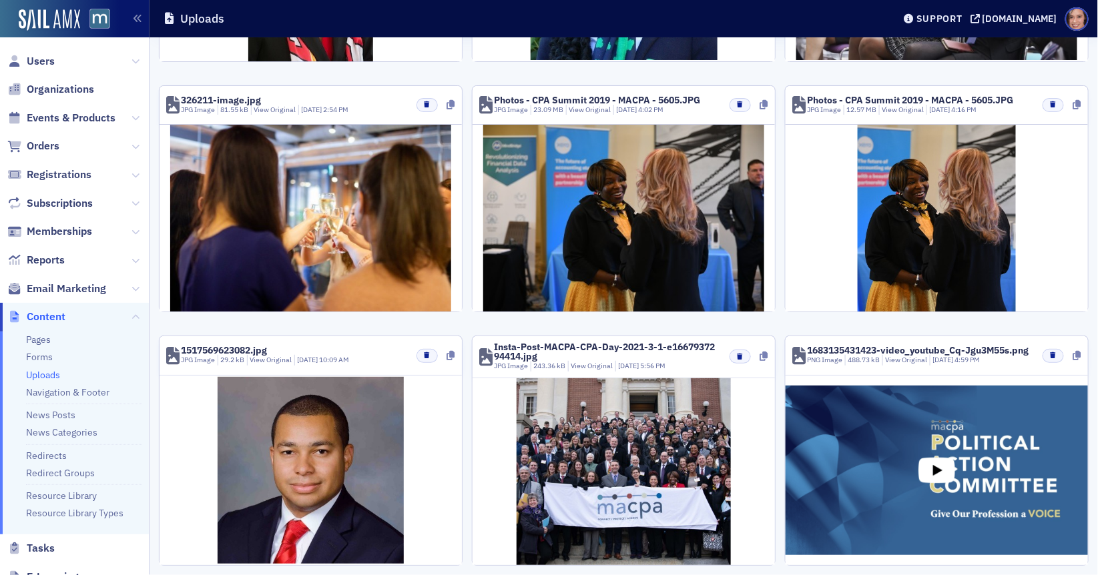
scroll to position [845, 0]
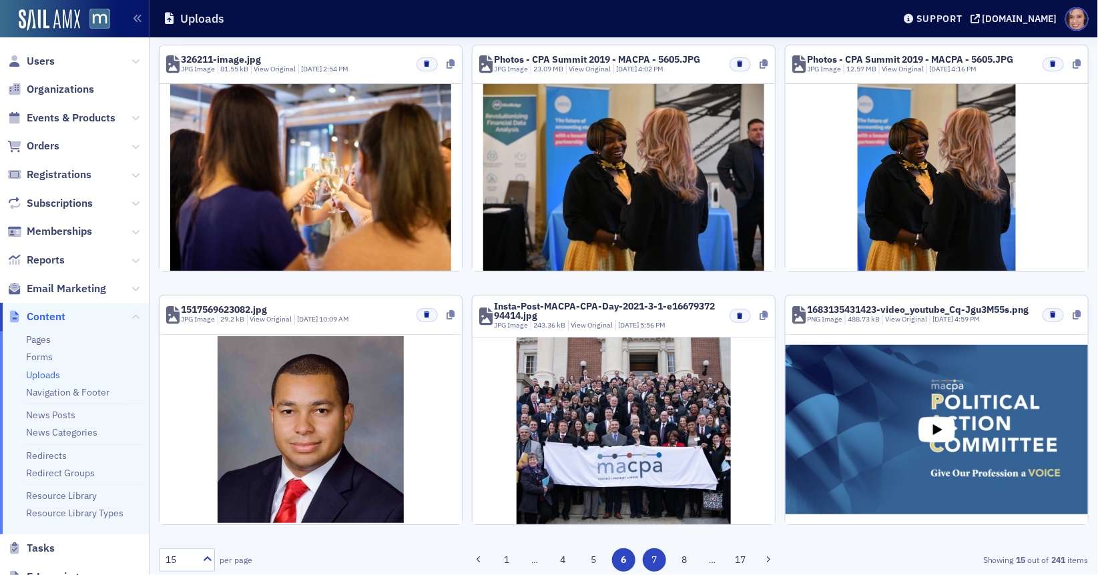
click at [655, 555] on button "7" at bounding box center [654, 560] width 23 height 23
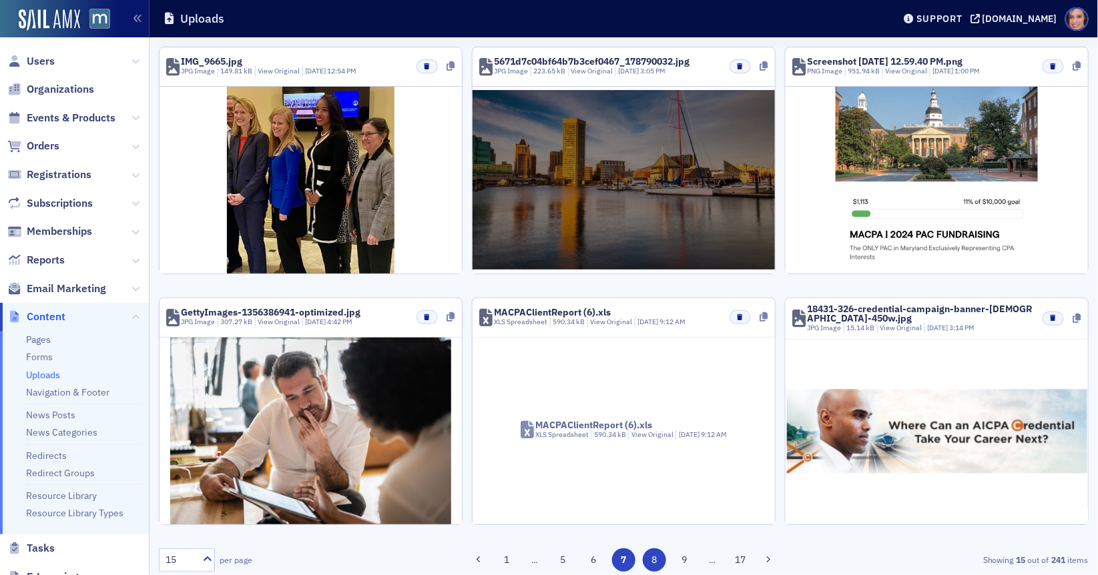
click at [651, 557] on button "8" at bounding box center [654, 560] width 23 height 23
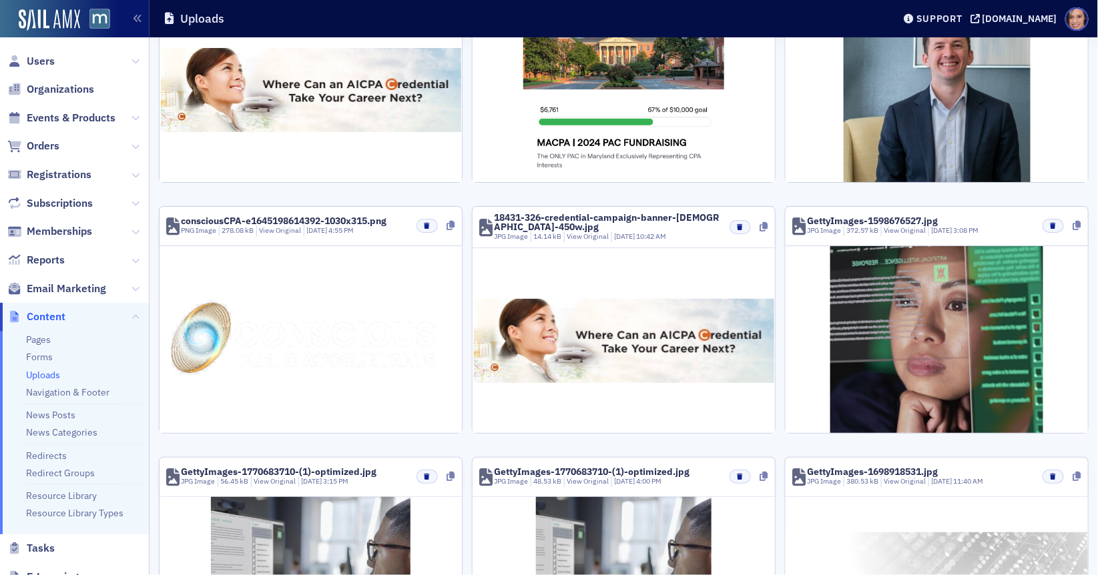
scroll to position [840, 0]
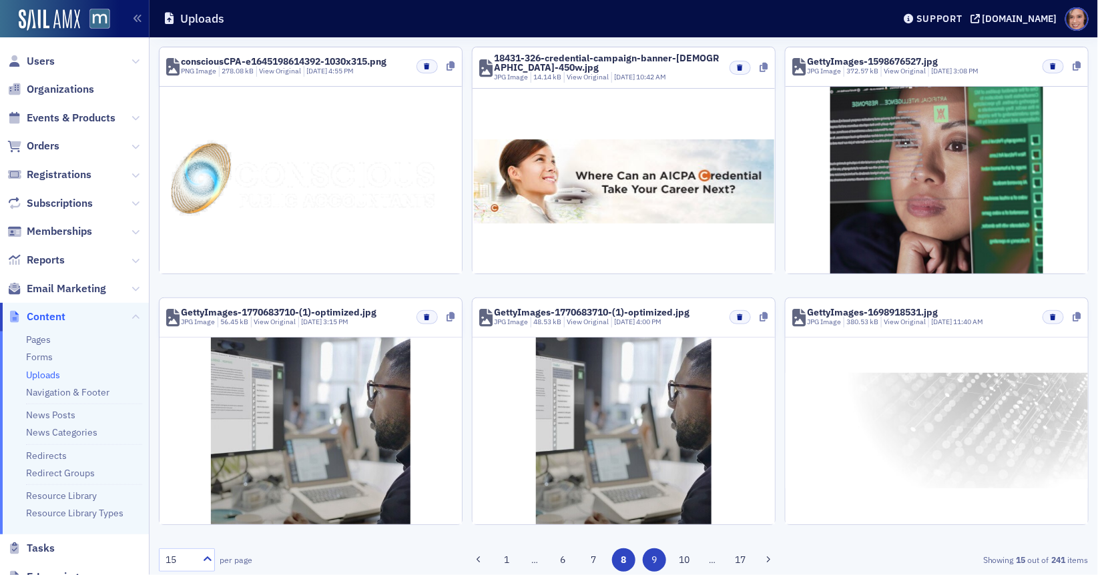
click at [652, 561] on button "9" at bounding box center [654, 560] width 23 height 23
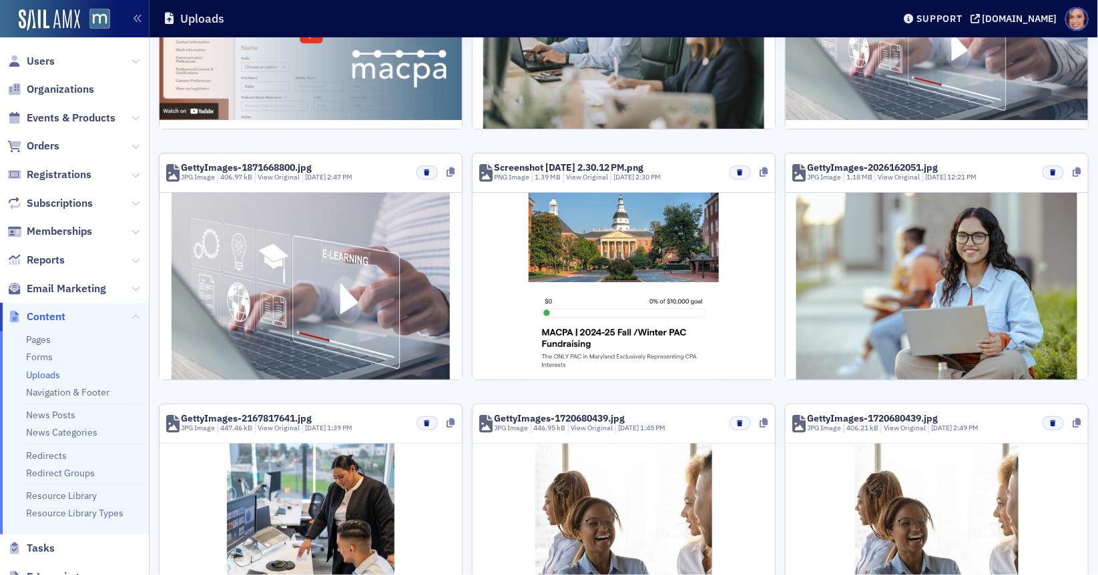
scroll to position [845, 0]
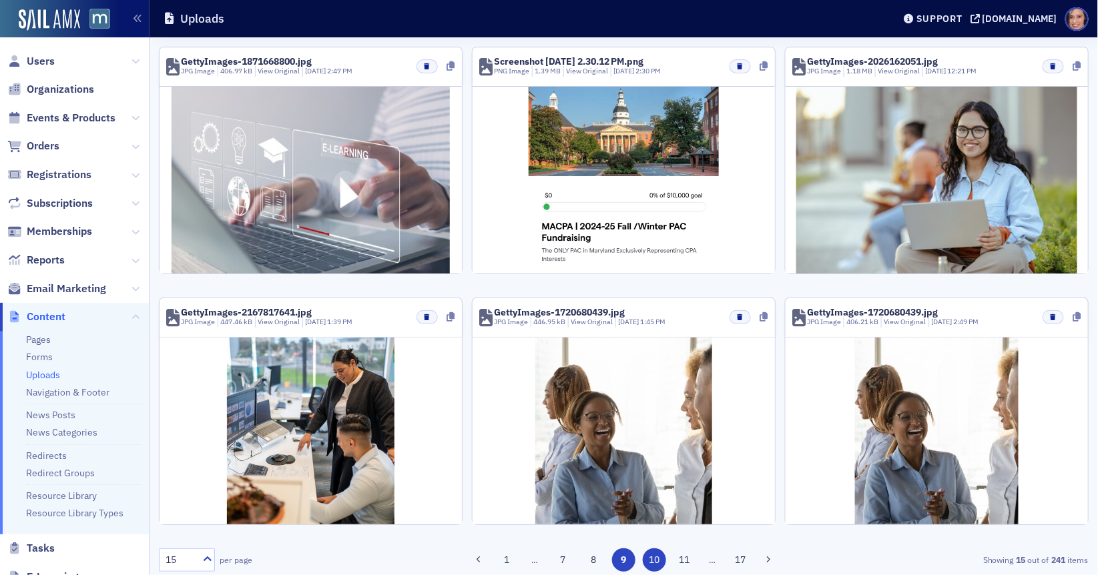
click at [656, 552] on button "10" at bounding box center [654, 560] width 23 height 23
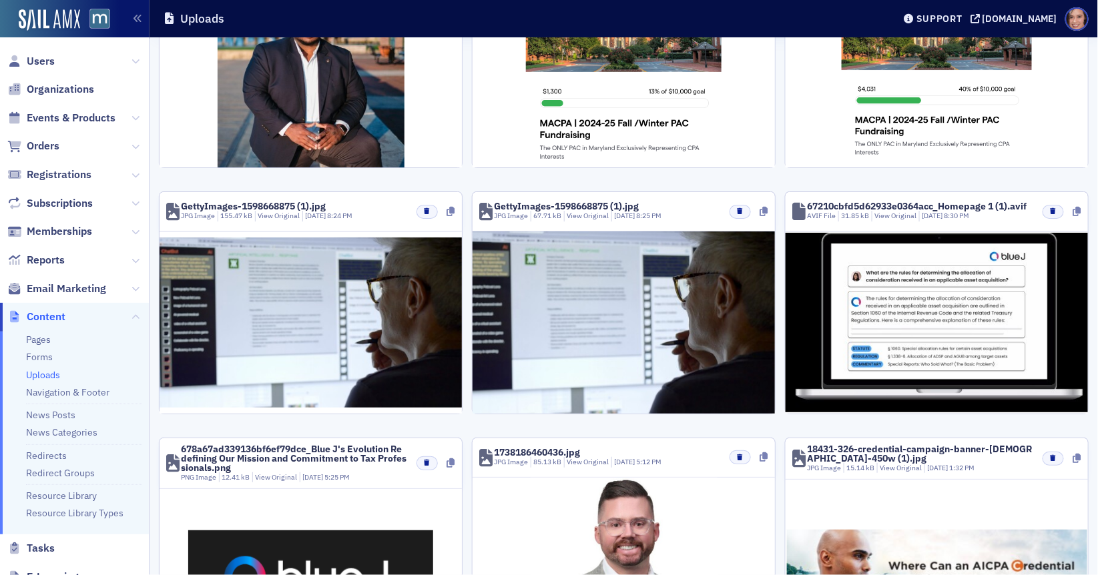
scroll to position [836, 0]
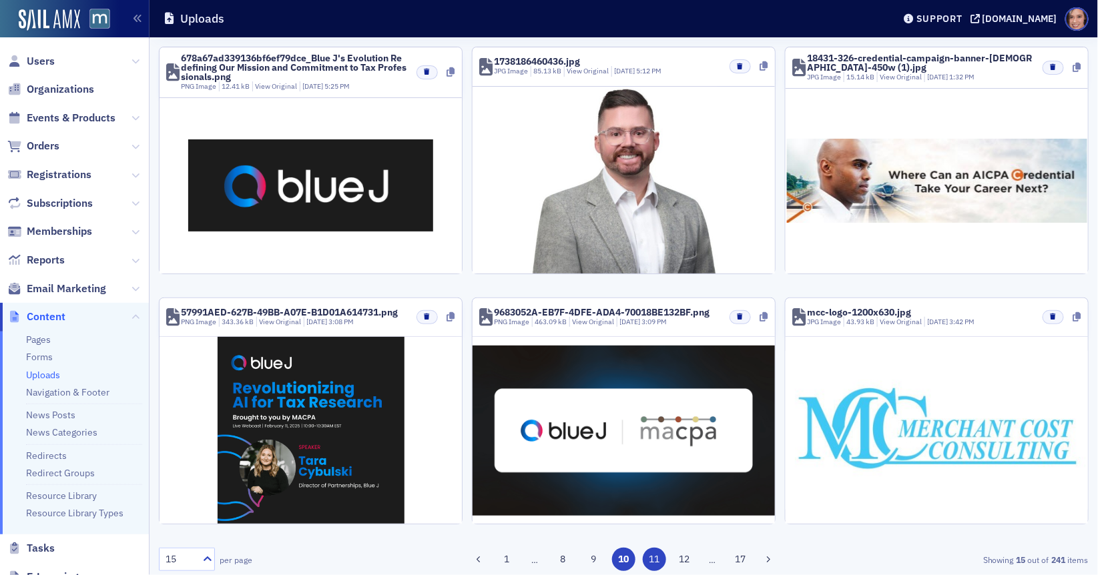
click at [656, 550] on button "11" at bounding box center [654, 559] width 23 height 23
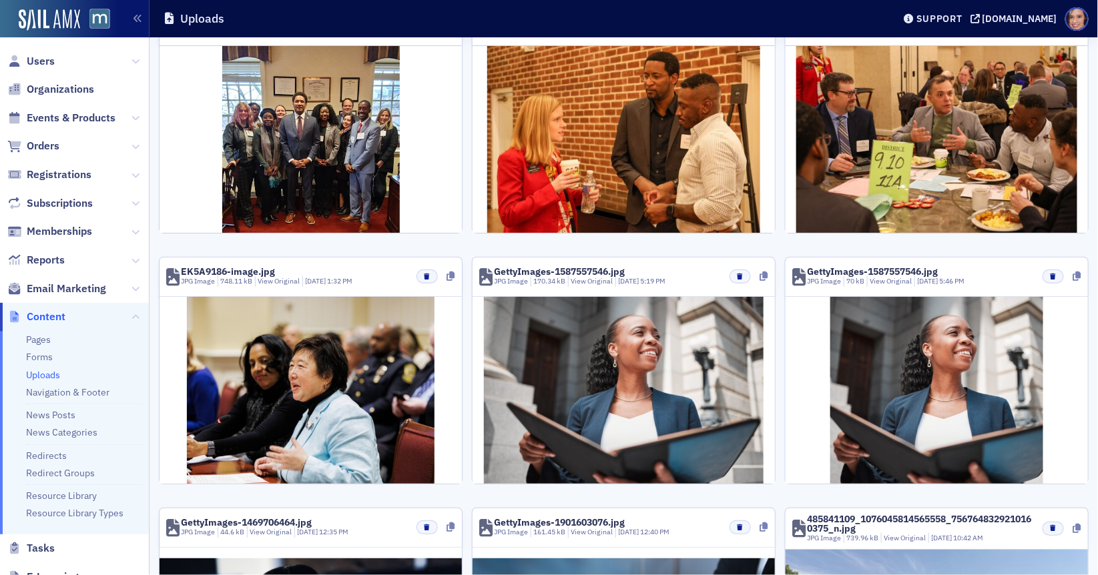
scroll to position [0, 0]
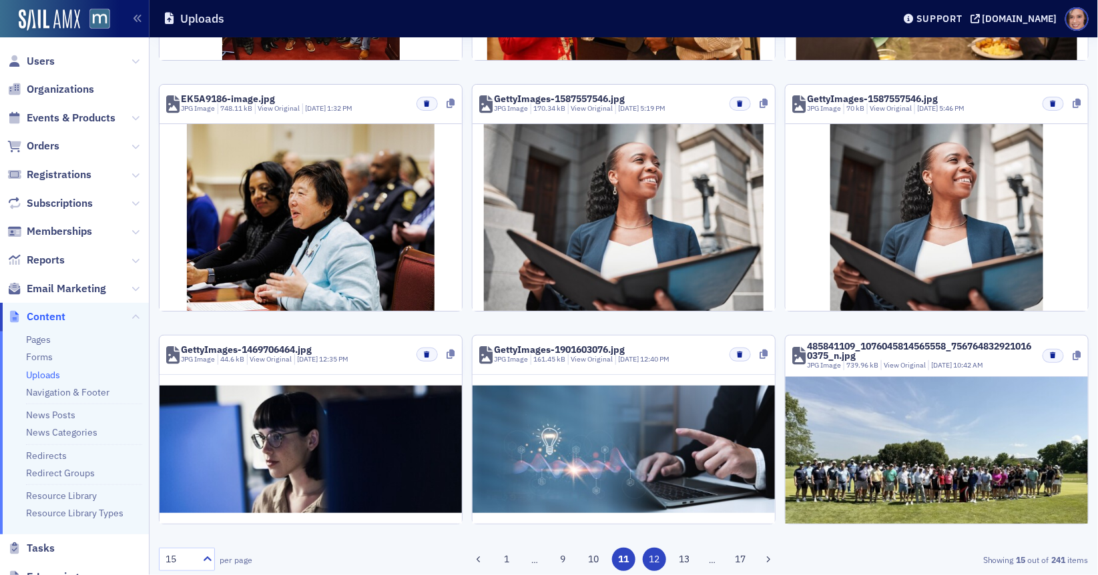
click at [656, 553] on button "12" at bounding box center [654, 559] width 23 height 23
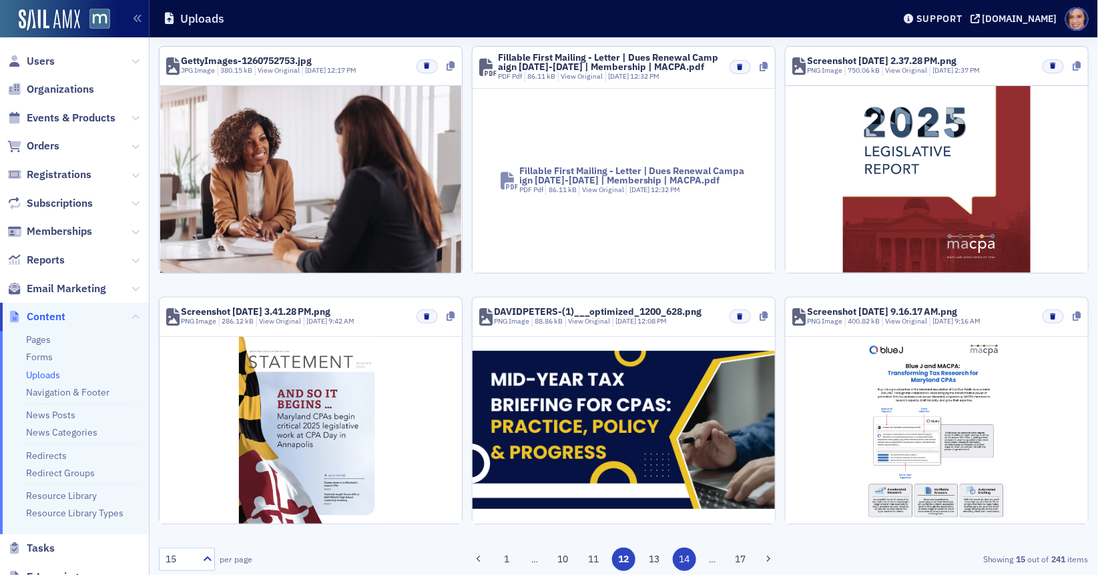
click at [650, 561] on button "13" at bounding box center [654, 559] width 23 height 23
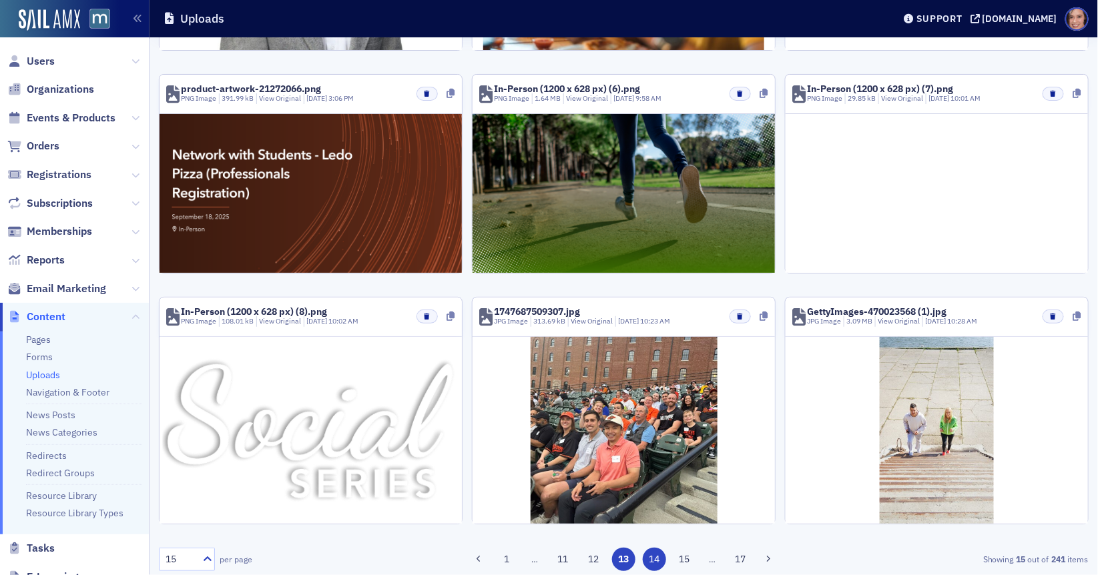
click at [657, 553] on button "14" at bounding box center [654, 559] width 23 height 23
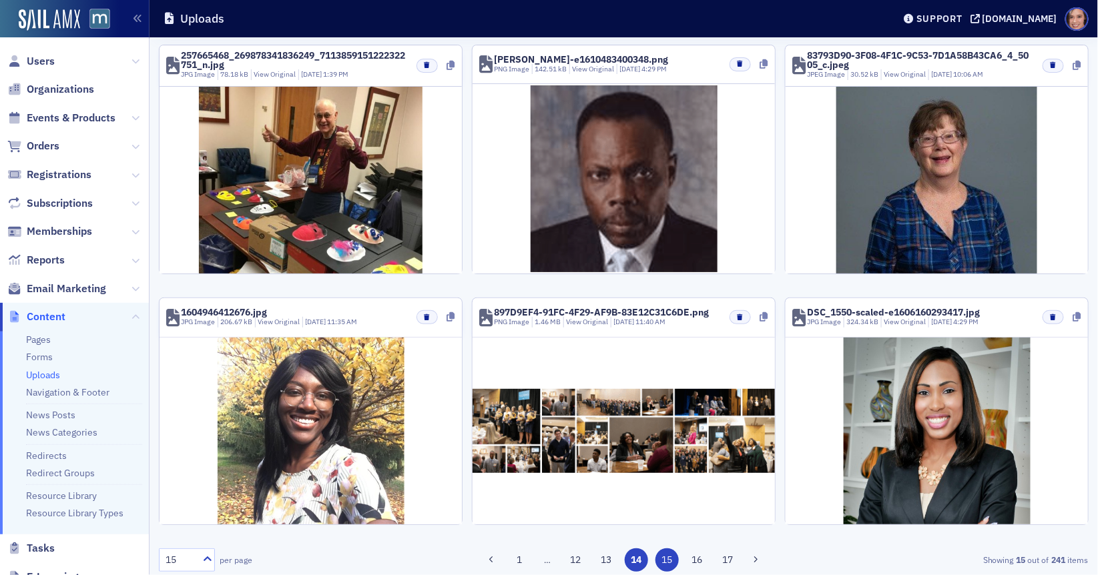
click at [657, 556] on button "15" at bounding box center [666, 560] width 23 height 23
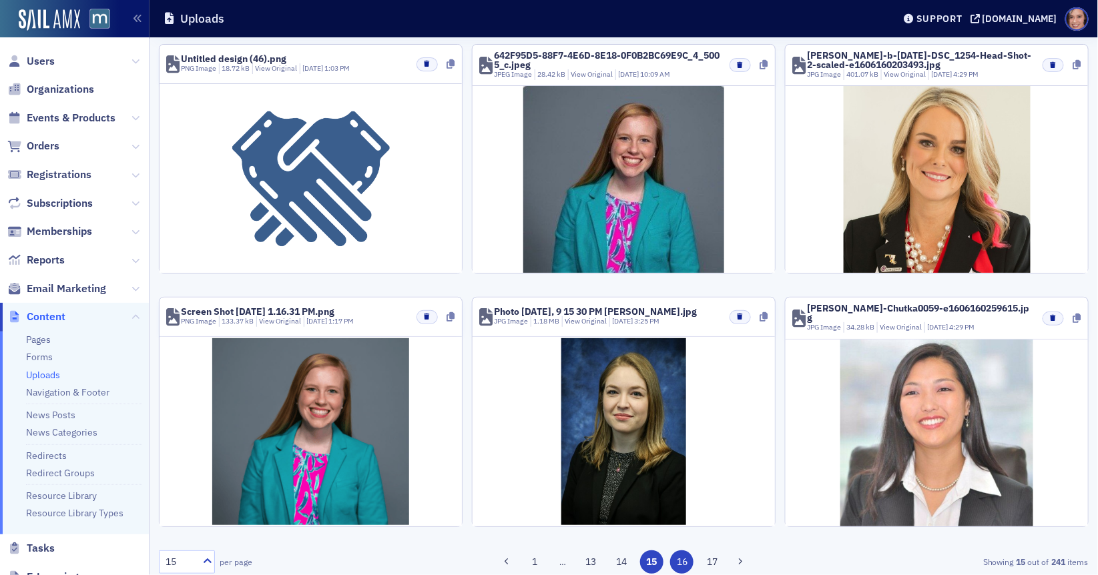
click at [687, 557] on button "16" at bounding box center [681, 562] width 23 height 23
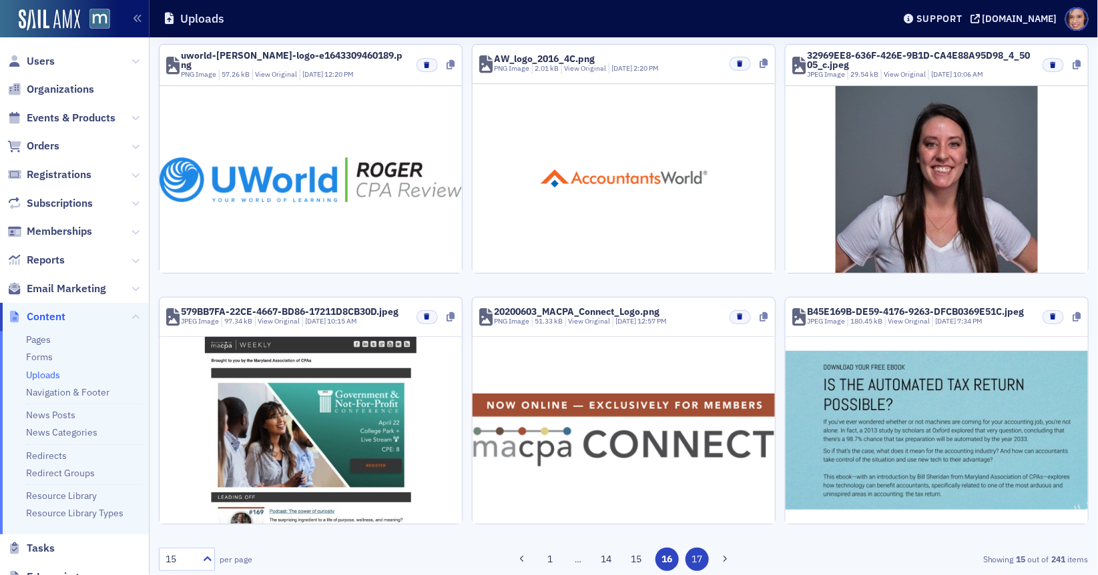
click at [698, 554] on button "17" at bounding box center [697, 559] width 23 height 23
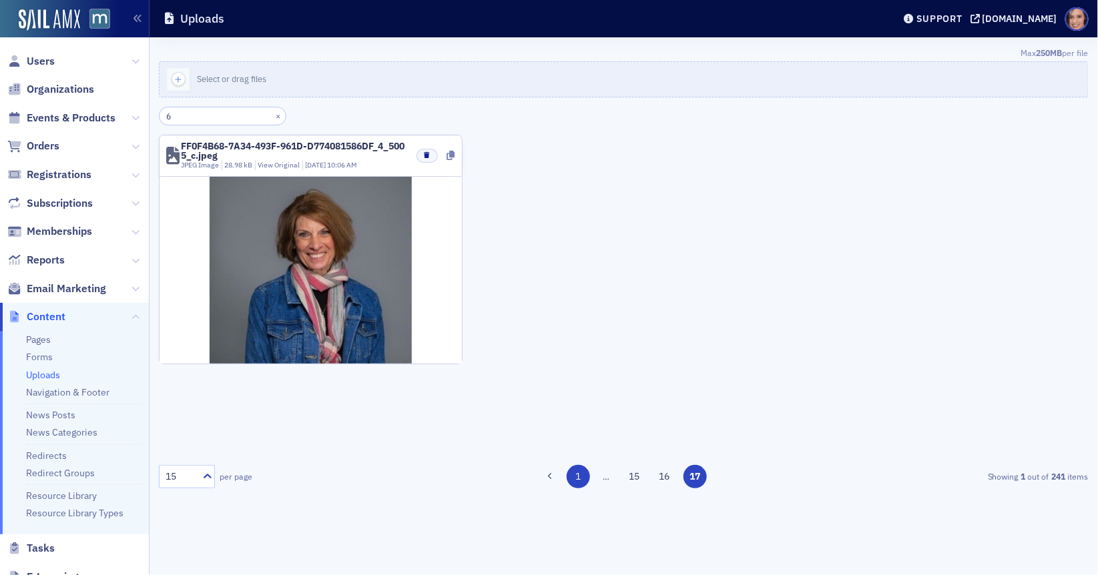
click at [575, 481] on button "1" at bounding box center [578, 476] width 23 height 23
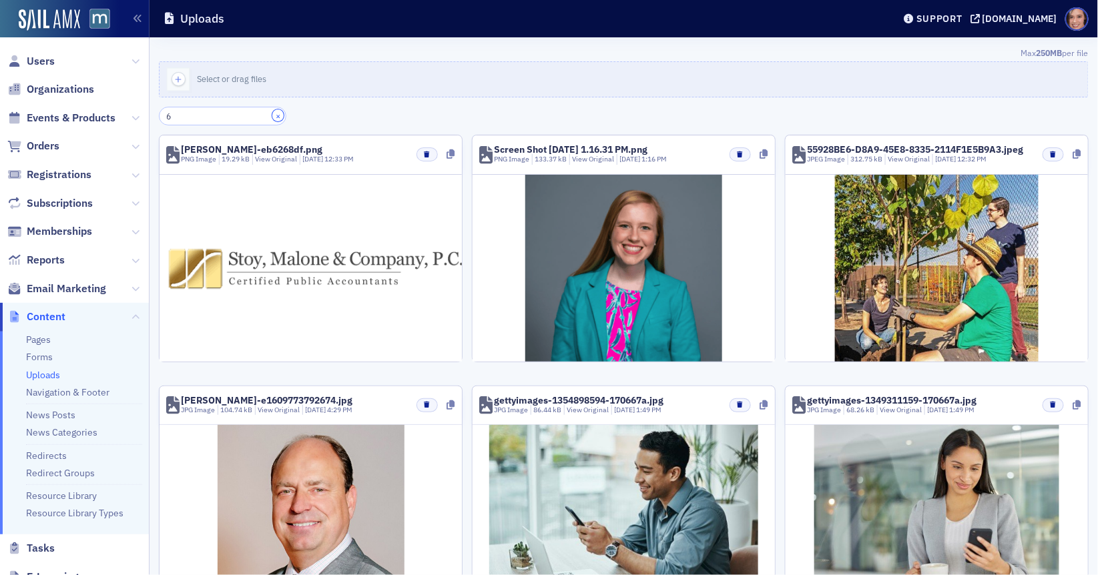
click at [272, 113] on button "×" at bounding box center [278, 115] width 12 height 12
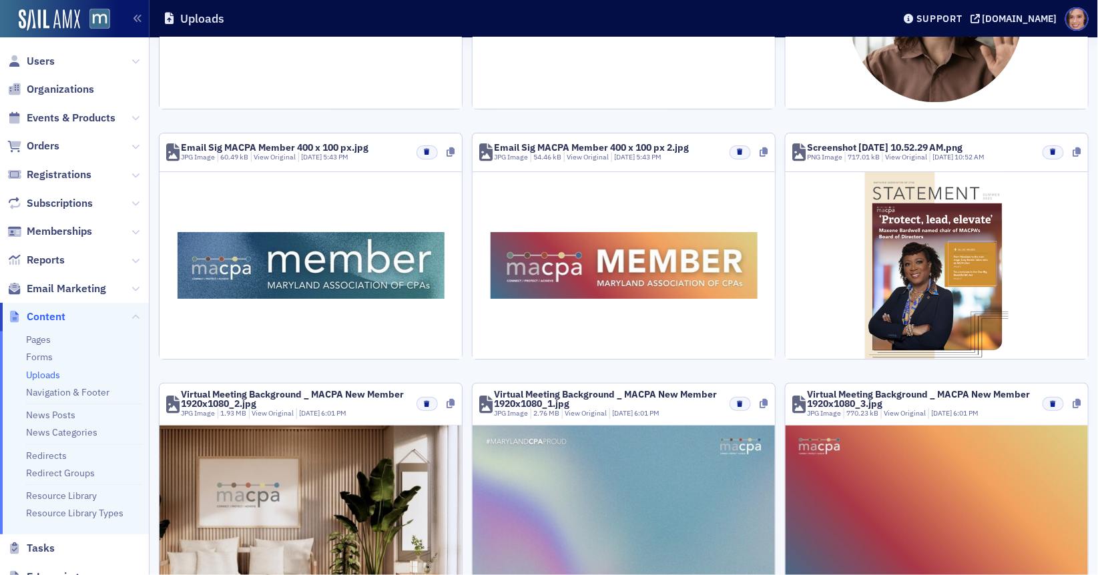
click at [978, 9] on div "Support macpa.org" at bounding box center [997, 18] width 201 height 23
click at [962, 23] on div "Support" at bounding box center [939, 19] width 46 height 12
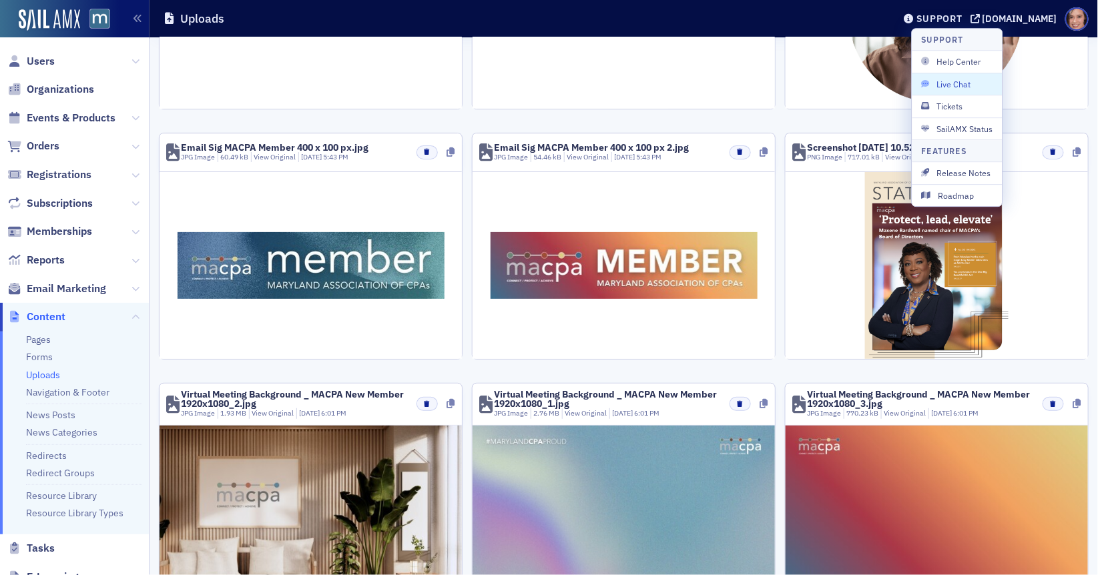
click at [929, 84] on icon "button" at bounding box center [926, 84] width 8 height 8
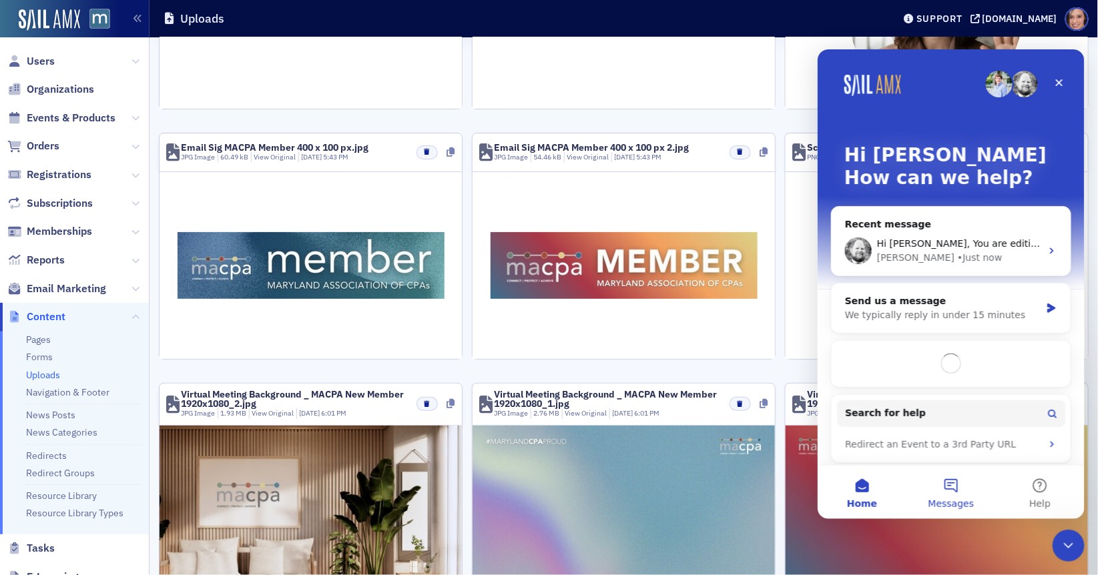
click at [967, 489] on button "Messages" at bounding box center [950, 491] width 89 height 53
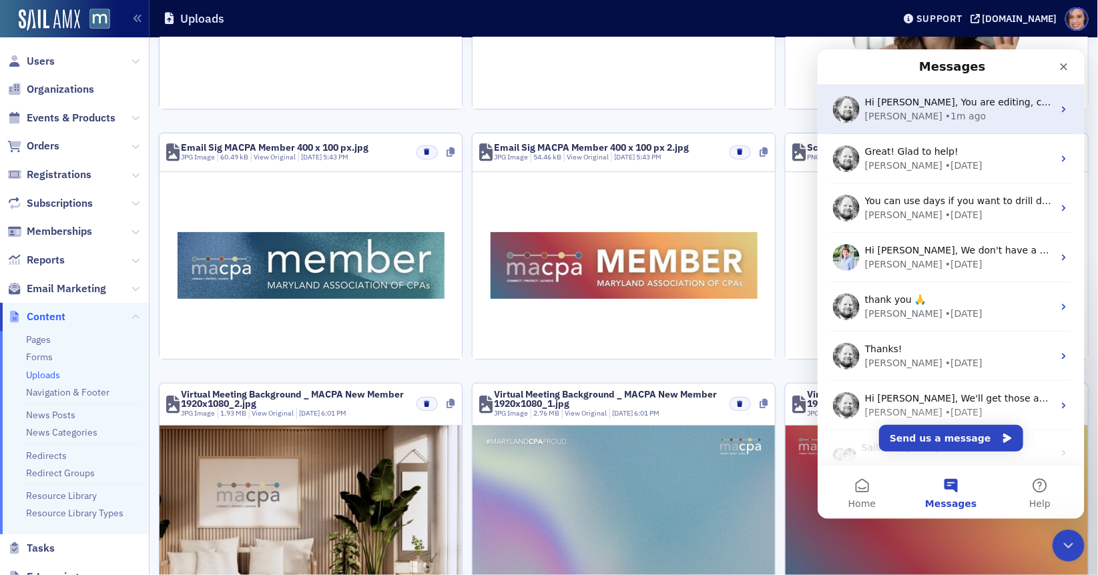
click at [954, 104] on span "Hi Katie, You are editing, can I look?" at bounding box center [975, 101] width 222 height 11
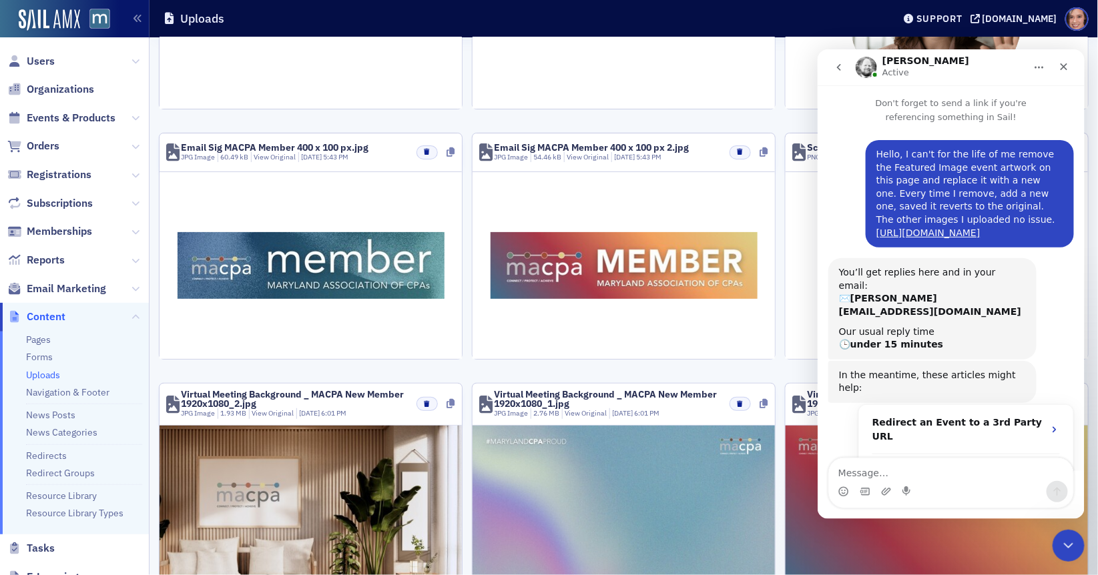
scroll to position [392, 0]
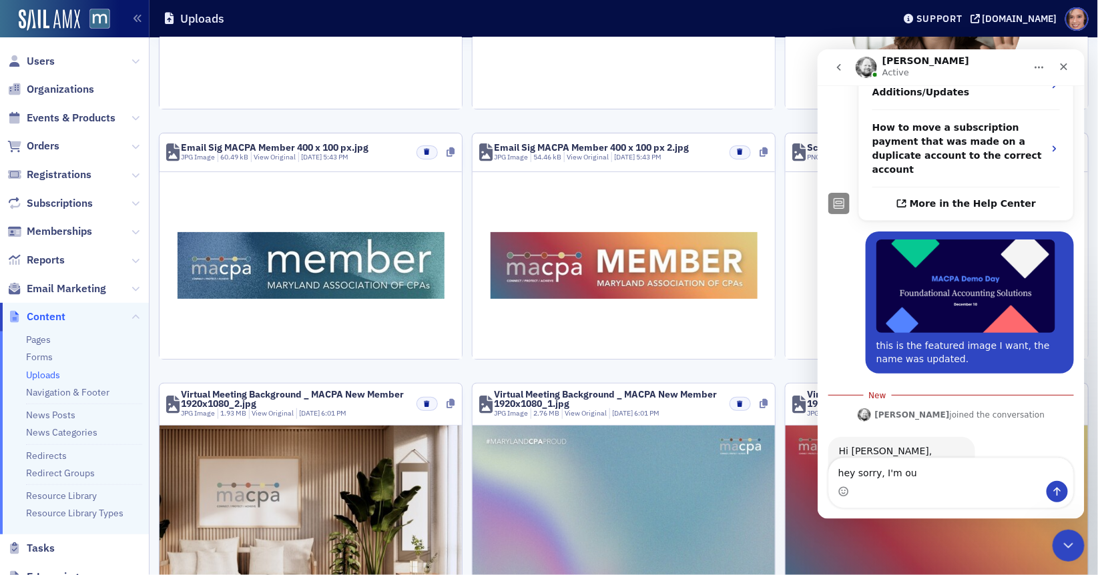
type textarea "hey sorry, I'm out"
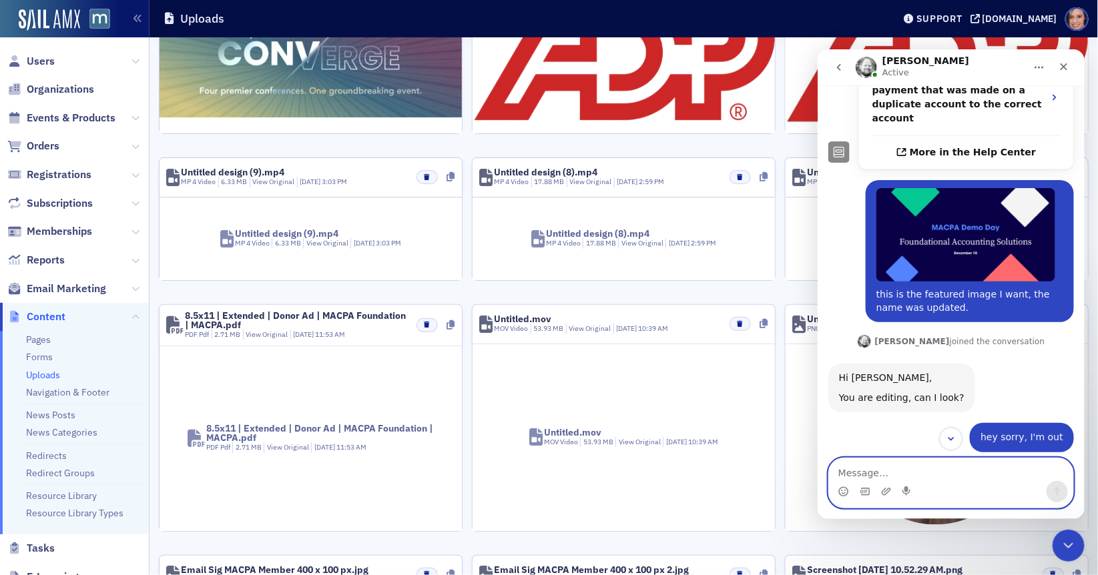
scroll to position [451, 0]
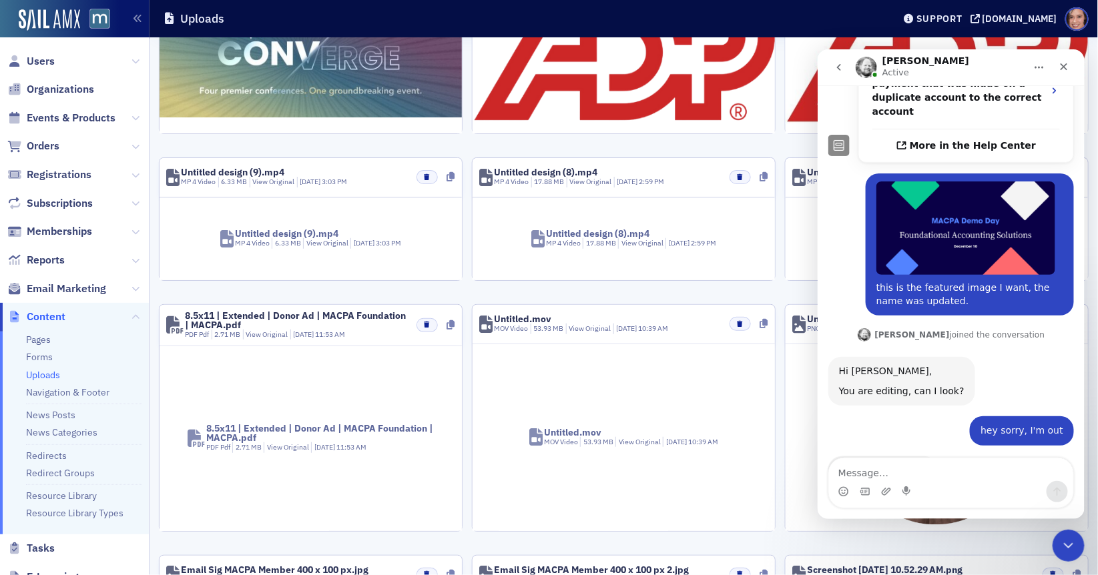
click at [677, 148] on div "Bundle-Page-Featured-Image-MACPA-Converge-General-Assets-2026.jpg JPG Image 930…" at bounding box center [624, 483] width 930 height 1099
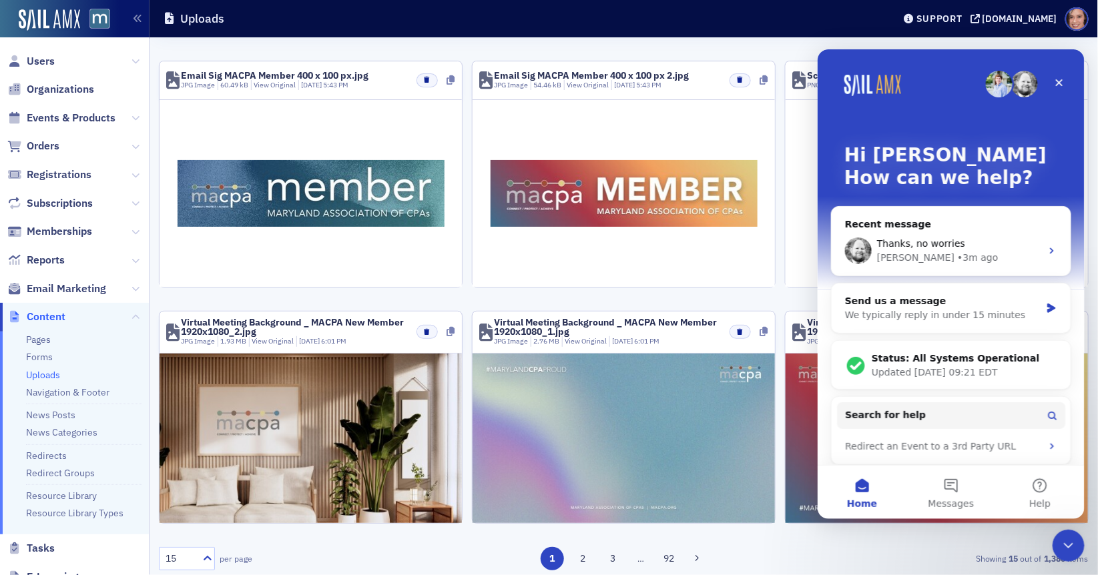
scroll to position [0, 0]
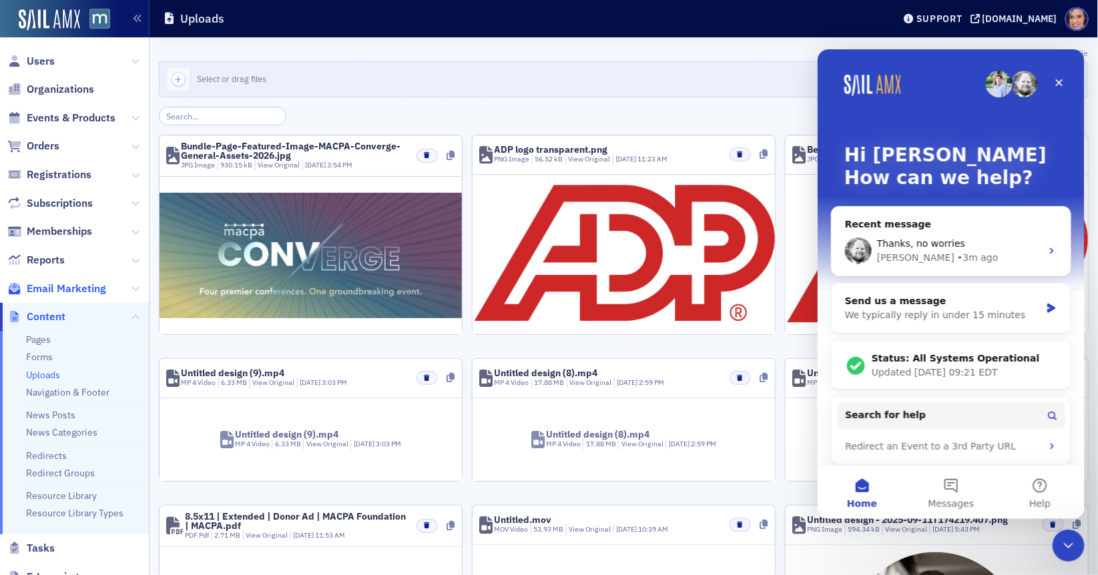
click at [57, 292] on span "Email Marketing" at bounding box center [66, 289] width 79 height 15
click at [957, 262] on div "• 1m ago" at bounding box center [977, 257] width 41 height 14
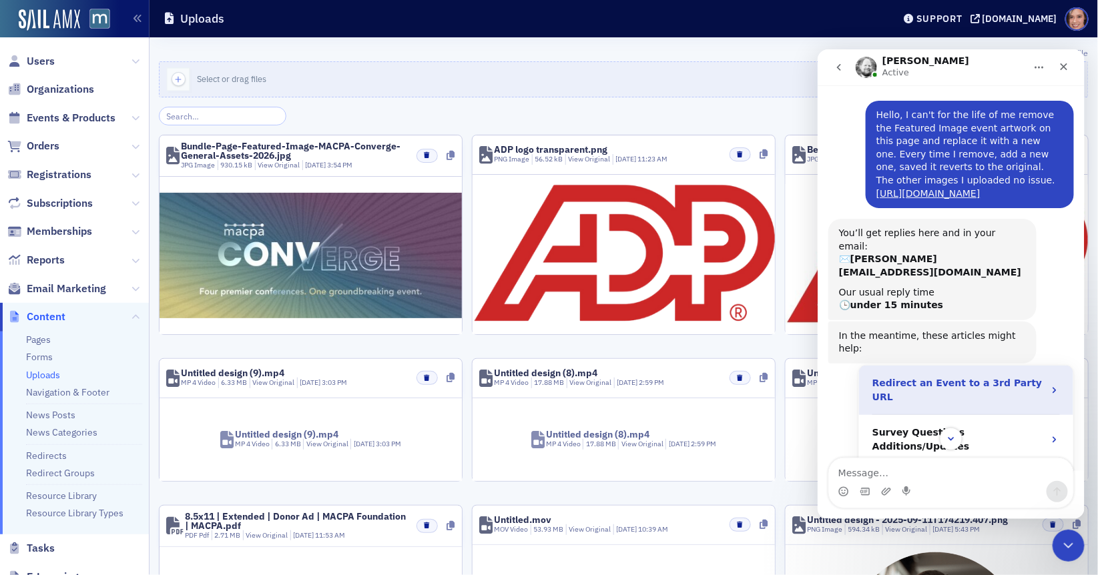
scroll to position [525, 0]
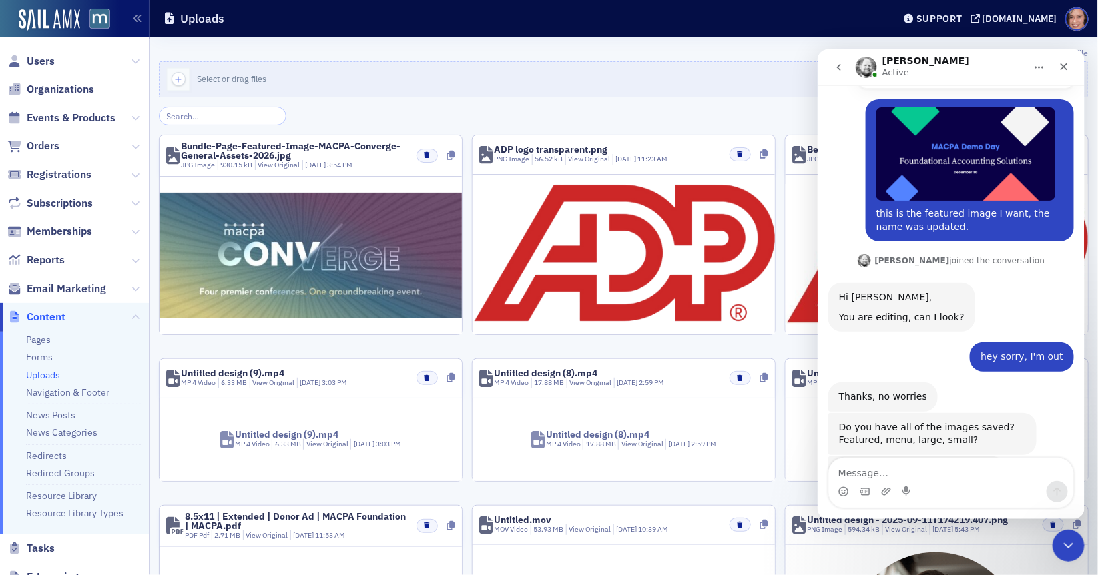
click at [942, 475] on textarea "Message…" at bounding box center [950, 469] width 244 height 23
type textarea "it's just the words that are different"
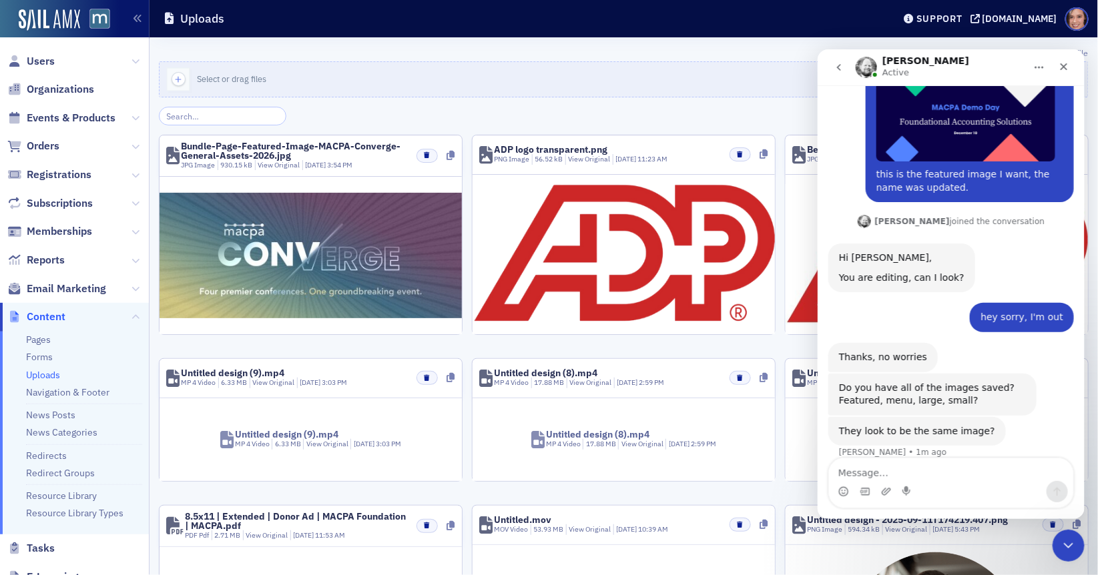
scroll to position [564, 0]
click at [955, 59] on div "Aidan Active" at bounding box center [940, 66] width 170 height 23
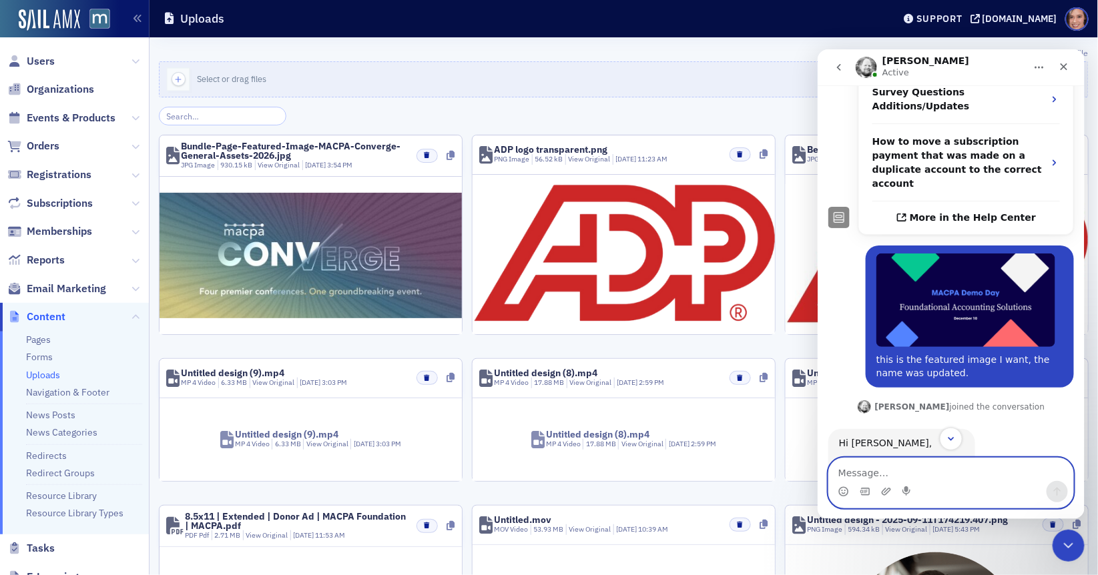
click at [892, 478] on textarea "Message…" at bounding box center [950, 469] width 244 height 23
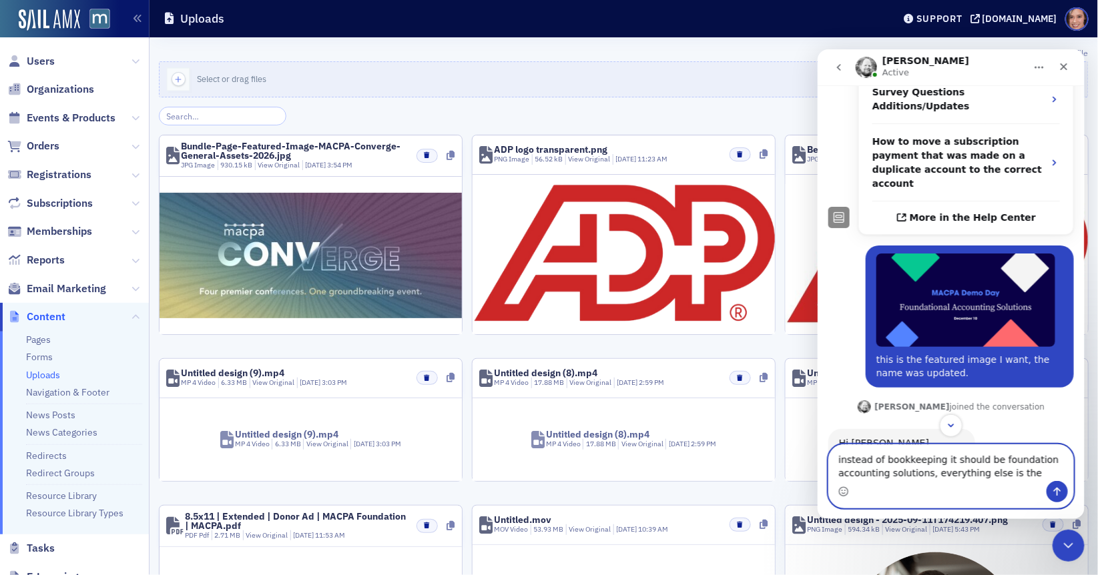
type textarea "instead of bookkeeping it should be foundation accounting solutions, everything…"
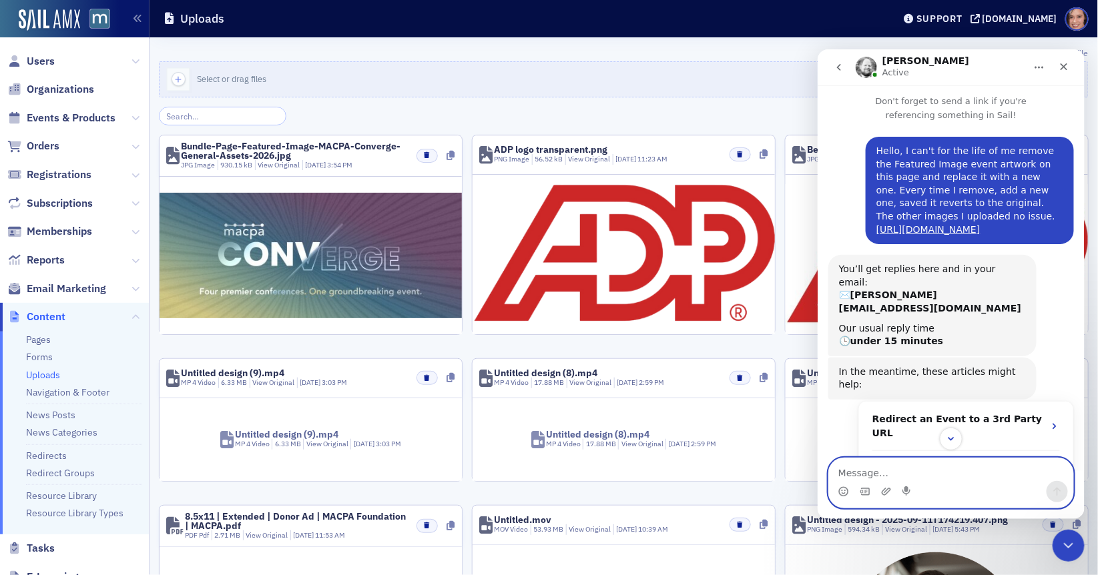
scroll to position [0, 0]
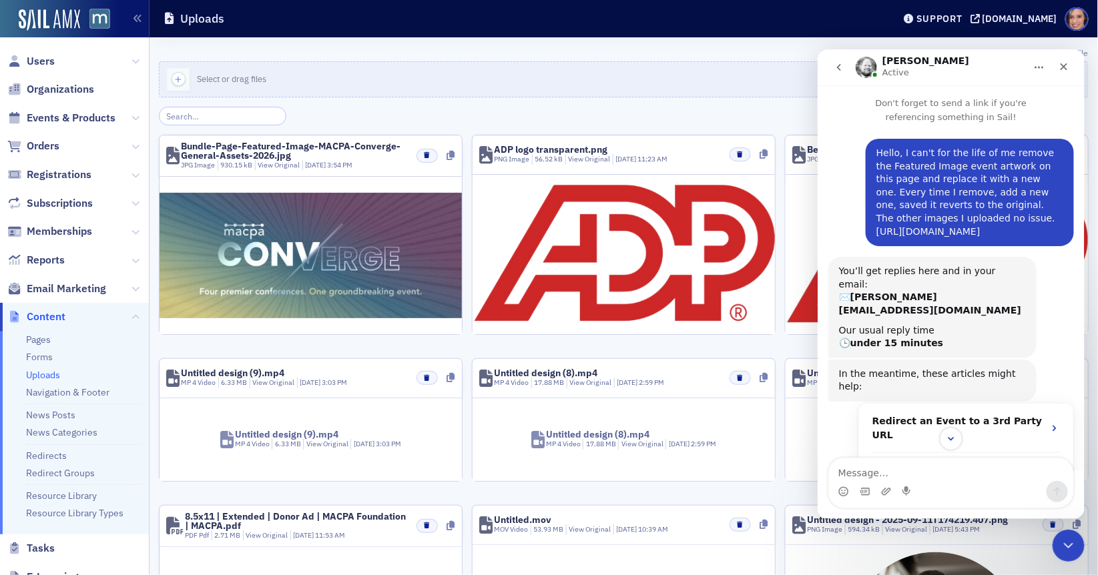
click at [915, 236] on link "[URL][DOMAIN_NAME]" at bounding box center [928, 231] width 104 height 11
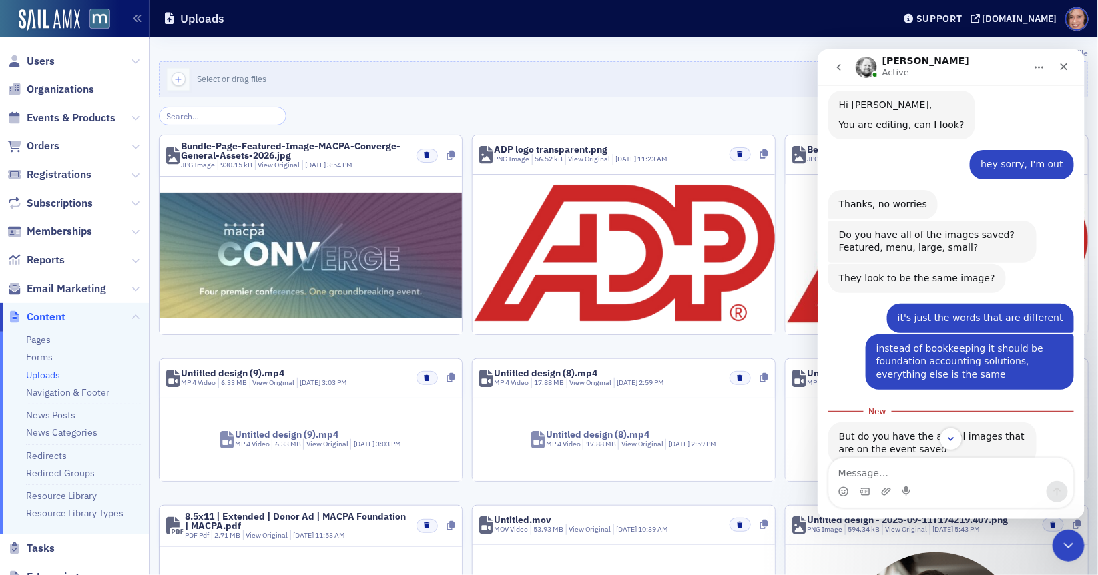
scroll to position [792, 0]
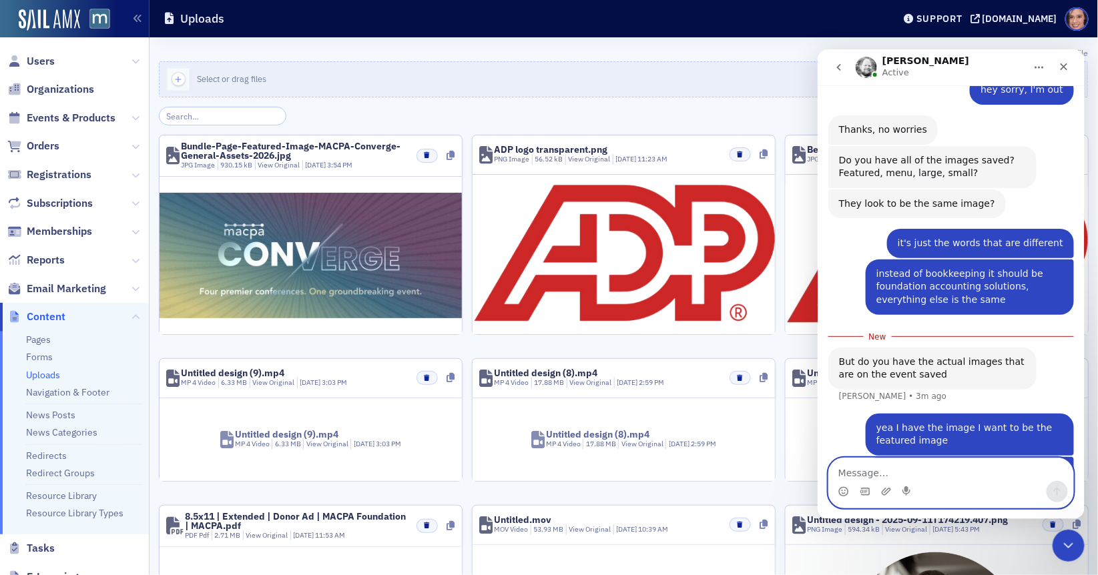
click at [894, 465] on textarea "Message…" at bounding box center [950, 469] width 244 height 23
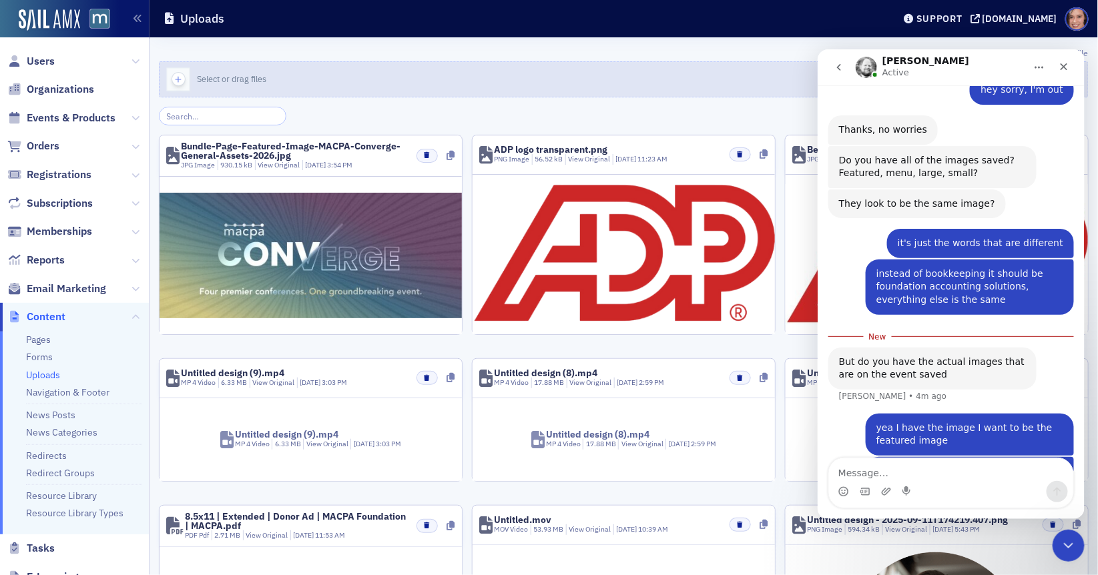
click at [720, 72] on button "Select or drag files" at bounding box center [624, 79] width 930 height 36
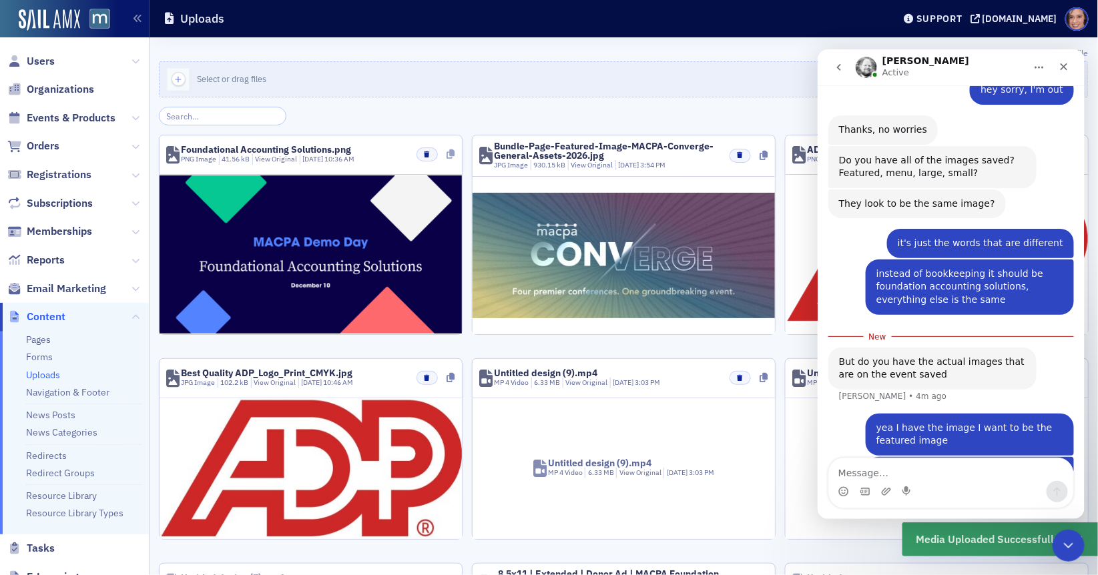
click at [452, 154] on icon at bounding box center [451, 154] width 8 height 9
click at [876, 468] on textarea "Message…" at bounding box center [950, 469] width 244 height 23
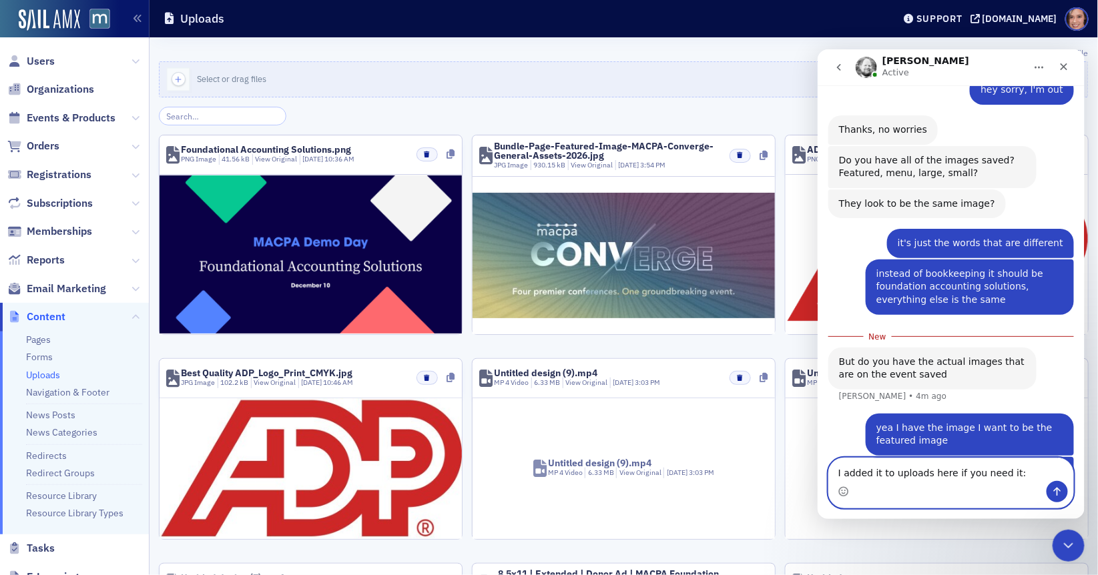
paste textarea "[URL][DOMAIN_NAME]"
type textarea "I added it to uploads here if you need it: [URL][DOMAIN_NAME]"
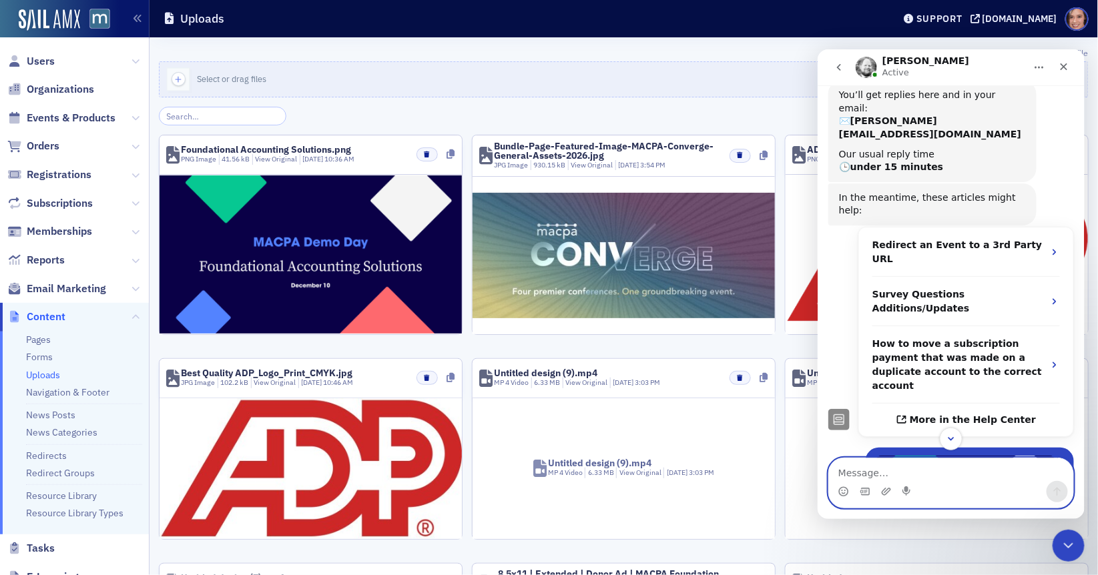
scroll to position [0, 0]
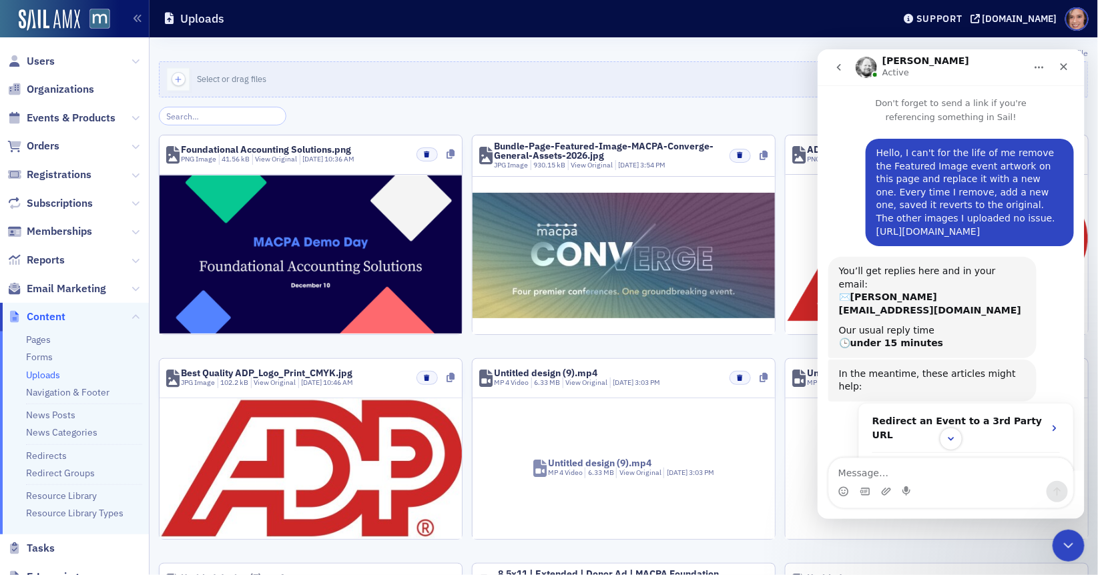
click at [940, 230] on link "[URL][DOMAIN_NAME]" at bounding box center [928, 231] width 104 height 11
click at [68, 290] on span "Email Marketing" at bounding box center [66, 289] width 79 height 15
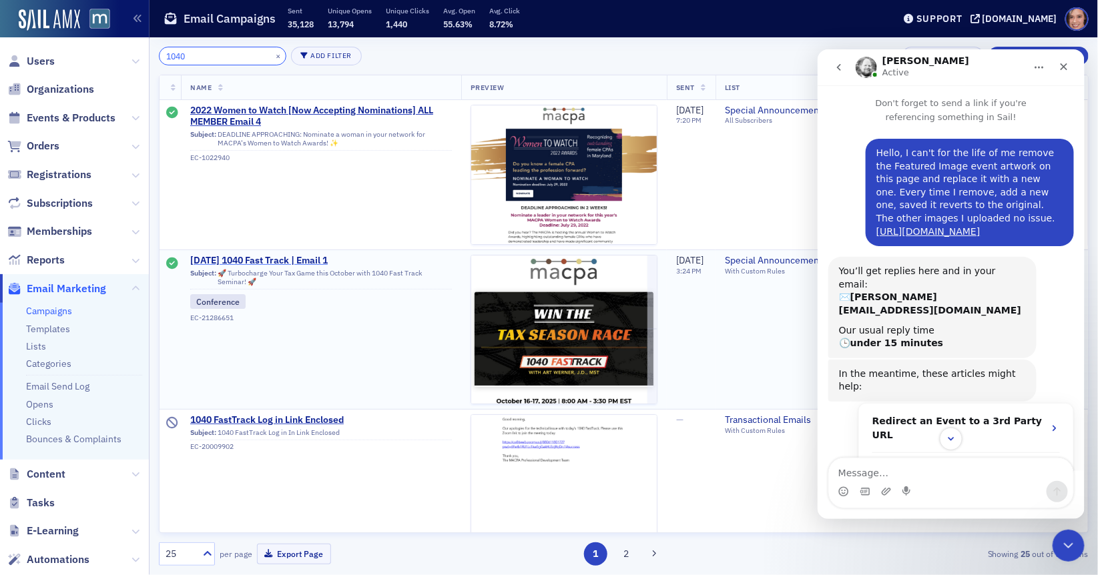
type input "1040"
click at [321, 260] on span "Oct. 2025 1040 Fast Track | Email 1" at bounding box center [321, 261] width 262 height 12
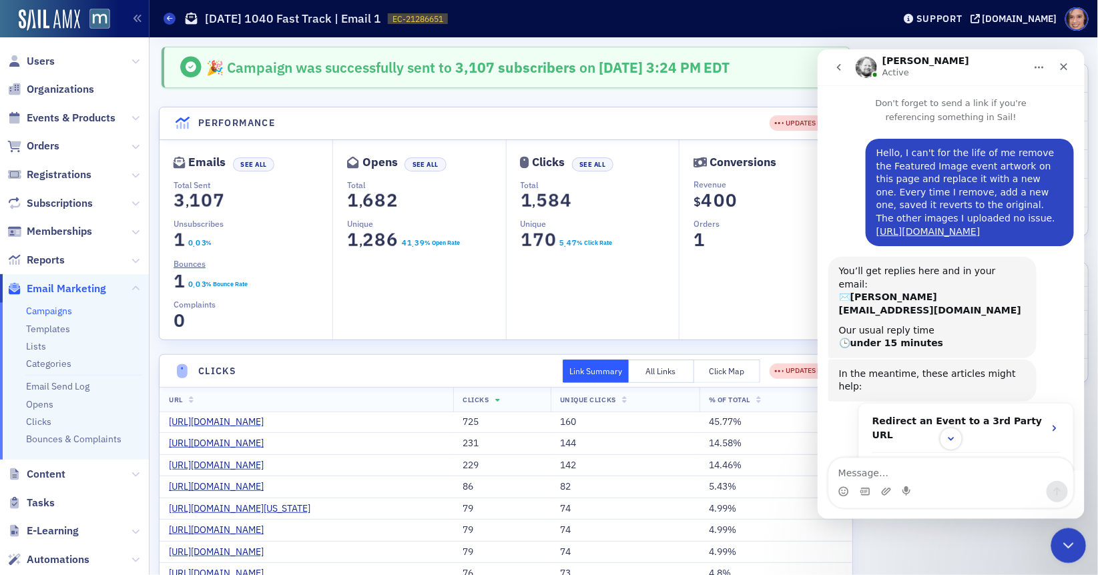
click at [1065, 546] on icon "Close Intercom Messenger" at bounding box center [1067, 544] width 16 height 16
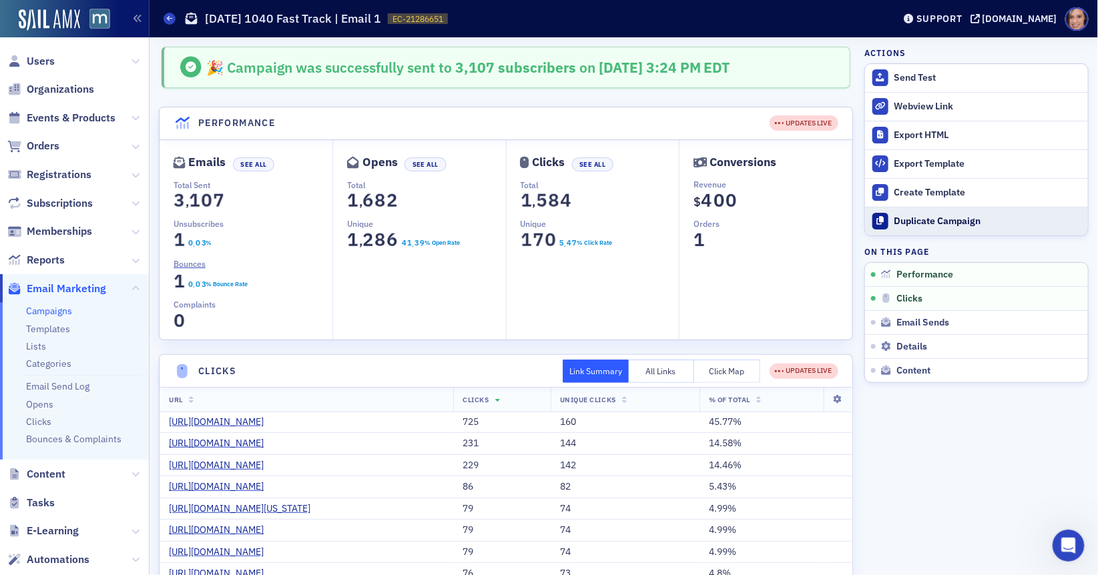
click at [923, 218] on div "Duplicate Campaign" at bounding box center [987, 222] width 187 height 12
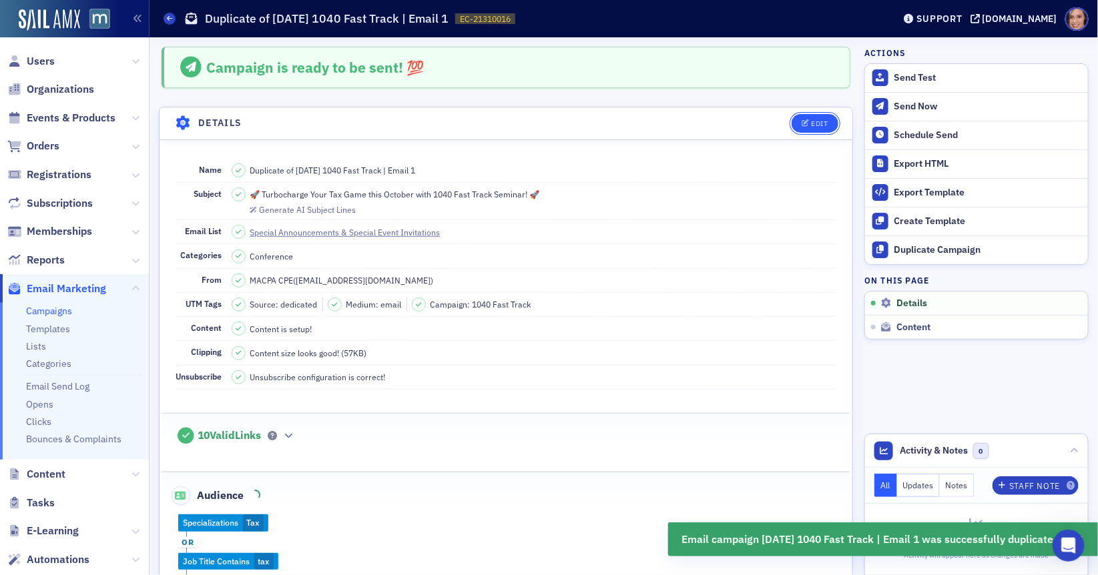
click at [804, 121] on icon "button" at bounding box center [806, 123] width 8 height 7
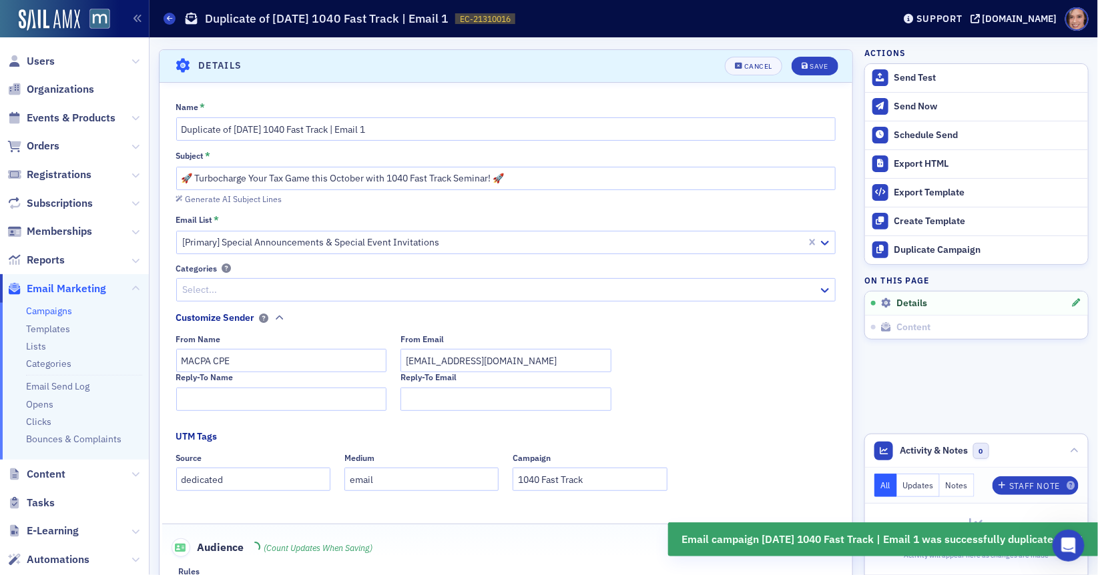
scroll to position [61, 0]
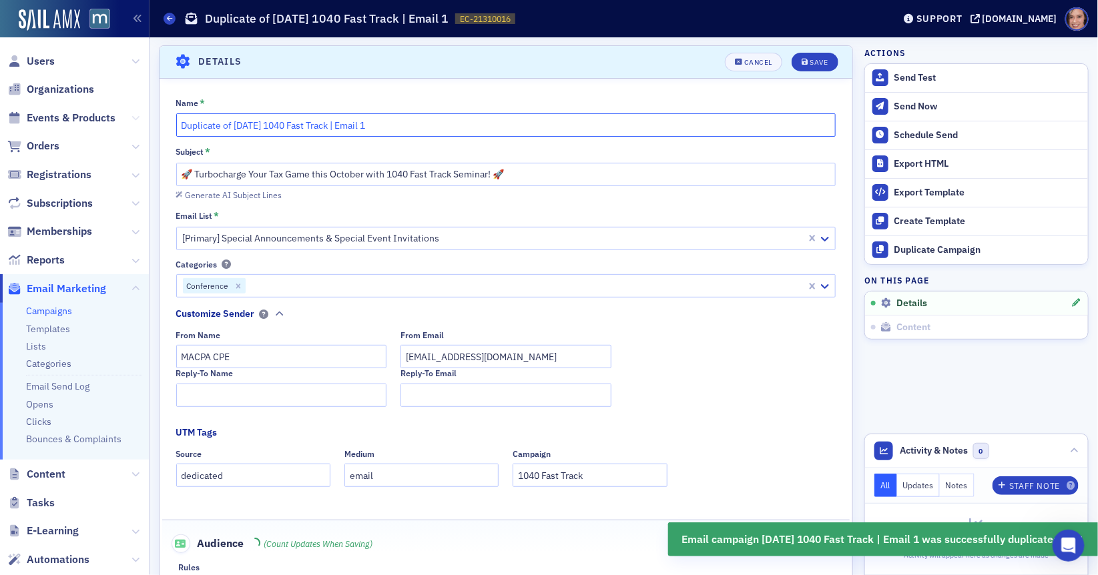
drag, startPoint x: 232, startPoint y: 122, endPoint x: 136, endPoint y: 122, distance: 95.5
click at [144, 122] on div "Users Organizations Events & Products Orders Registrations Subscriptions Member…" at bounding box center [549, 287] width 1098 height 575
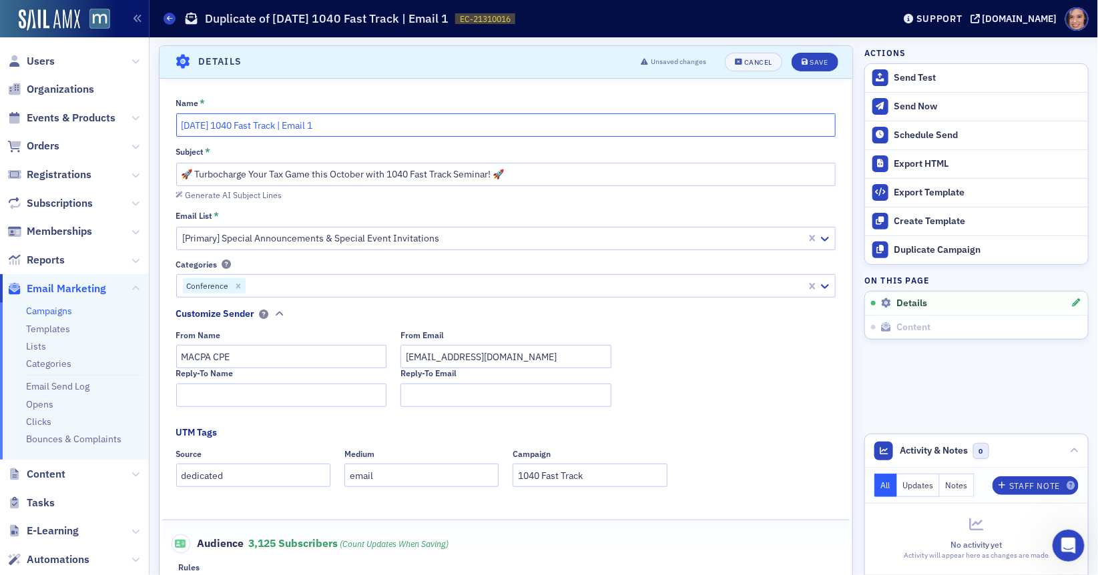
click at [468, 132] on input "Oct. 2025 1040 Fast Track | Email 1" at bounding box center [506, 124] width 660 height 23
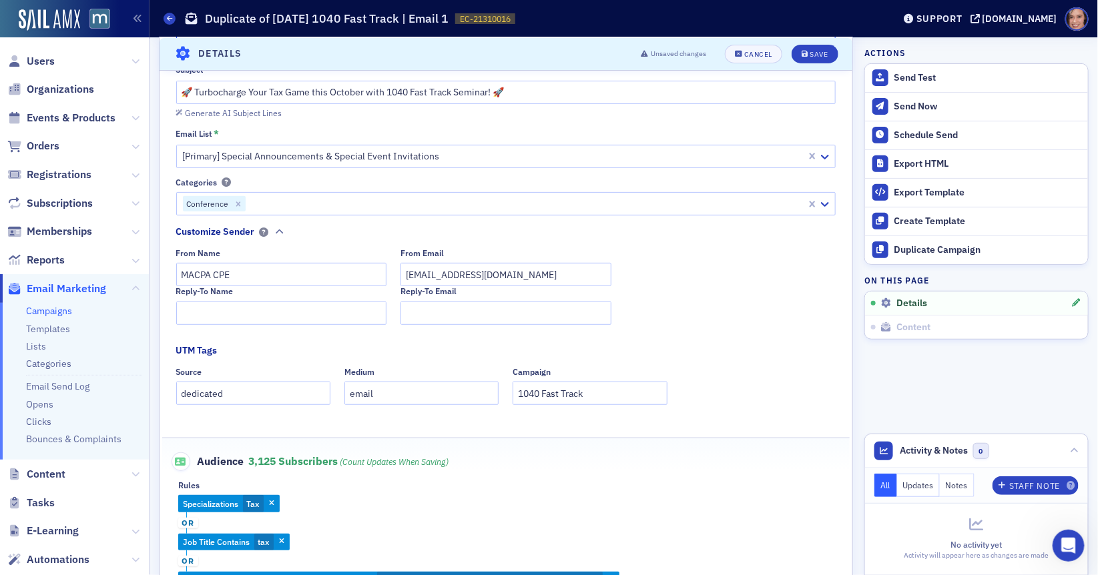
scroll to position [144, 0]
type input "Oct. 2025 1040 Fast Track | Email 2"
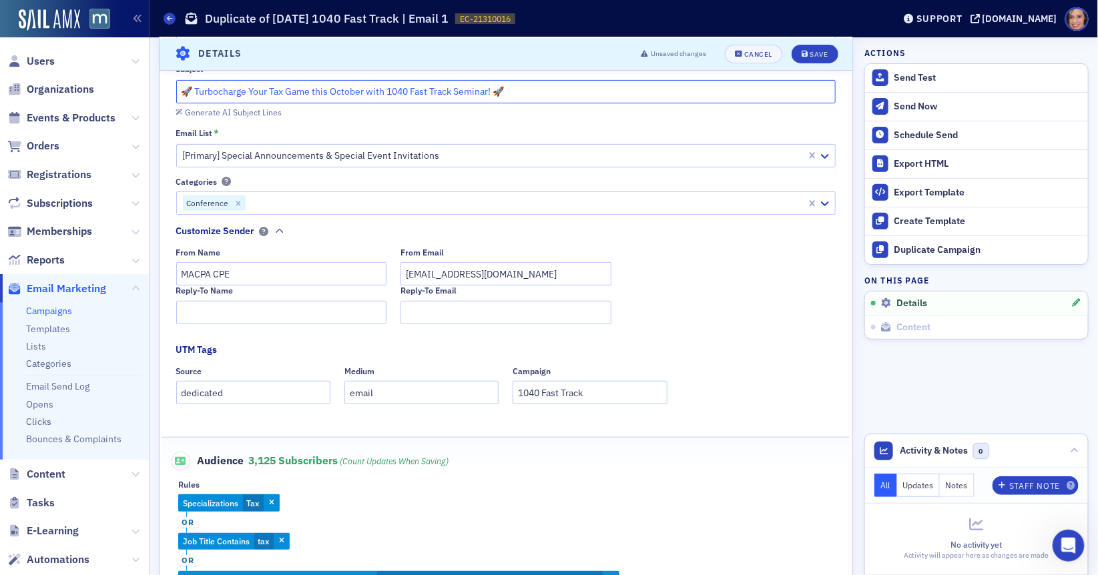
click at [376, 89] on input "🚀 Turbocharge Your Tax Game this October with 1040 Fast Track Seminar! 🚀" at bounding box center [506, 91] width 660 height 23
paste input "This is how you WIN the tax season race, and live to tell about it"
type input "This is how you WIN the tax season race, and live to tell about it"
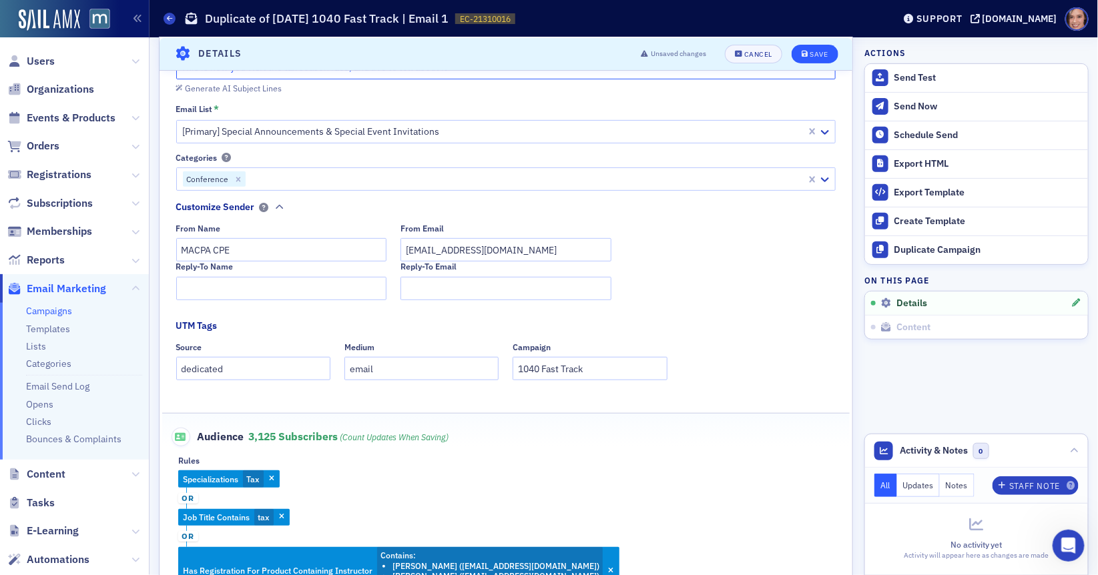
scroll to position [197, 0]
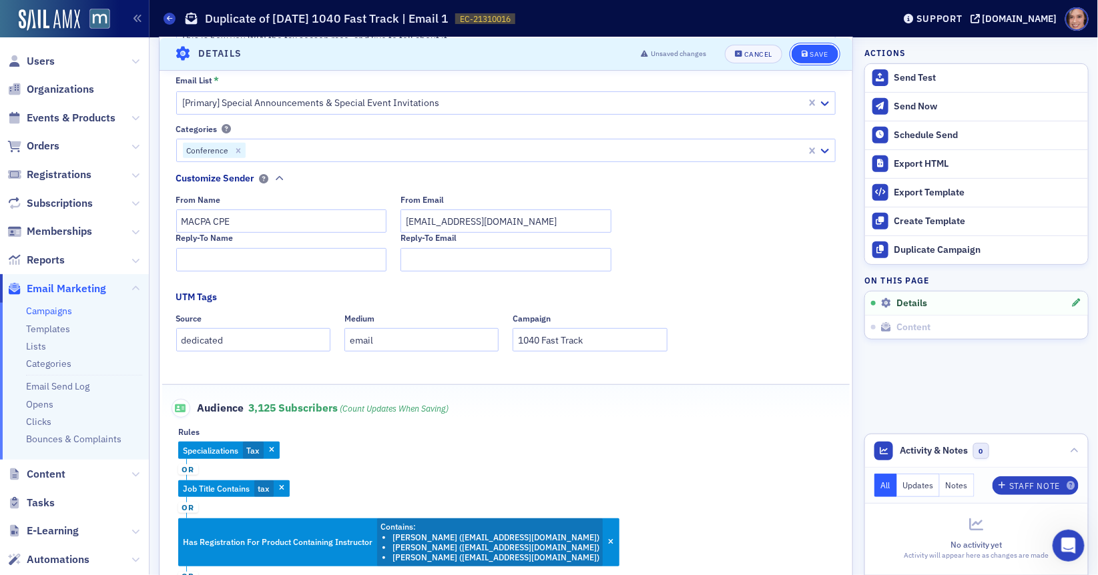
click at [803, 54] on icon "submit" at bounding box center [805, 53] width 7 height 7
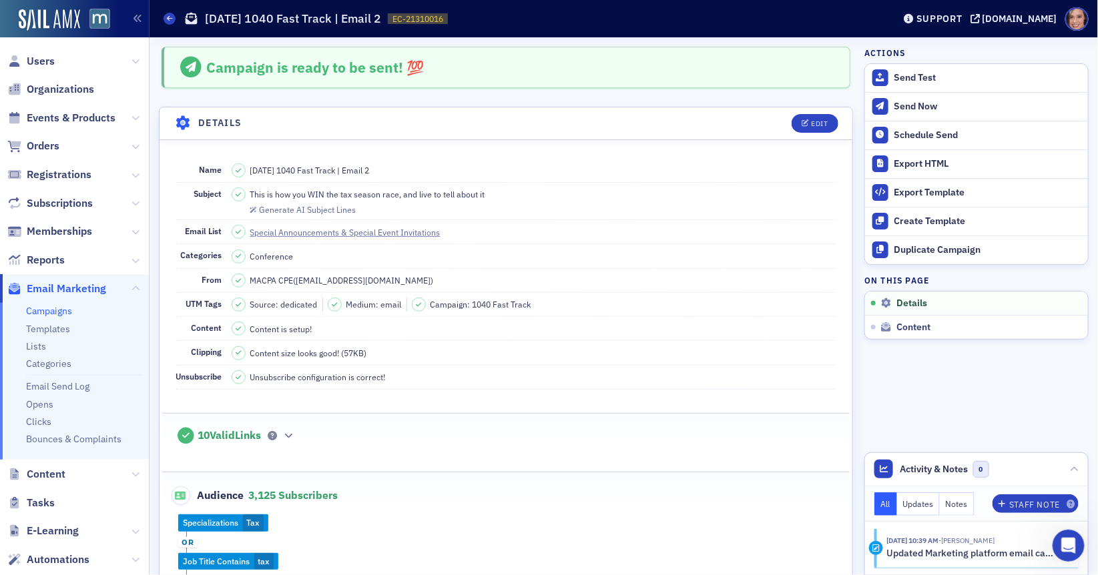
scroll to position [888, 0]
click at [799, 129] on button "Edit" at bounding box center [815, 123] width 46 height 19
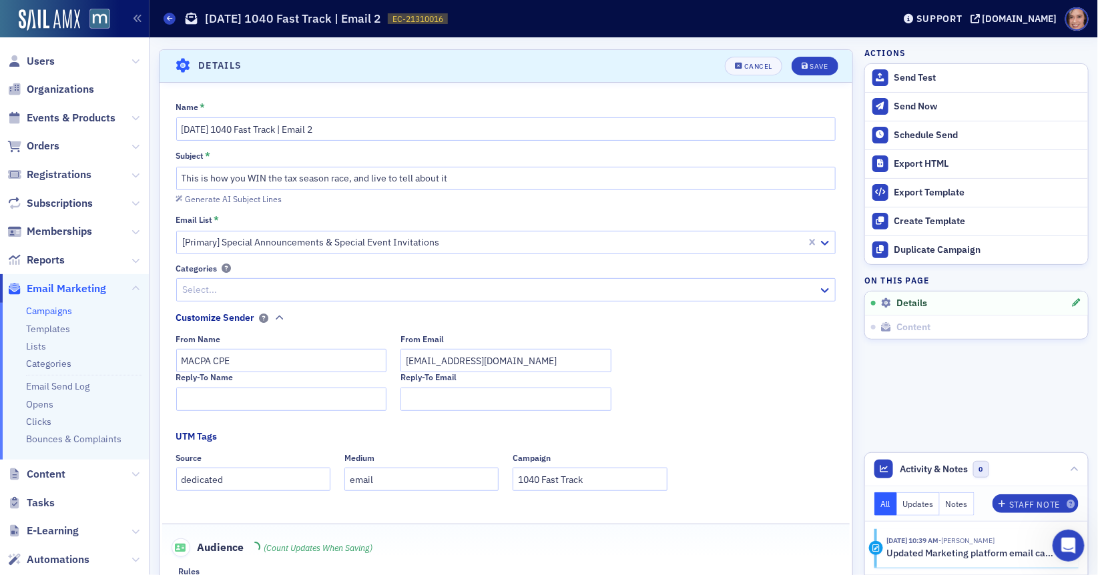
scroll to position [61, 0]
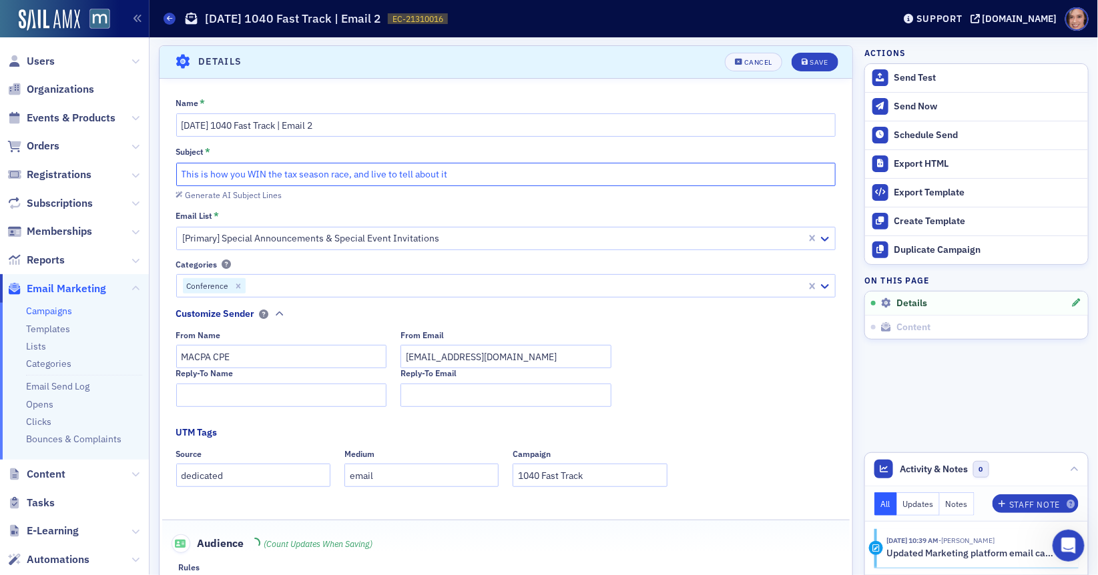
click at [179, 170] on input "This is how you WIN the tax season race, and live to tell about it" at bounding box center [506, 174] width 660 height 23
paste input "🏎️"
type input "🏎️ This is how you WIN the tax season race, and live to tell about it"
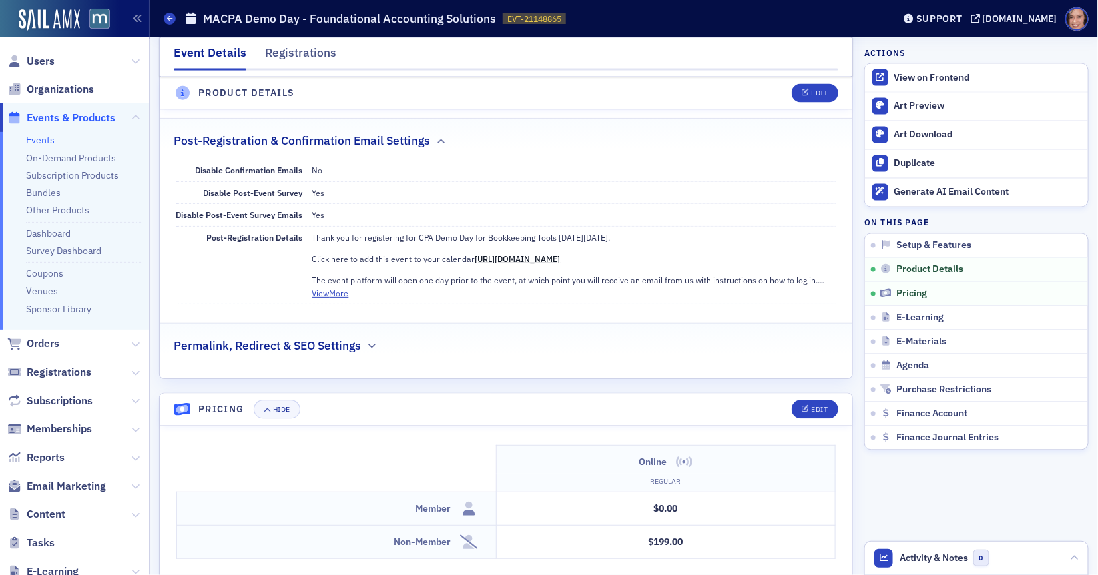
scroll to position [566, 0]
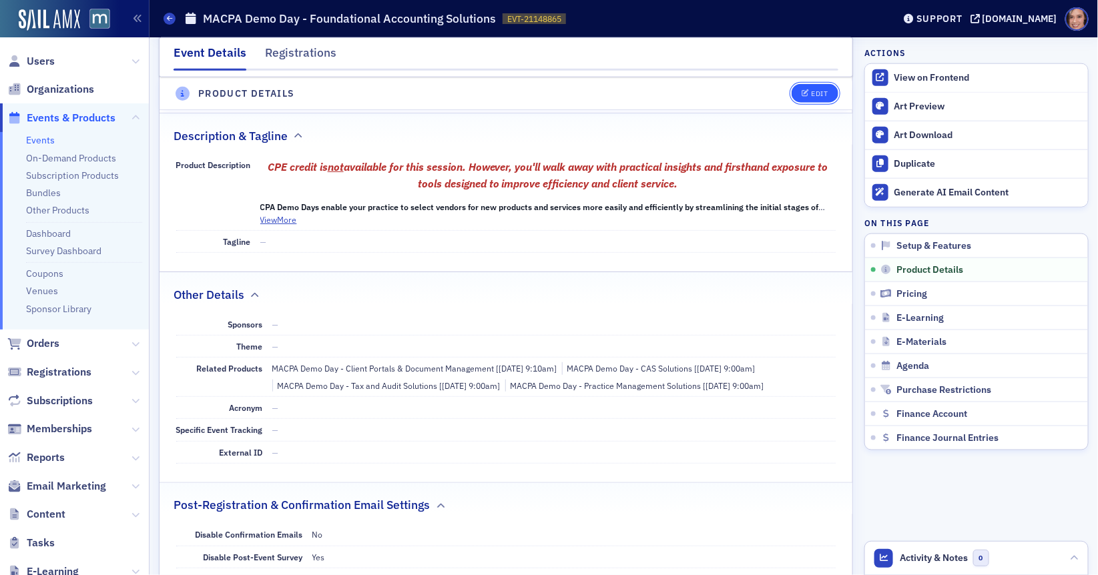
click at [813, 85] on button "Edit" at bounding box center [815, 93] width 46 height 19
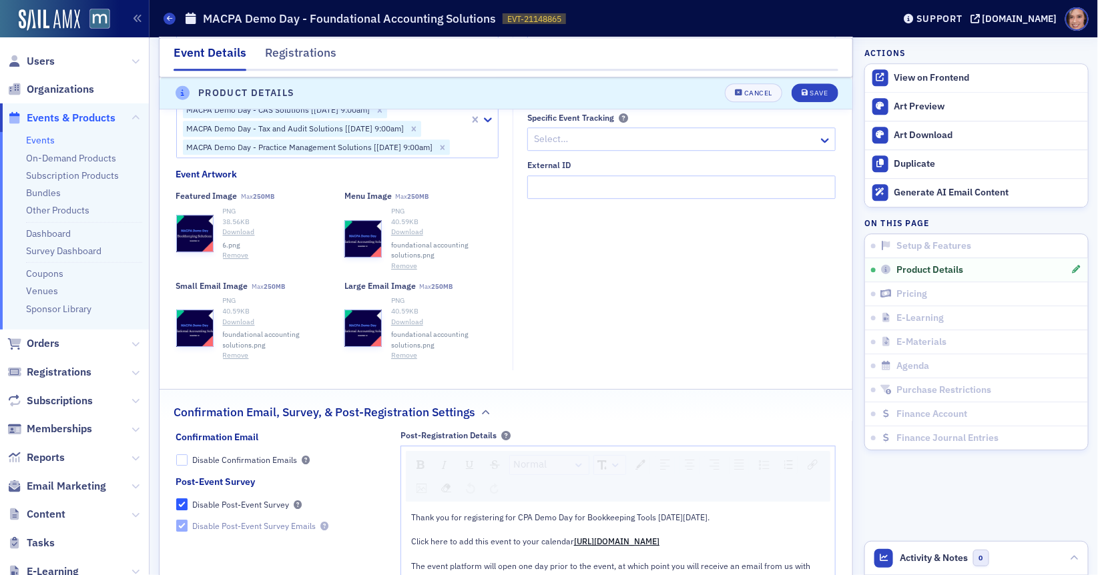
scroll to position [1424, 0]
click at [230, 262] on button "Remove" at bounding box center [236, 257] width 26 height 11
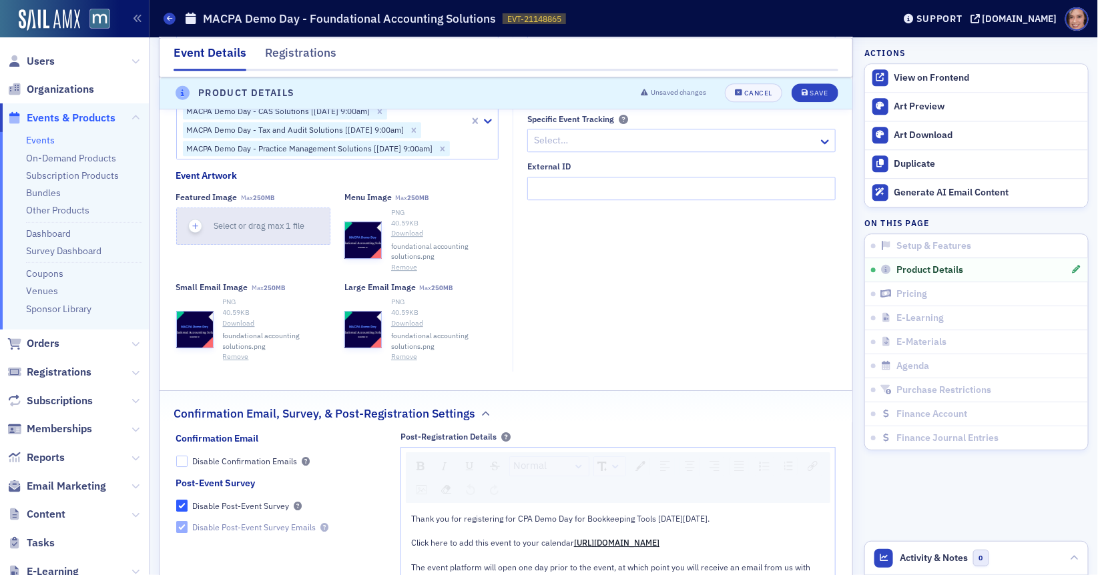
click at [257, 231] on span "Select or drag max 1 file" at bounding box center [259, 225] width 91 height 11
click at [806, 95] on icon "submit" at bounding box center [805, 93] width 7 height 7
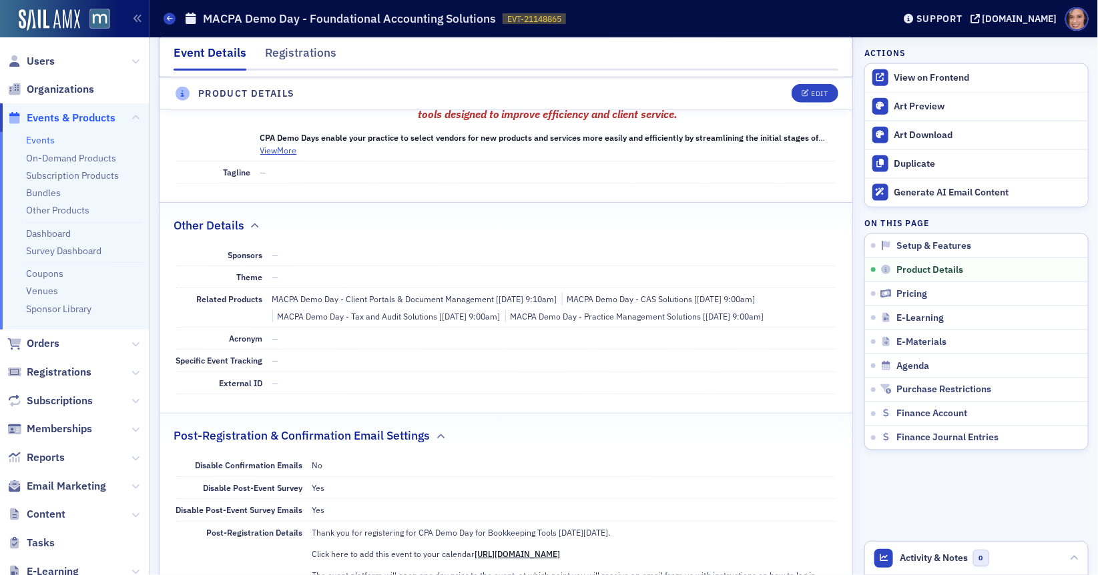
scroll to position [603, 0]
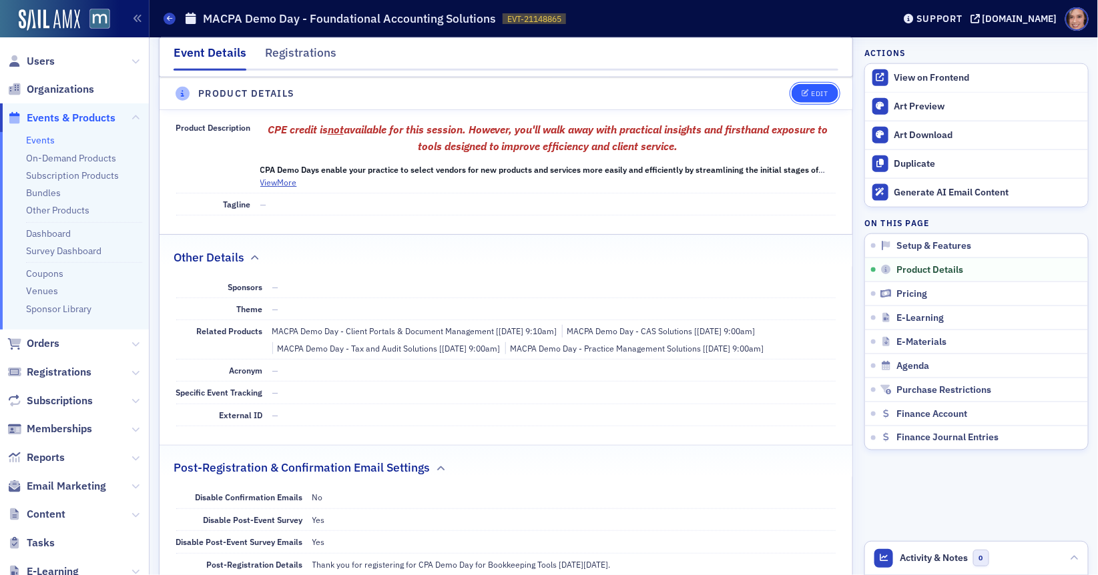
click at [822, 95] on div "Edit" at bounding box center [819, 93] width 17 height 7
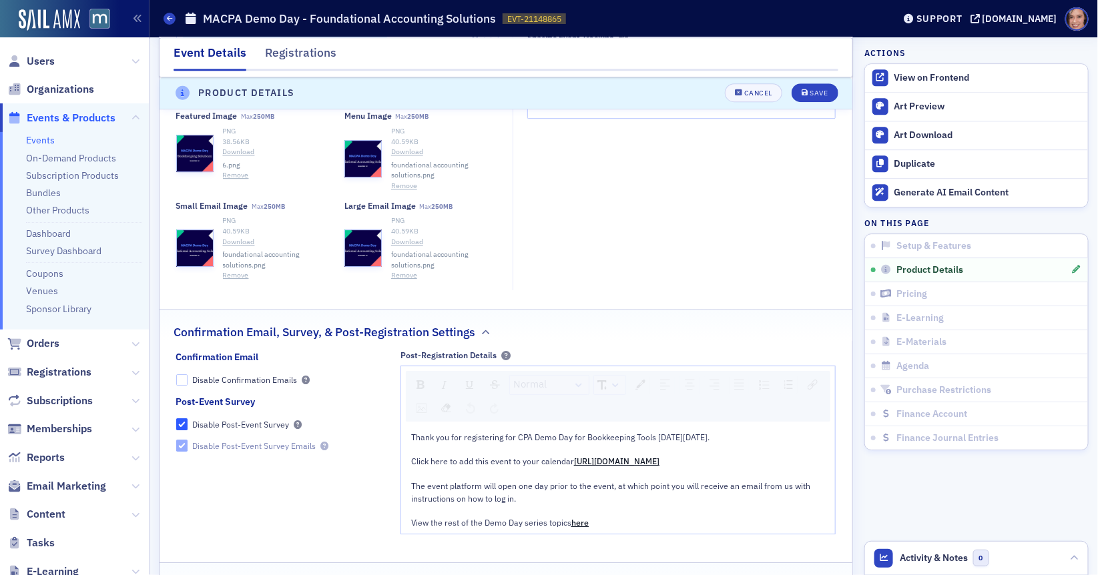
scroll to position [1452, 0]
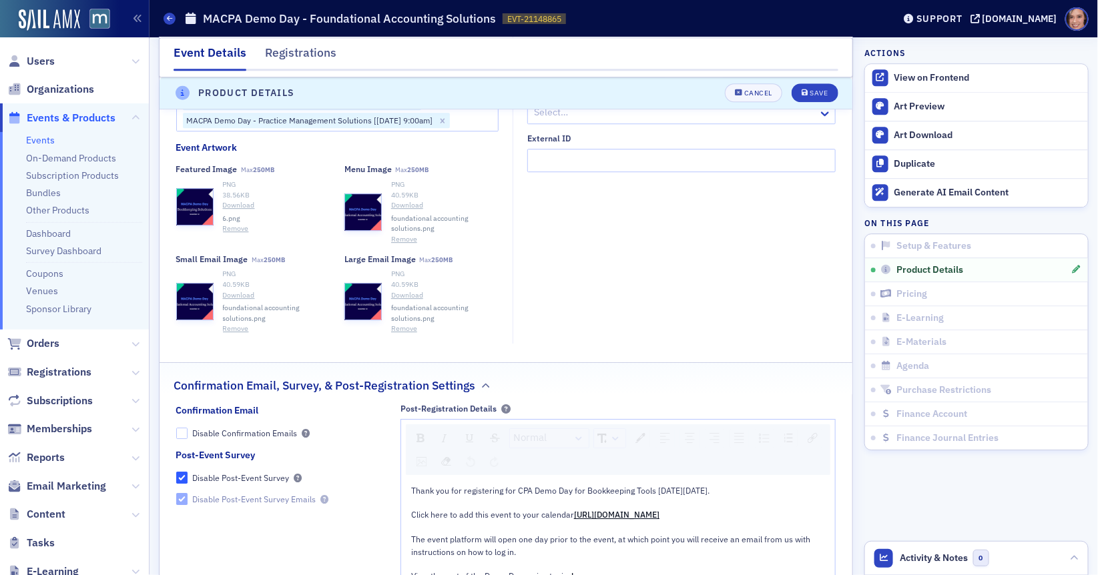
click at [872, 19] on div "Events MACPA Demo Day - Foundational Accounting Solutions EVT-21148865 21148865" at bounding box center [519, 18] width 710 height 25
click at [952, 27] on div "Support" at bounding box center [933, 18] width 63 height 19
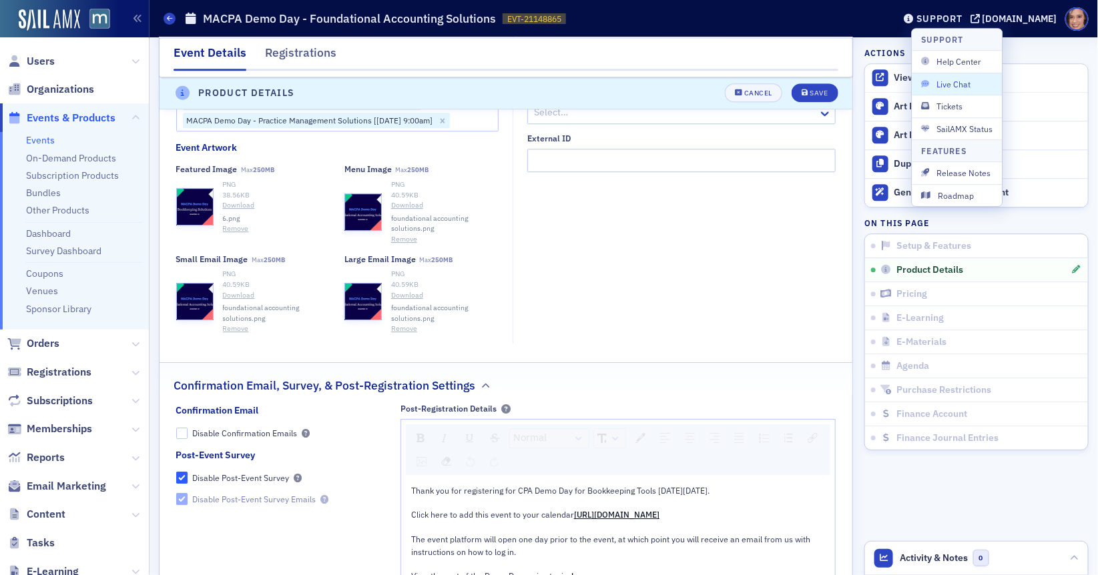
click at [964, 84] on span "Live Chat" at bounding box center [957, 84] width 71 height 12
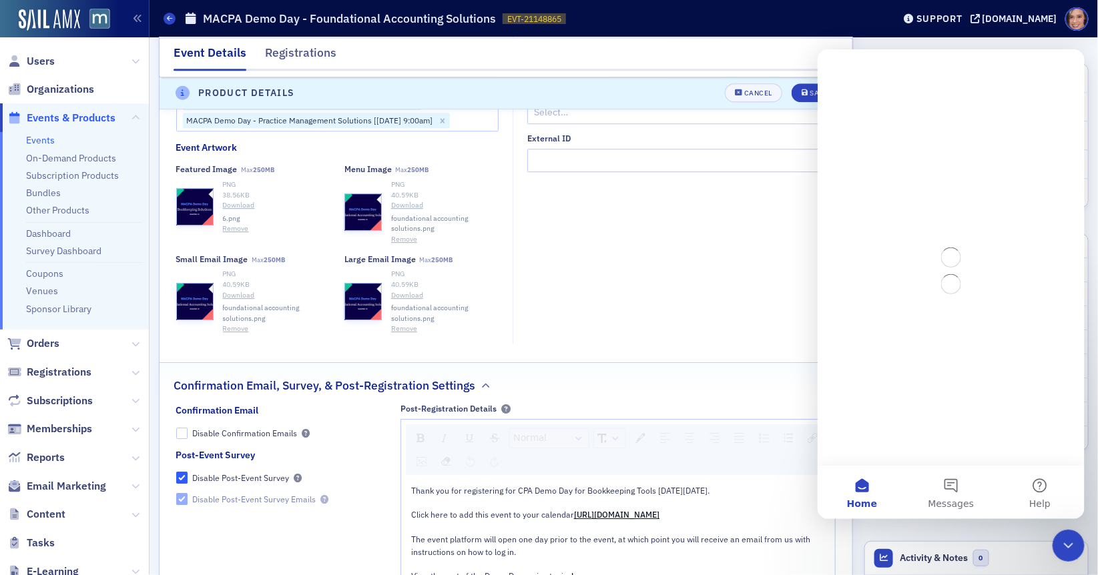
scroll to position [0, 0]
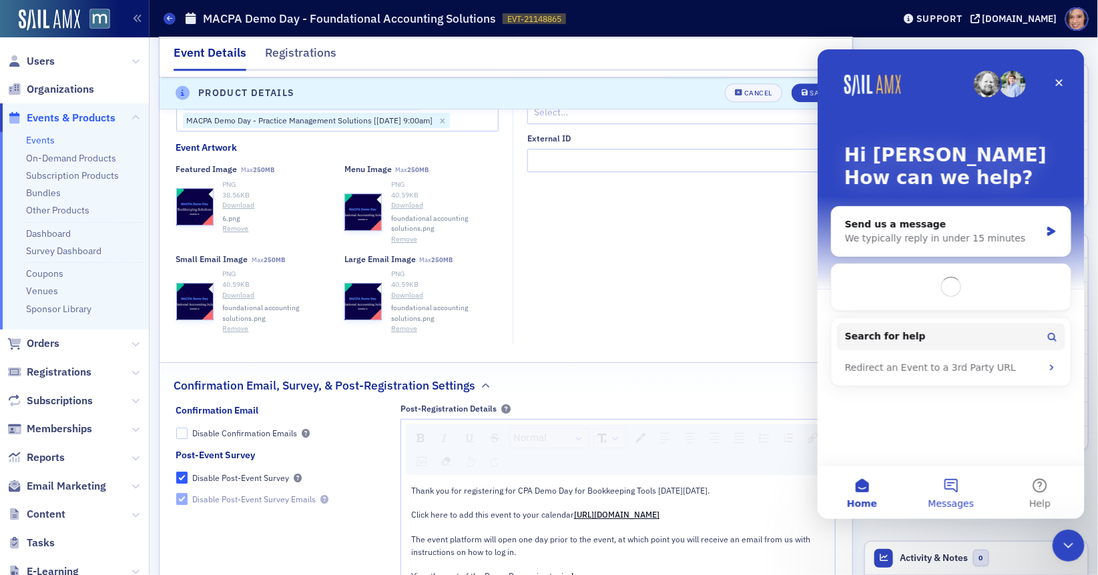
click at [949, 495] on button "Messages" at bounding box center [950, 491] width 89 height 53
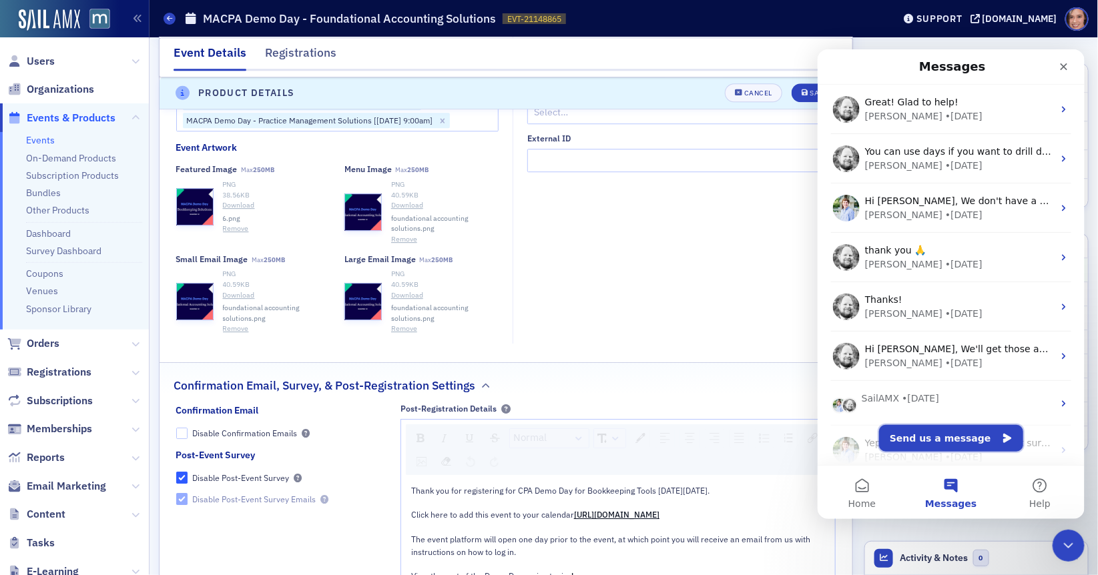
click at [944, 441] on button "Send us a message" at bounding box center [950, 438] width 144 height 27
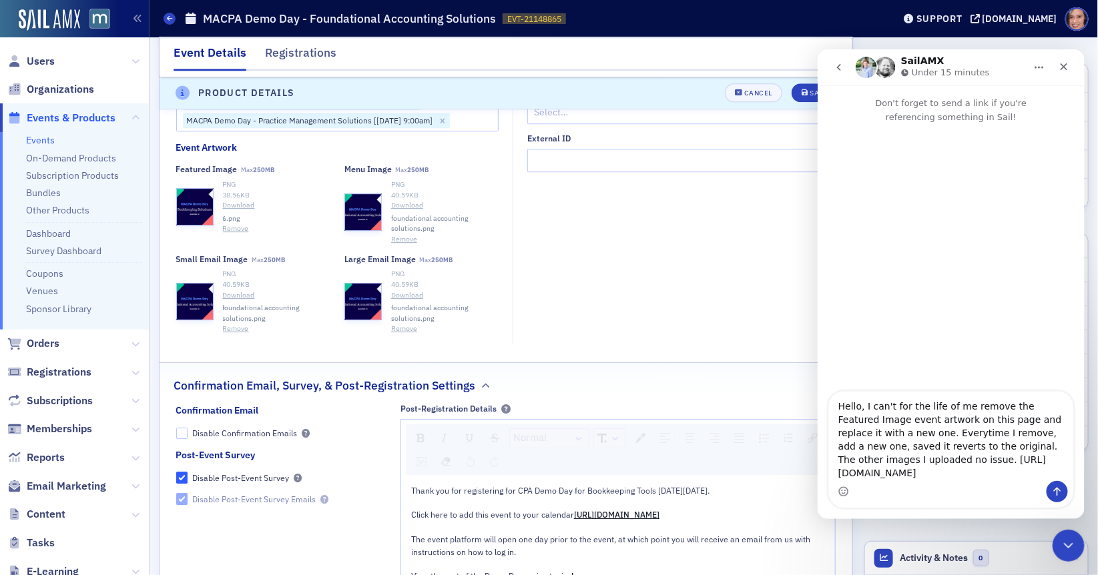
click at [908, 423] on textarea "Hello, I can't for the life of me remove the Featured Image event artwork on th…" at bounding box center [950, 435] width 244 height 89
click at [1019, 467] on textarea "Hello, I can't for the life of me remove the Featured Image event artwork on th…" at bounding box center [950, 435] width 244 height 89
type textarea "Hello, I can't for the life of me remove the Featured Image event artwork on th…"
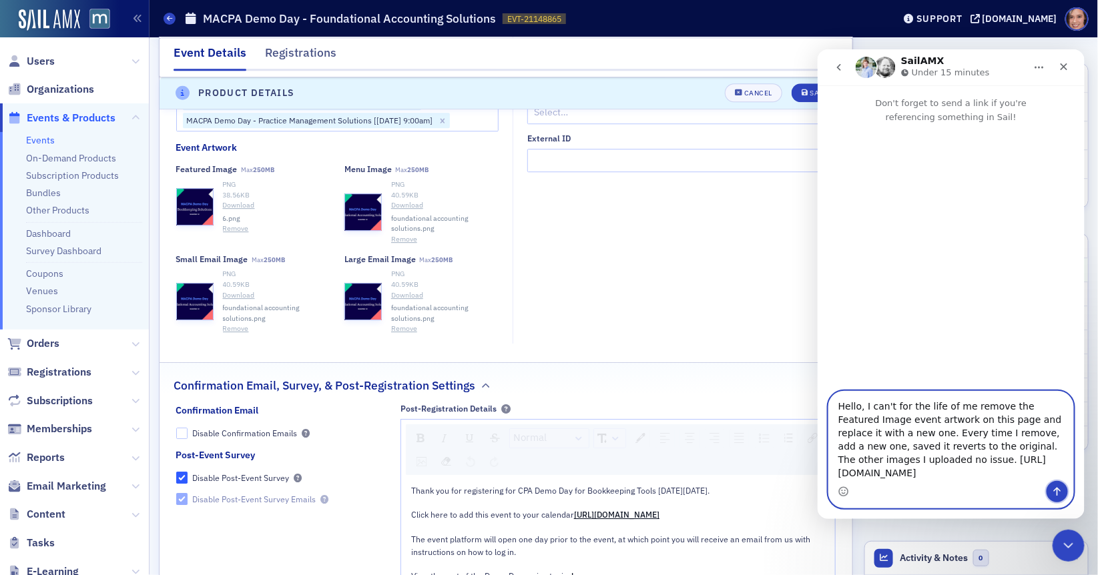
click at [1053, 490] on icon "Send a message…" at bounding box center [1056, 491] width 7 height 9
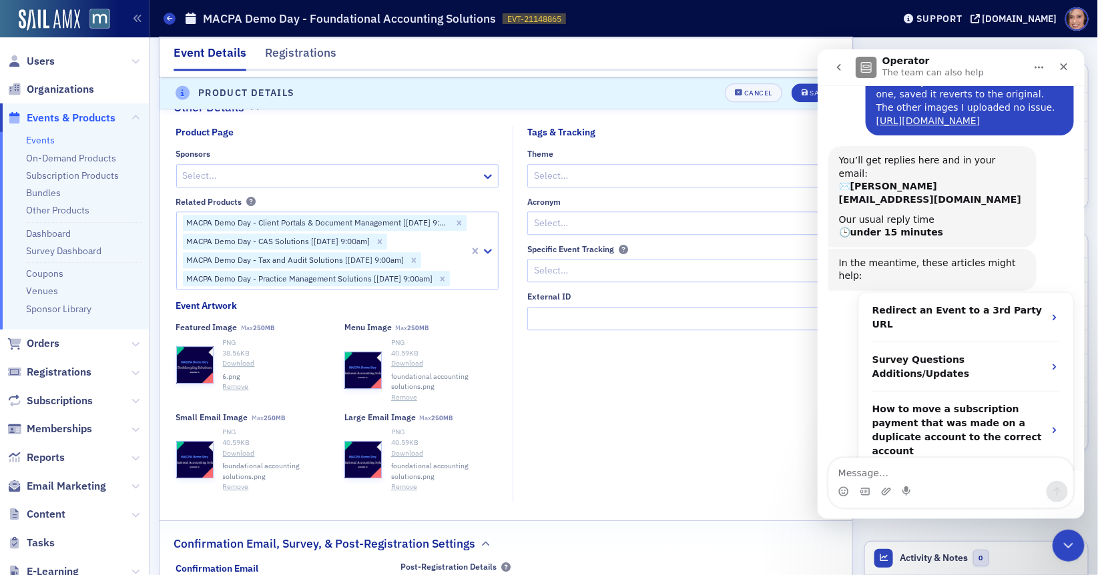
scroll to position [114, 0]
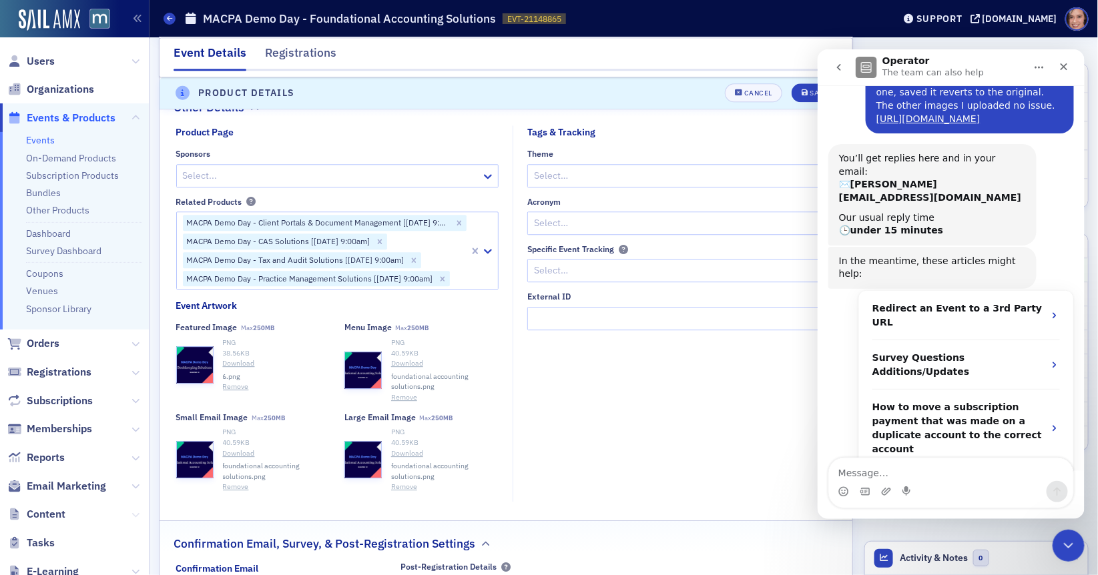
click at [133, 515] on icon at bounding box center [135, 515] width 8 height 8
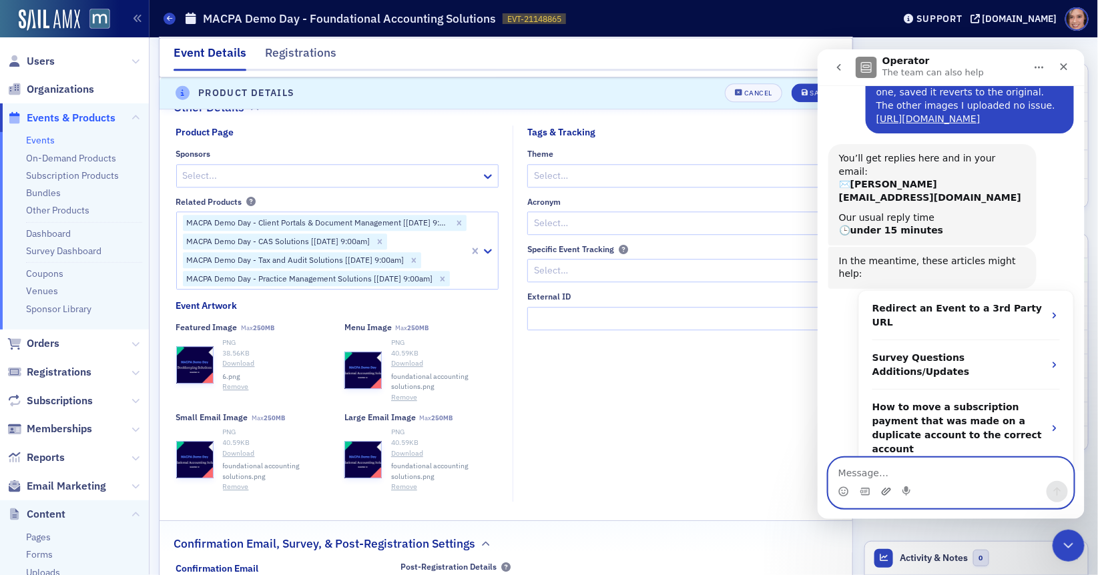
click at [888, 495] on icon "Upload attachment" at bounding box center [885, 491] width 11 height 11
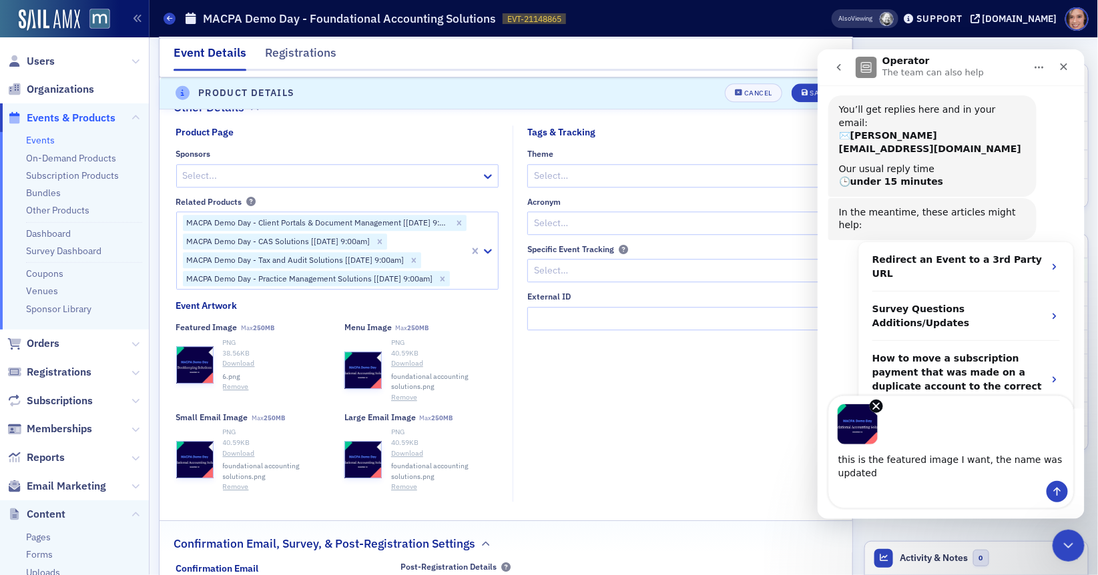
scroll to position [176, 0]
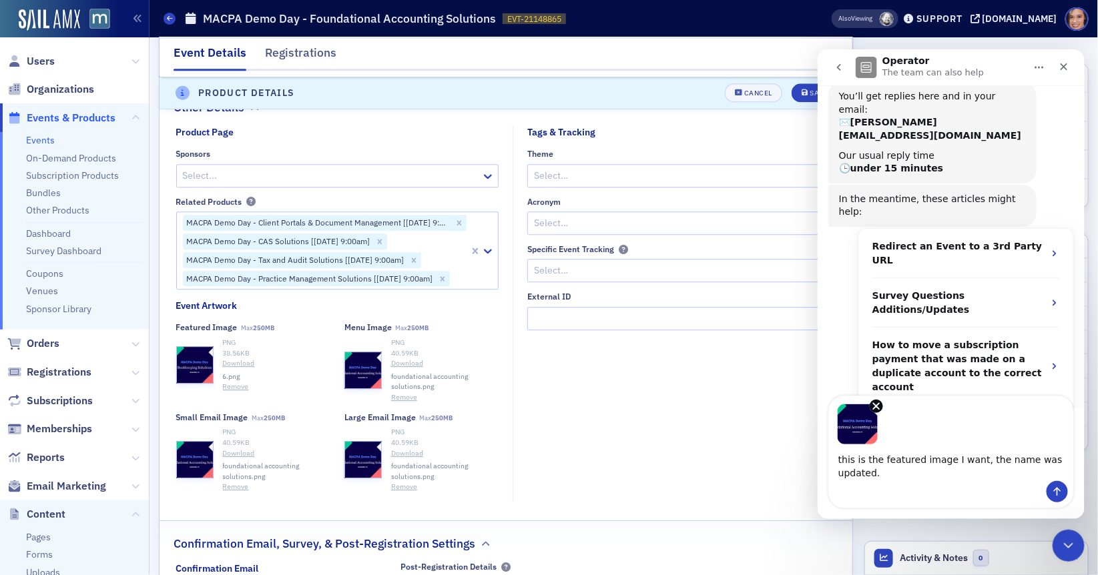
type textarea "this is the featured image I want, the name was updated."
click at [1052, 495] on icon "Send a message…" at bounding box center [1056, 491] width 11 height 11
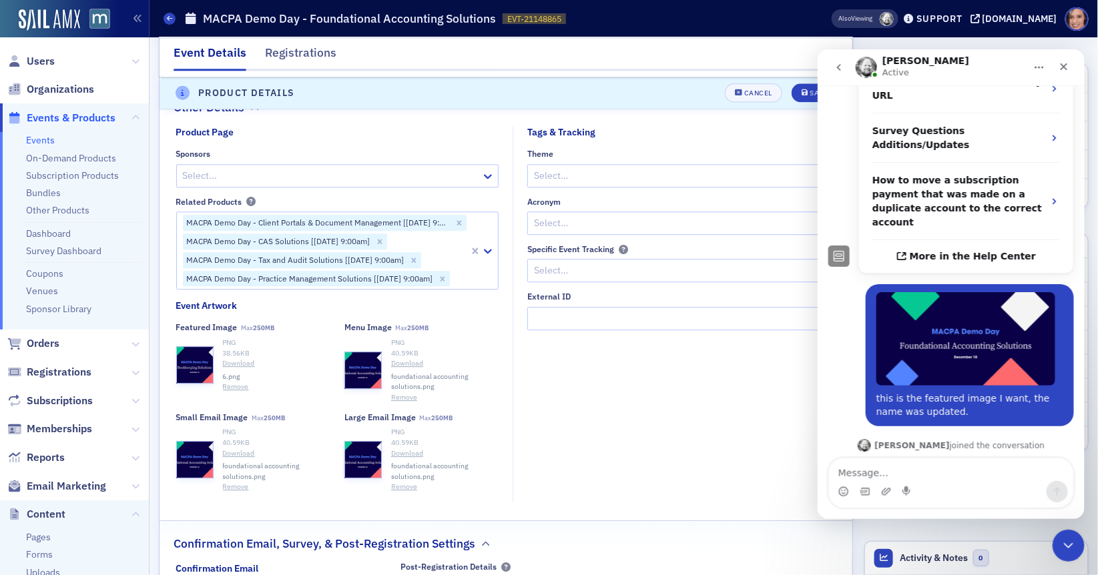
scroll to position [371, 0]
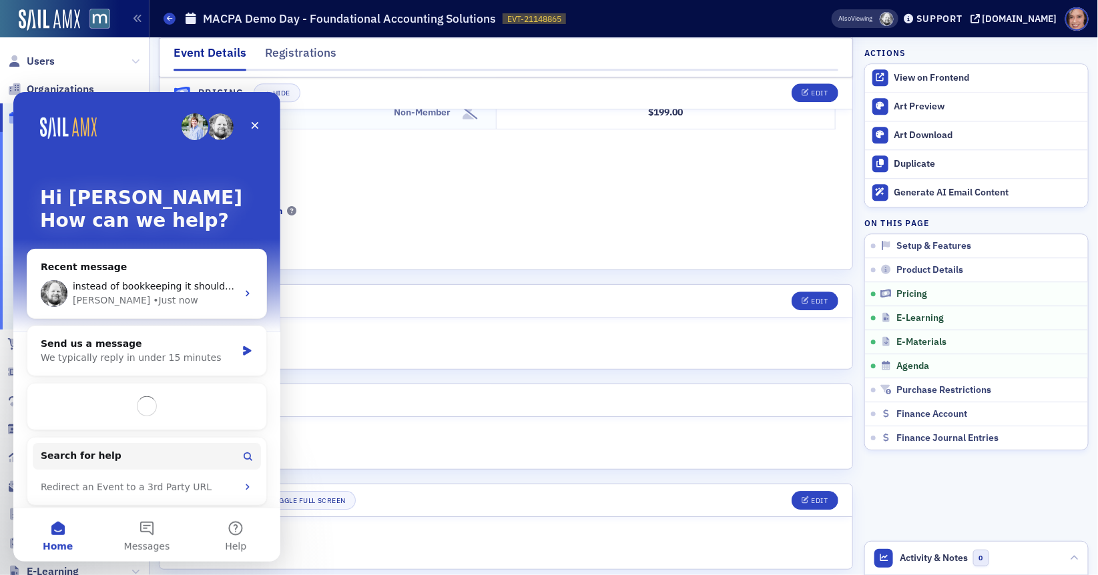
scroll to position [1362, 0]
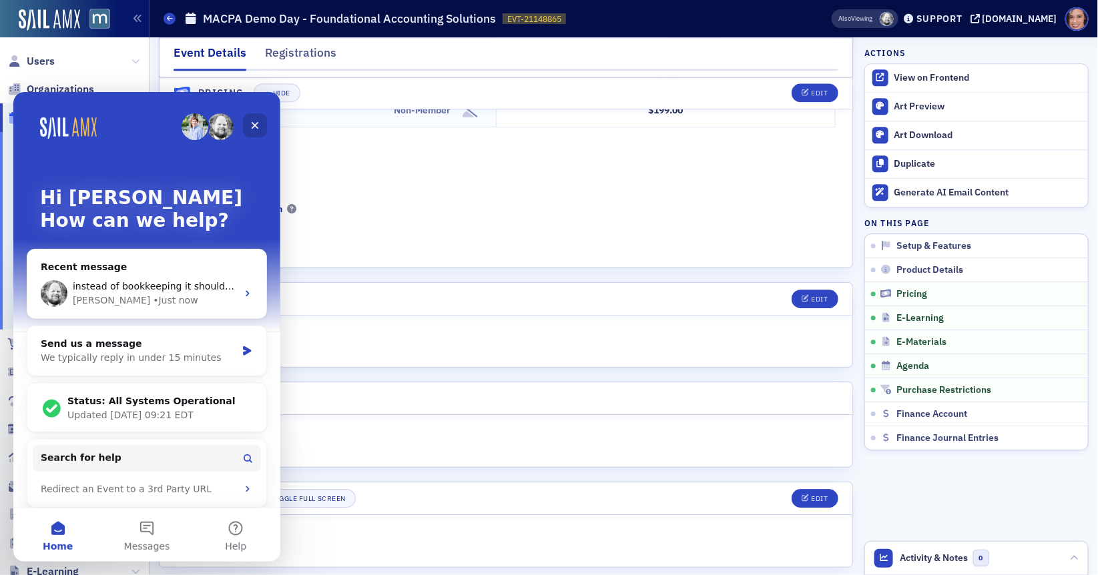
click at [257, 125] on icon "Close" at bounding box center [255, 124] width 11 height 11
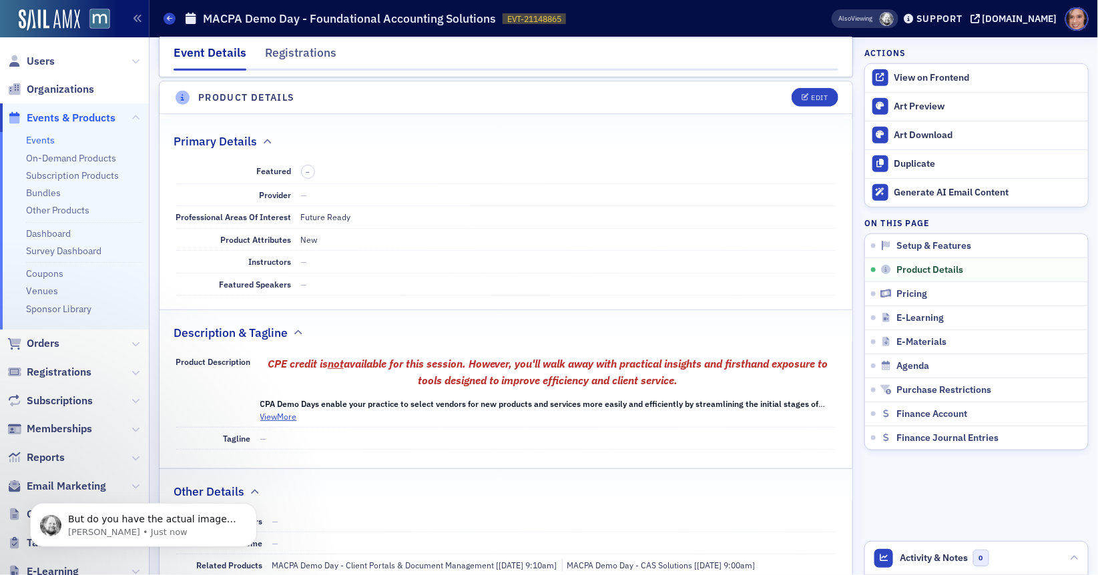
scroll to position [0, 0]
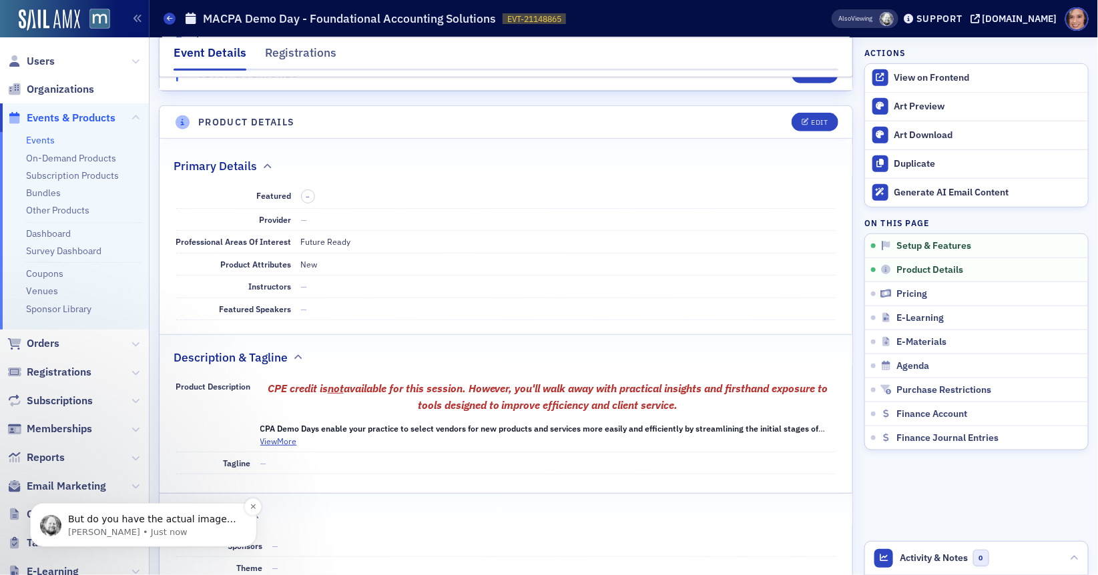
click at [127, 521] on p "But do you have the actual images that are on the event saved" at bounding box center [154, 519] width 172 height 13
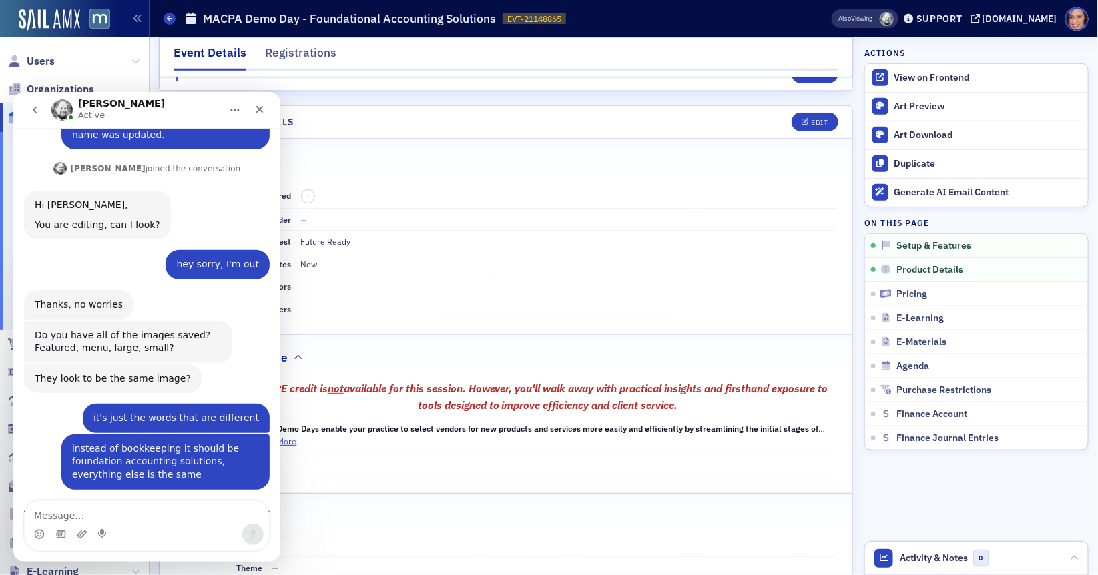
scroll to position [696, 0]
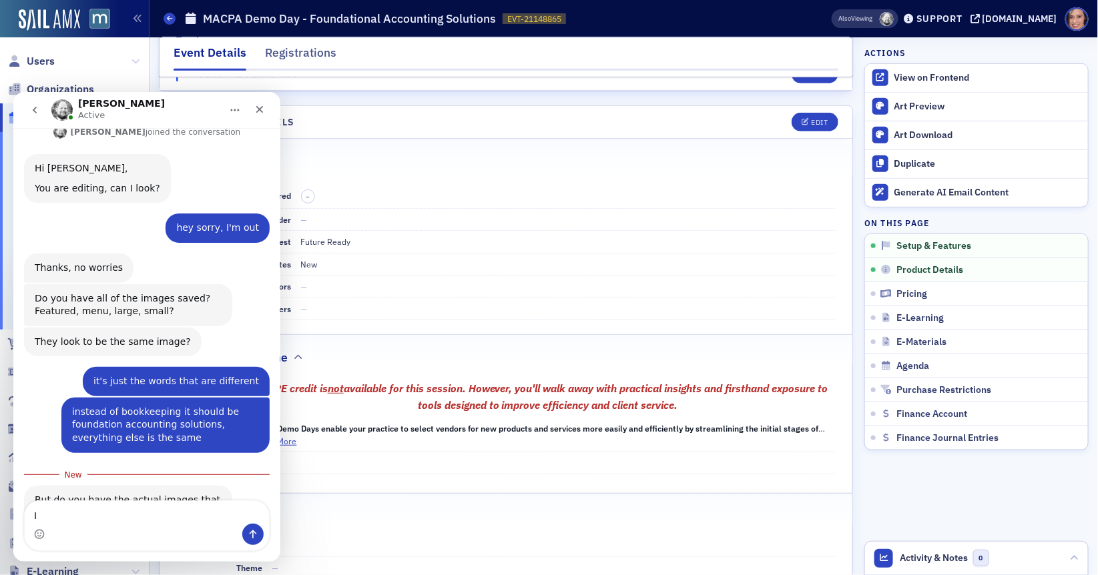
type textarea "I"
type textarea "yea I have the image I want to be the featured image"
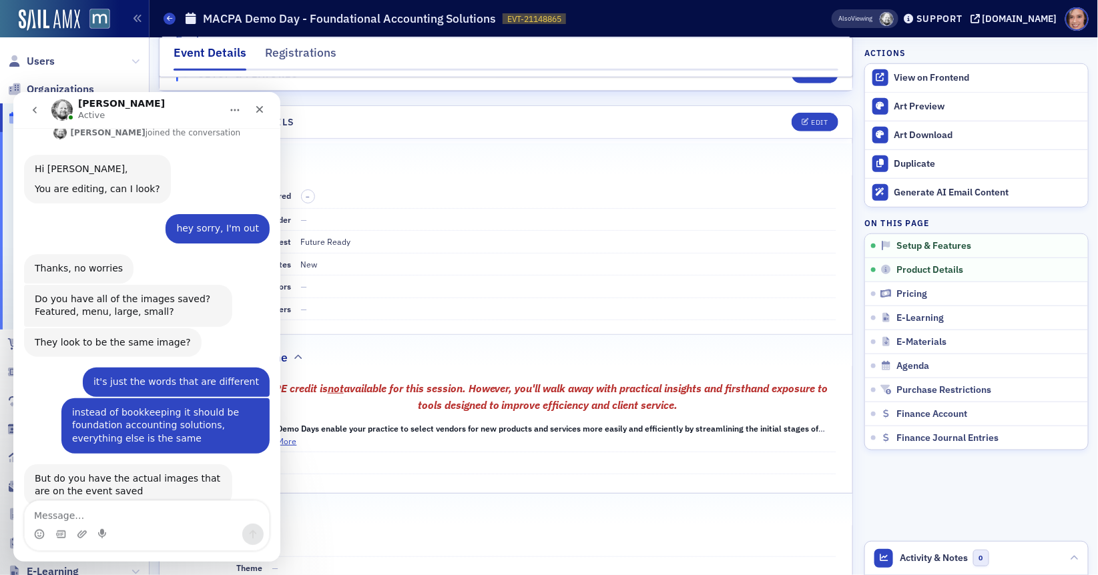
scroll to position [726, 0]
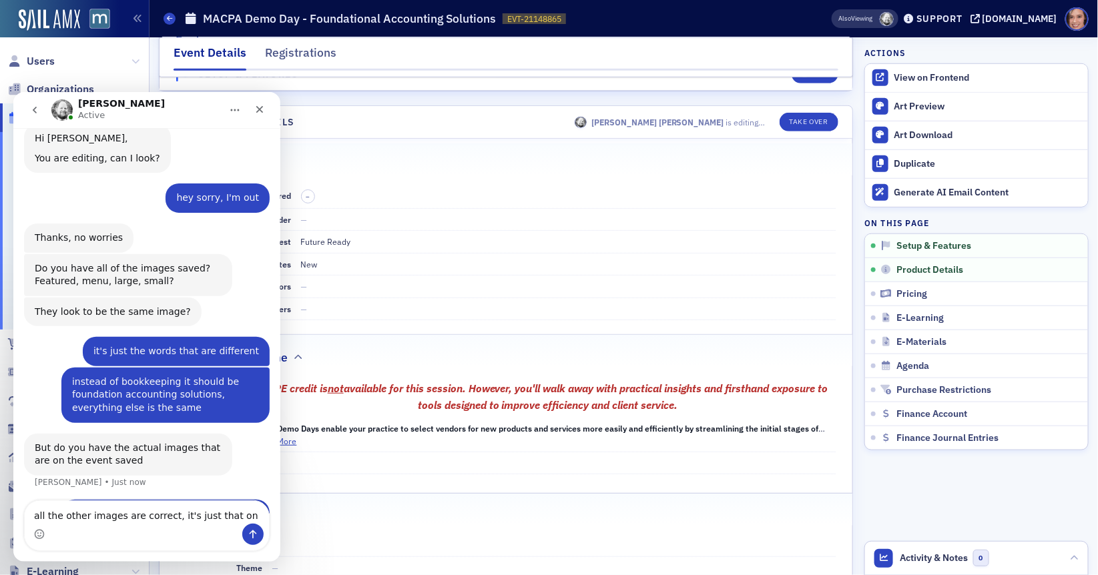
type textarea "all the other images are correct, it's just that one"
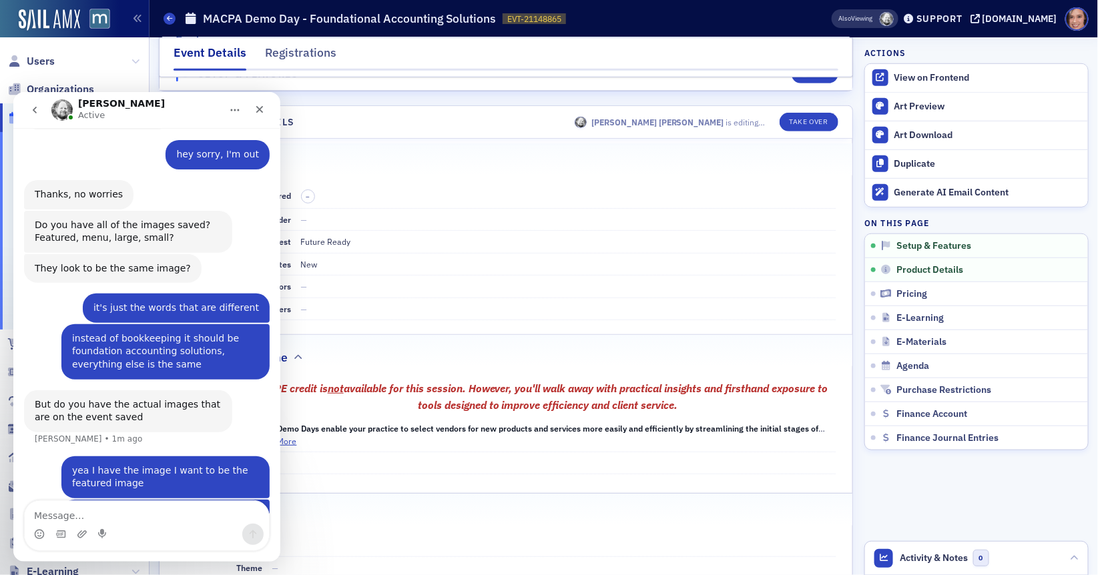
scroll to position [0, 0]
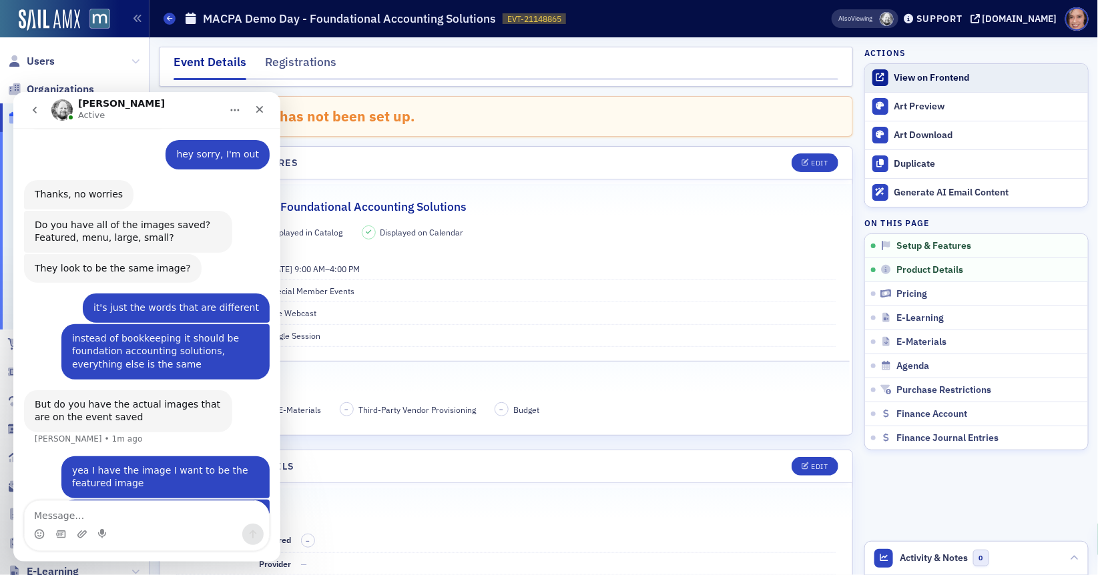
click at [919, 75] on div "View on Frontend" at bounding box center [987, 78] width 187 height 12
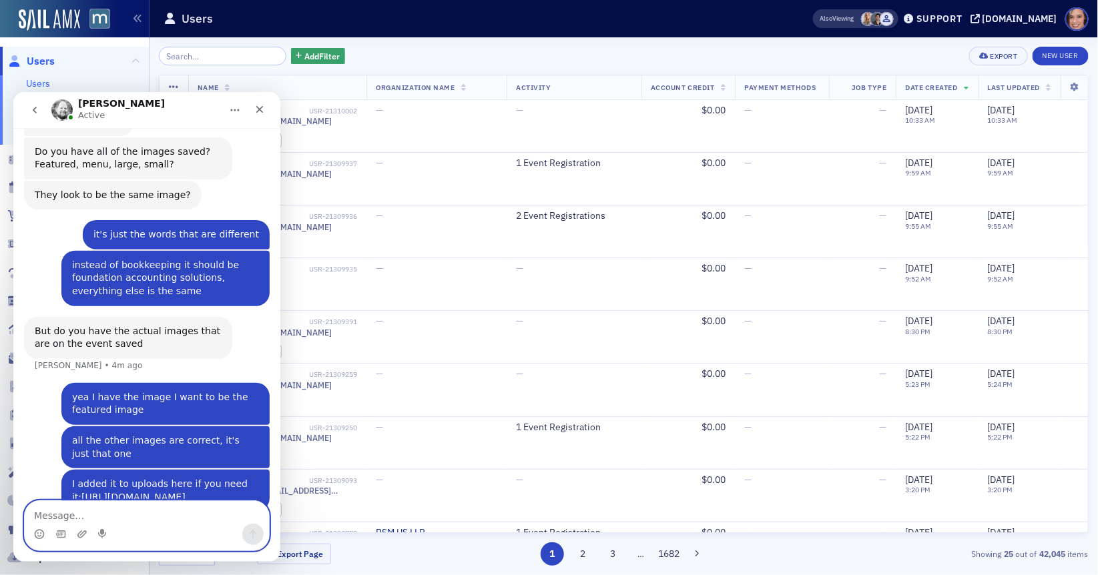
scroll to position [852, 0]
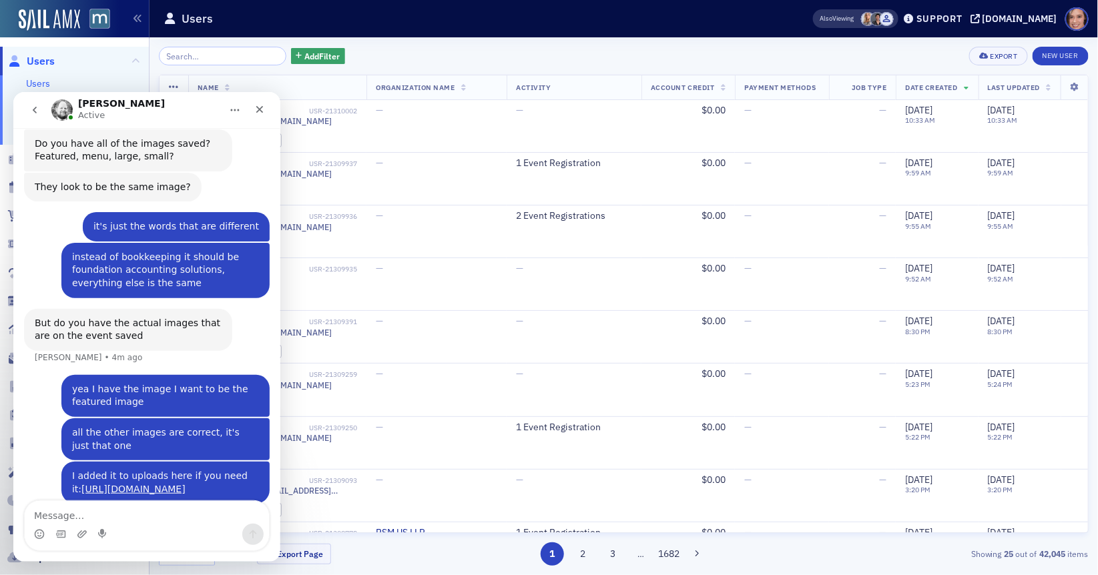
click at [898, 54] on div "Add Filter Export New User" at bounding box center [624, 56] width 930 height 19
click at [818, 56] on div "Add Filter Export New User" at bounding box center [624, 56] width 930 height 19
click at [395, 61] on div "Add Filter Export New User" at bounding box center [624, 56] width 930 height 19
